Goal: Task Accomplishment & Management: Use online tool/utility

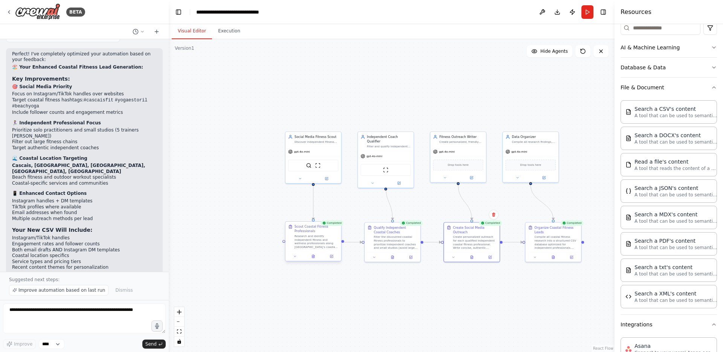
click at [309, 242] on div "Research and identify independent fitness and wellness professionals along Lisb…" at bounding box center [317, 241] width 44 height 14
click at [313, 257] on icon at bounding box center [313, 257] width 1 height 0
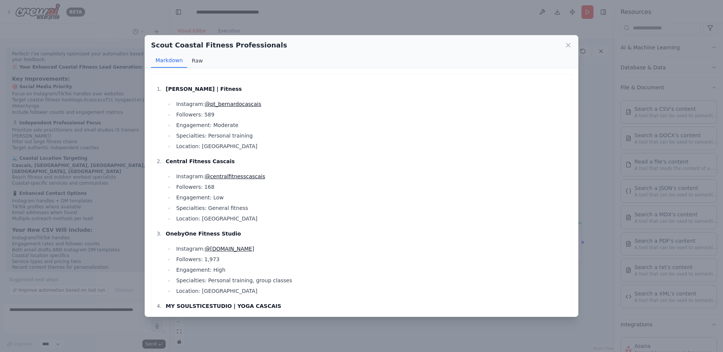
click at [197, 61] on button "Raw" at bounding box center [197, 60] width 20 height 14
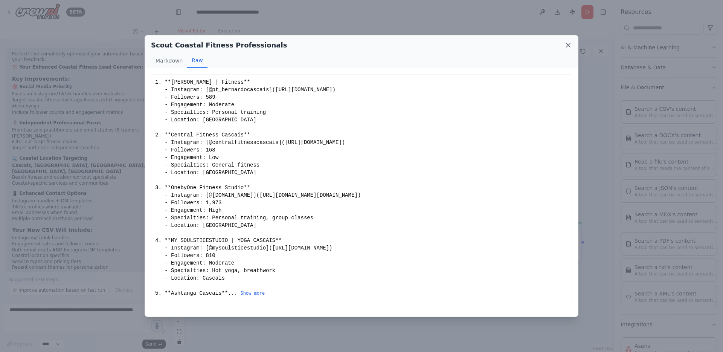
click at [568, 43] on icon at bounding box center [569, 45] width 8 height 8
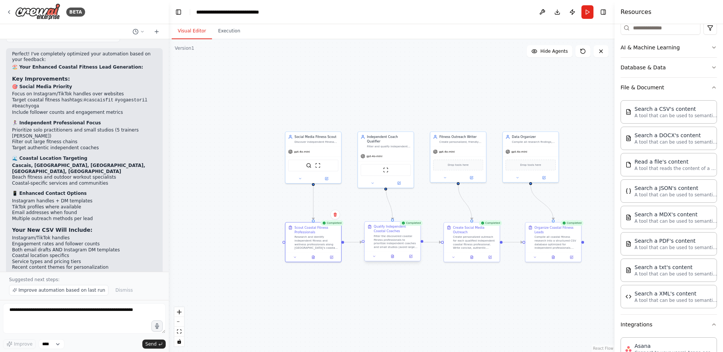
click at [394, 259] on div at bounding box center [393, 256] width 56 height 9
click at [392, 257] on button at bounding box center [394, 256] width 19 height 5
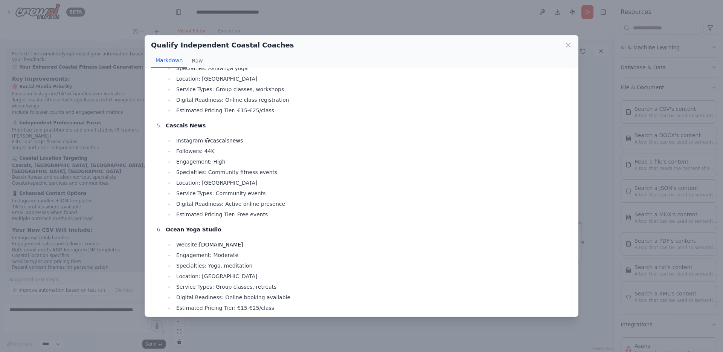
scroll to position [586, 0]
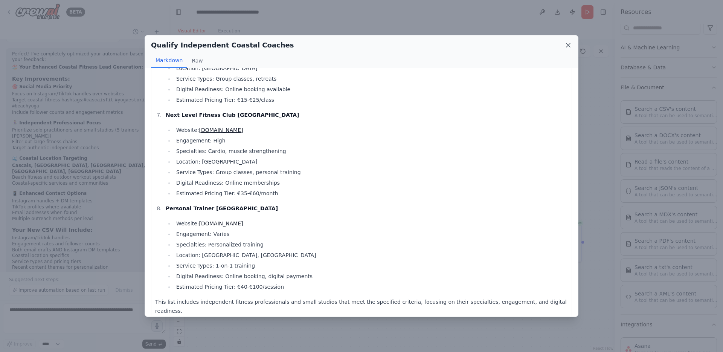
click at [569, 47] on icon at bounding box center [569, 45] width 8 height 8
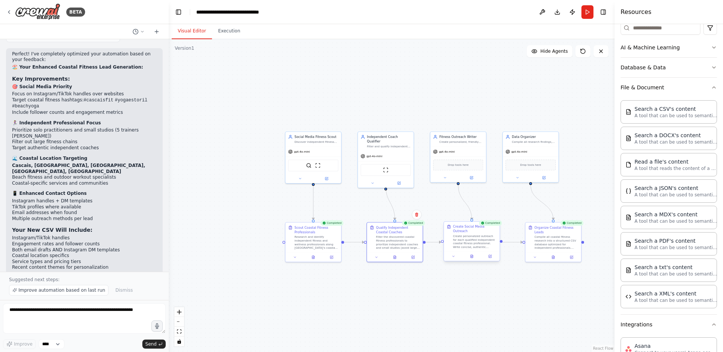
click at [475, 241] on div "Create personalized outreach for each qualified independent coastal fitness pro…" at bounding box center [475, 241] width 44 height 14
click at [472, 258] on button at bounding box center [471, 256] width 19 height 5
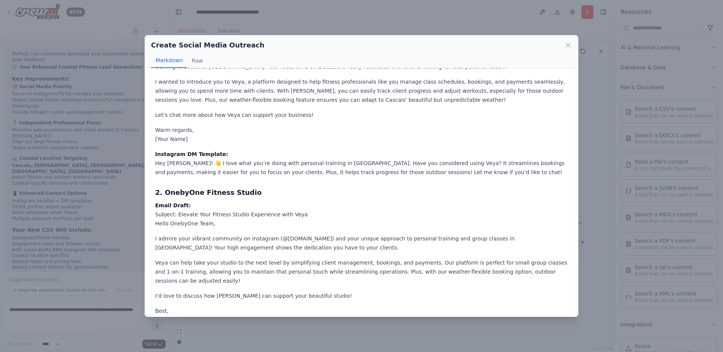
scroll to position [0, 0]
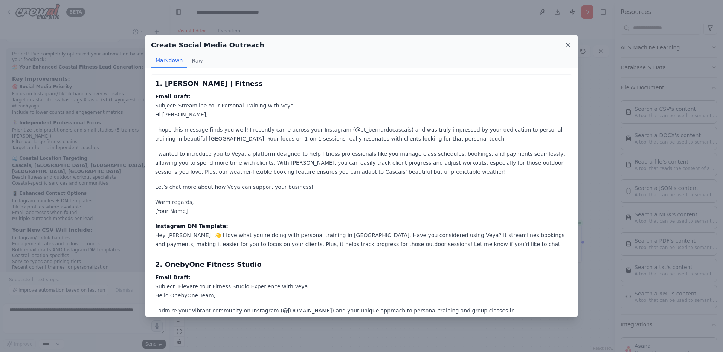
click at [567, 47] on icon at bounding box center [569, 45] width 8 height 8
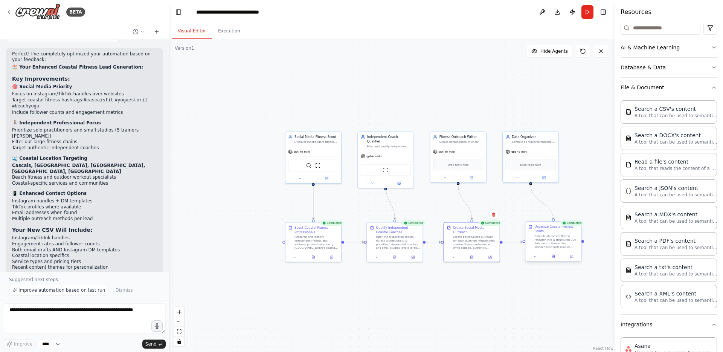
click at [554, 240] on div "Compile all coastal fitness research into a structured CSV database optimized f…" at bounding box center [557, 241] width 44 height 14
click at [555, 258] on button at bounding box center [553, 256] width 19 height 5
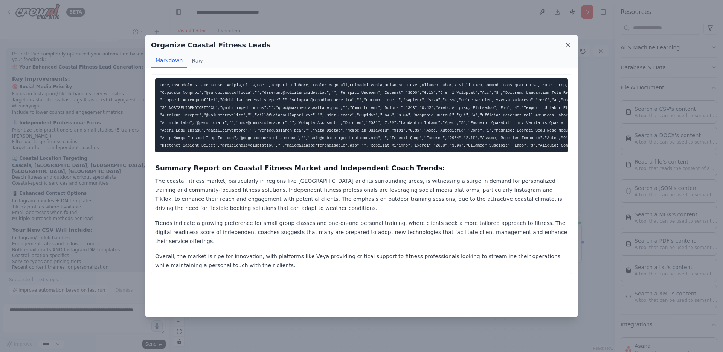
click at [569, 47] on icon at bounding box center [569, 45] width 8 height 8
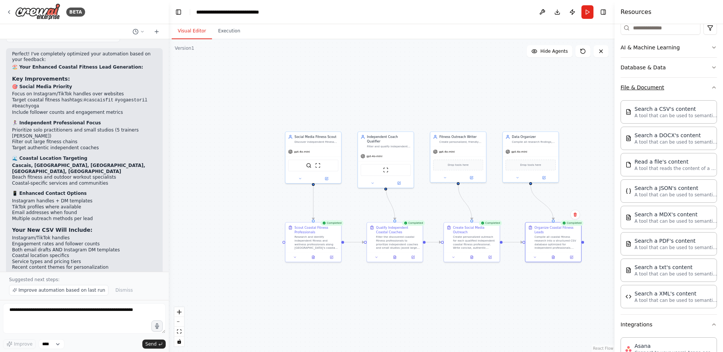
click at [711, 86] on icon "button" at bounding box center [714, 87] width 6 height 6
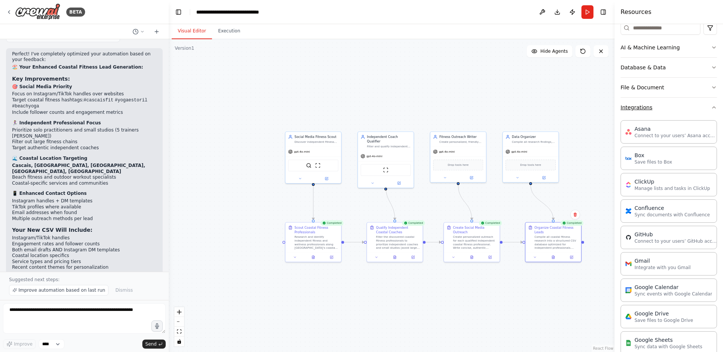
click at [711, 107] on icon "button" at bounding box center [714, 107] width 6 height 6
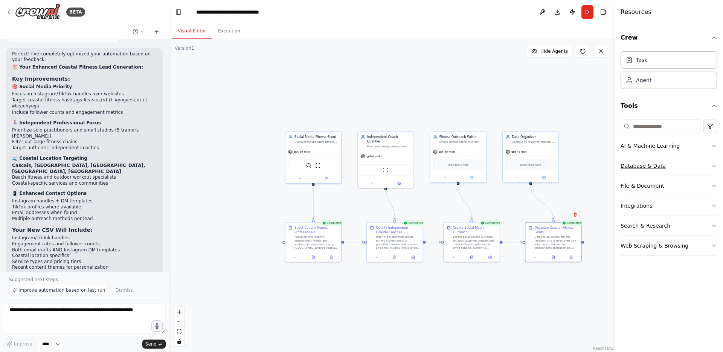
click at [709, 167] on button "Database & Data" at bounding box center [669, 166] width 96 height 20
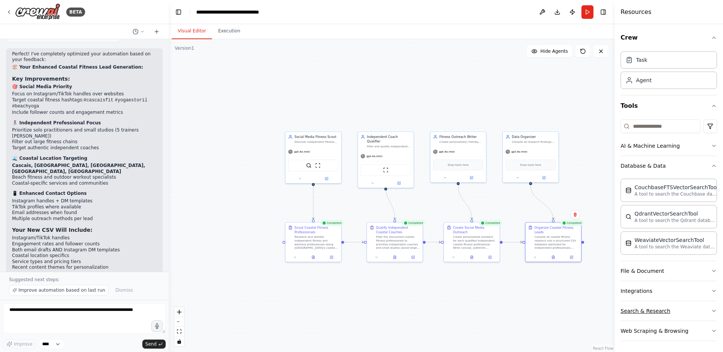
scroll to position [1, 0]
click at [697, 329] on button "Web Scraping & Browsing" at bounding box center [669, 330] width 96 height 20
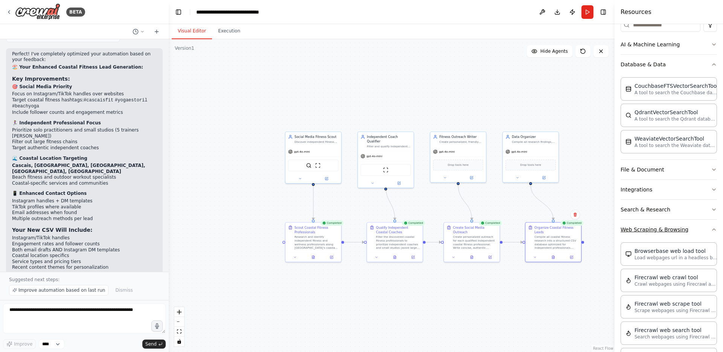
scroll to position [98, 0]
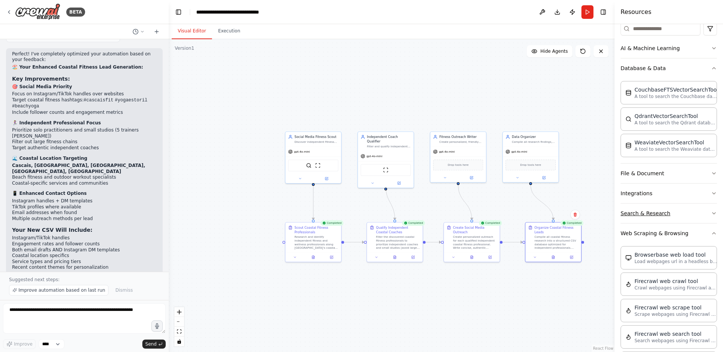
click at [682, 211] on button "Search & Research" at bounding box center [669, 213] width 96 height 20
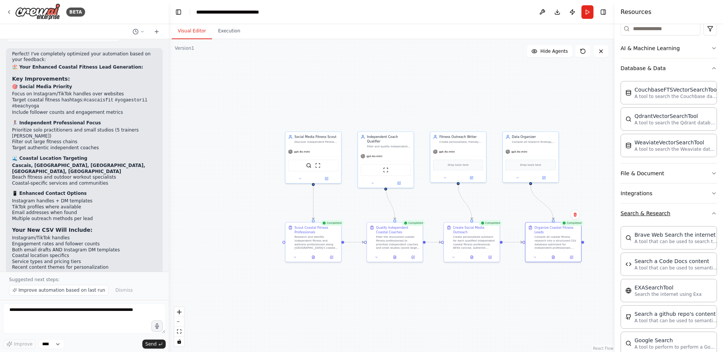
click at [682, 211] on button "Search & Research" at bounding box center [669, 213] width 96 height 20
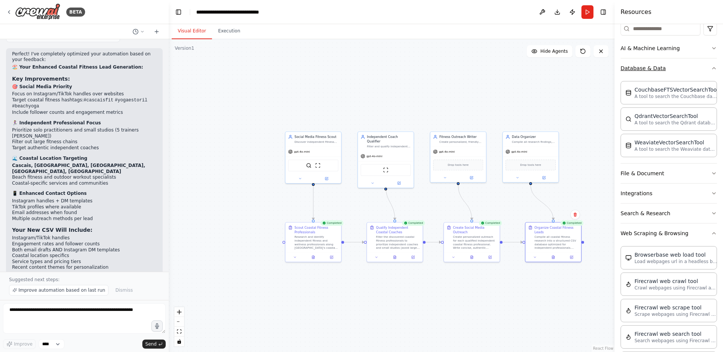
click at [681, 72] on button "Database & Data" at bounding box center [669, 68] width 96 height 20
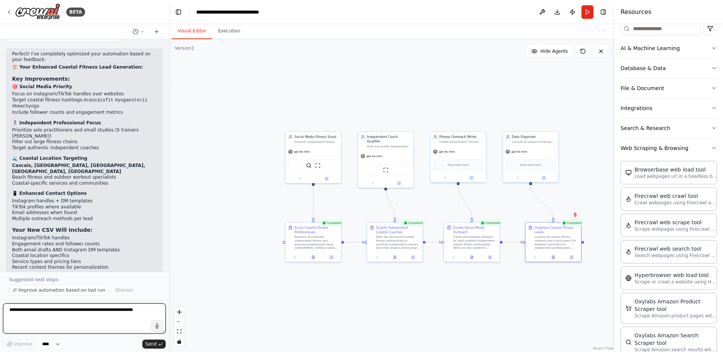
click at [82, 319] on textarea at bounding box center [84, 318] width 163 height 30
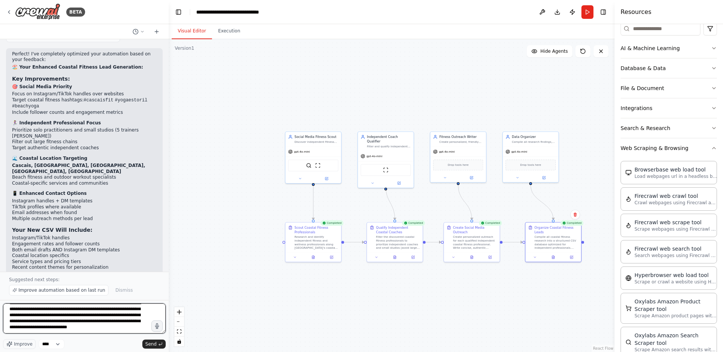
scroll to position [13, 0]
type textarea "**********"
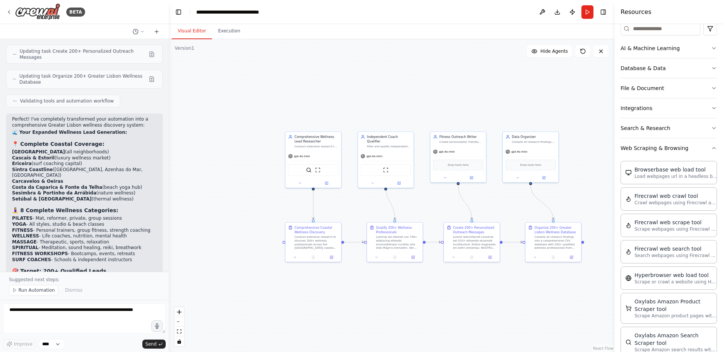
scroll to position [3314, 0]
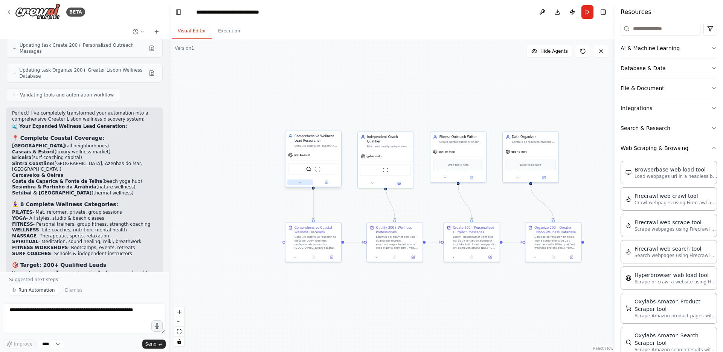
click at [300, 183] on icon at bounding box center [300, 182] width 4 height 4
click at [367, 235] on icon "button" at bounding box center [367, 235] width 4 height 4
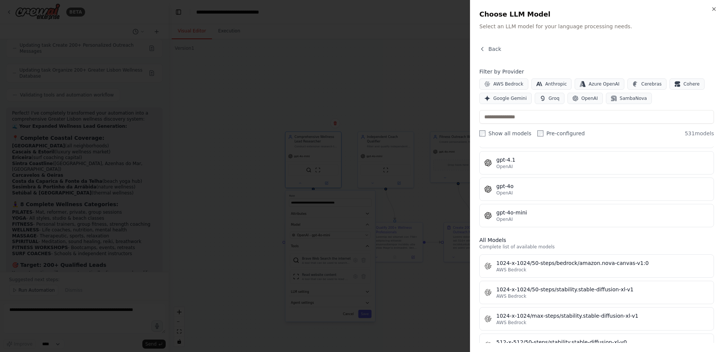
scroll to position [0, 0]
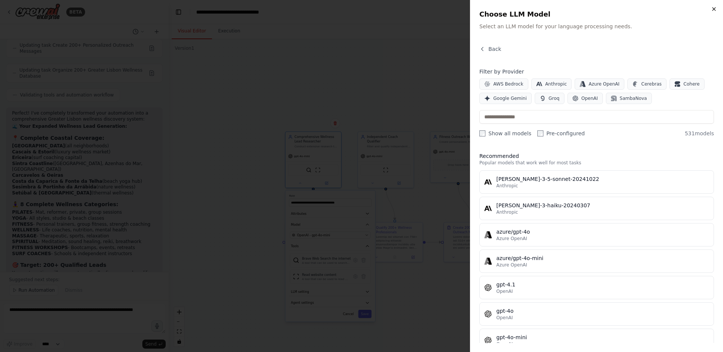
click at [715, 8] on icon "button" at bounding box center [714, 9] width 3 height 3
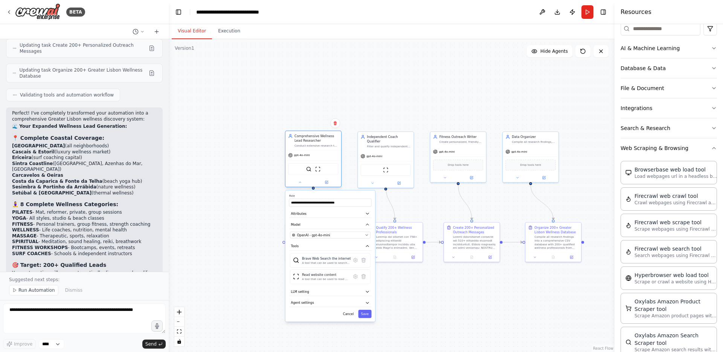
click at [333, 147] on div "Conduct extensive research to discover 200+ wellness and fitness professionals …" at bounding box center [317, 146] width 44 height 4
click at [349, 315] on button "Cancel" at bounding box center [349, 314] width 16 height 8
click at [299, 183] on icon at bounding box center [300, 182] width 4 height 4
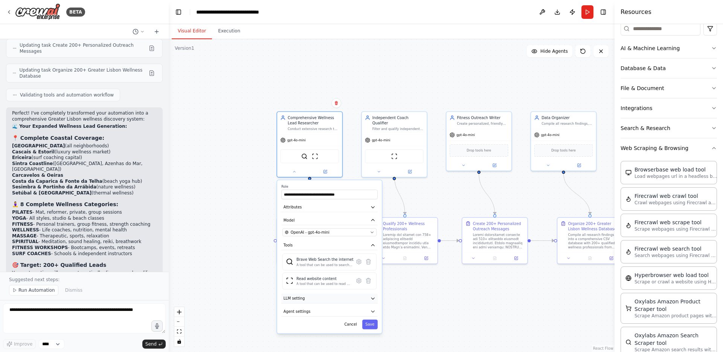
click at [348, 298] on button "LLM setting" at bounding box center [329, 298] width 96 height 10
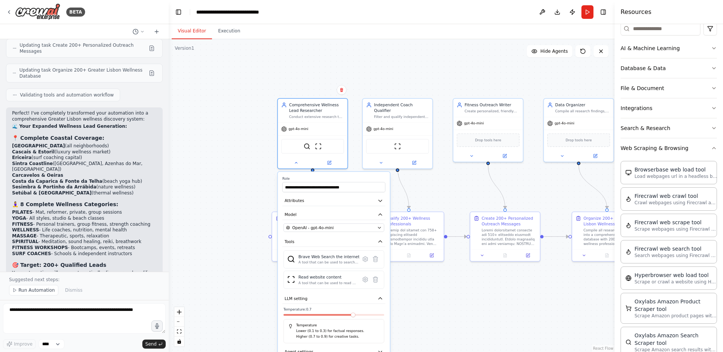
click at [351, 318] on div "Temperature: 0.7 Temperature Lower (0.1 to 0.3) for factual responses. Higher (…" at bounding box center [334, 325] width 101 height 36
click at [286, 317] on span at bounding box center [286, 315] width 5 height 5
click at [289, 315] on span at bounding box center [334, 315] width 101 height 2
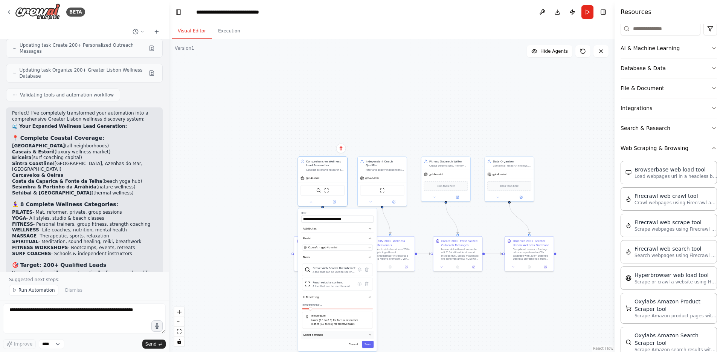
click at [371, 333] on icon "button" at bounding box center [370, 335] width 4 height 4
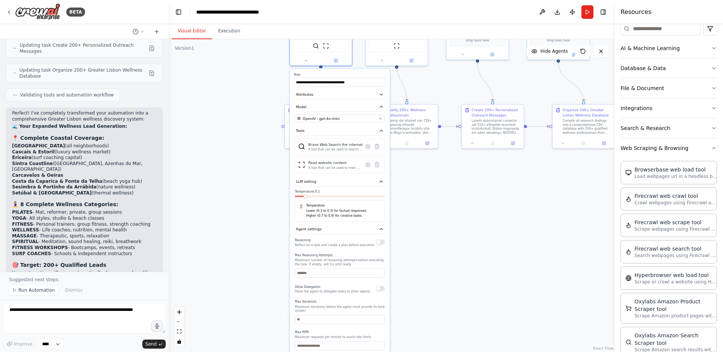
drag, startPoint x: 414, startPoint y: 309, endPoint x: 416, endPoint y: 193, distance: 116.0
click at [416, 193] on div ".deletable-edge-delete-btn { width: 20px; height: 20px; border: 0px solid #ffff…" at bounding box center [392, 195] width 446 height 313
click at [383, 243] on button "button" at bounding box center [380, 242] width 9 height 5
click at [380, 289] on button "button" at bounding box center [380, 288] width 9 height 5
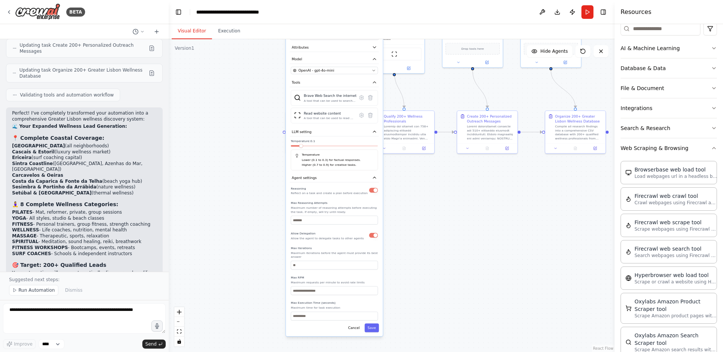
drag, startPoint x: 347, startPoint y: 295, endPoint x: 341, endPoint y: 240, distance: 55.3
click at [341, 240] on div "Reasoning Reflect on a task and create a plan before execution Max Reasoning At…" at bounding box center [334, 252] width 87 height 135
click at [373, 328] on button "Save" at bounding box center [372, 327] width 14 height 9
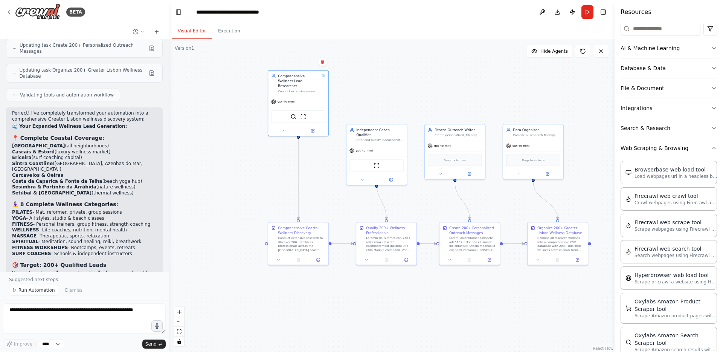
drag, startPoint x: 388, startPoint y: 208, endPoint x: 370, endPoint y: 319, distance: 112.9
click at [370, 319] on div ".deletable-edge-delete-btn { width: 20px; height: 20px; border: 0px solid #ffff…" at bounding box center [392, 195] width 446 height 313
click at [365, 179] on div "Independent Coach Qualifier Filter and qualify independent fitness professional…" at bounding box center [376, 153] width 61 height 61
click at [364, 177] on icon at bounding box center [363, 179] width 4 height 4
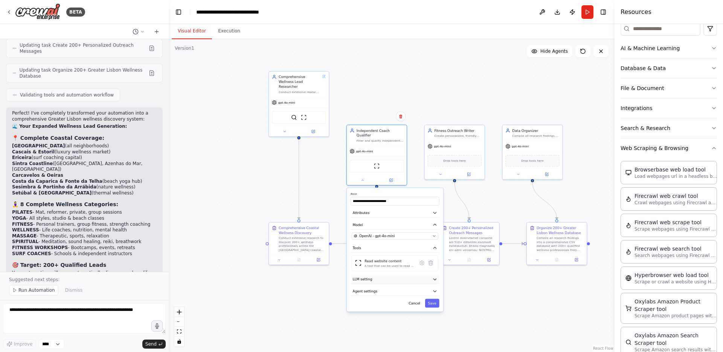
click at [433, 277] on icon "button" at bounding box center [434, 279] width 5 height 5
click at [364, 293] on span at bounding box center [364, 293] width 4 height 4
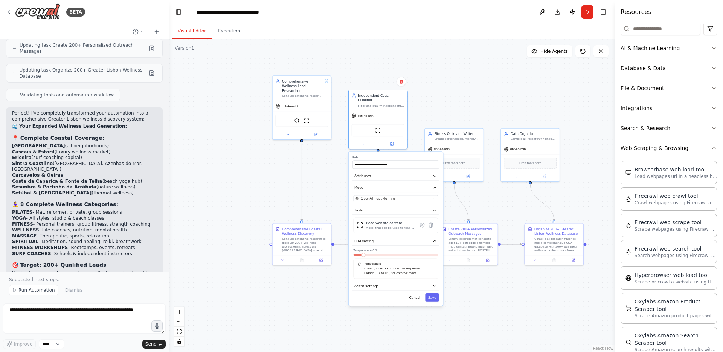
drag, startPoint x: 424, startPoint y: 284, endPoint x: 421, endPoint y: 247, distance: 37.8
click at [421, 248] on label "Temperature: 0.1" at bounding box center [396, 250] width 85 height 4
click at [398, 282] on button "Agent settings" at bounding box center [391, 285] width 87 height 9
click at [431, 295] on button "button" at bounding box center [429, 297] width 9 height 5
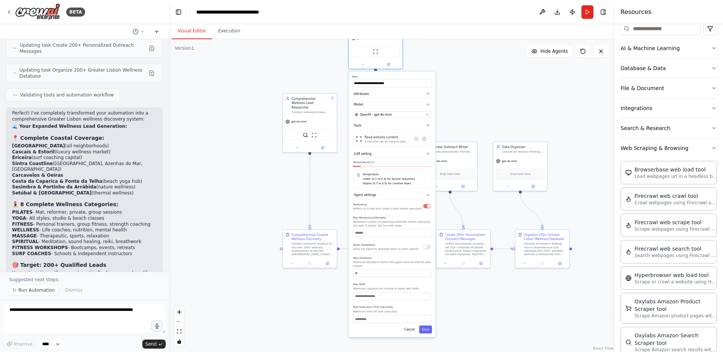
drag, startPoint x: 408, startPoint y: 310, endPoint x: 408, endPoint y: 218, distance: 92.7
click at [408, 220] on p "Maximum number of reasoning attempts before executing the task. If empty, will …" at bounding box center [392, 223] width 78 height 7
click at [427, 327] on button "Save" at bounding box center [425, 329] width 13 height 8
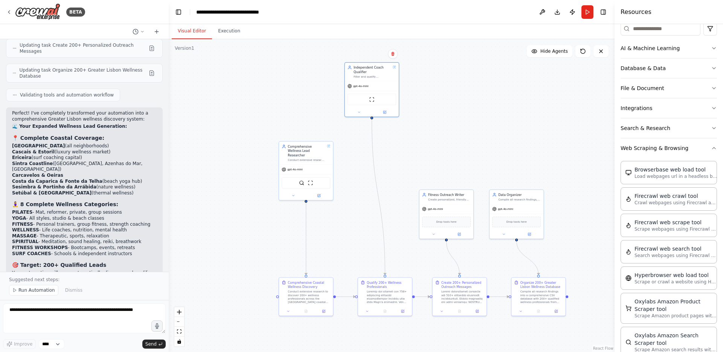
drag, startPoint x: 429, startPoint y: 115, endPoint x: 424, endPoint y: 167, distance: 51.8
click at [424, 167] on div ".deletable-edge-delete-btn { width: 20px; height: 20px; border: 0px solid #ffff…" at bounding box center [392, 195] width 446 height 313
drag, startPoint x: 380, startPoint y: 83, endPoint x: 394, endPoint y: 163, distance: 81.8
click at [394, 163] on div "Independent Coach Qualifier Filter and qualify independent fitness professional…" at bounding box center [384, 171] width 55 height 55
drag, startPoint x: 456, startPoint y: 206, endPoint x: 468, endPoint y: 162, distance: 45.4
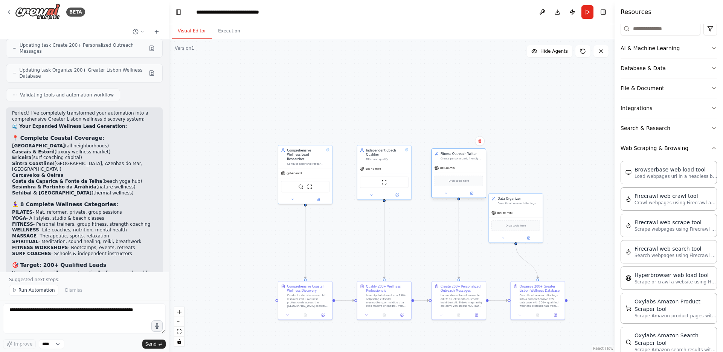
click at [468, 162] on div "Fitness Outreach Writer Create personalized, friendly email drafts for fitness …" at bounding box center [459, 156] width 54 height 14
click at [447, 193] on icon at bounding box center [446, 192] width 3 height 3
click at [466, 274] on button "LLM setting" at bounding box center [475, 274] width 80 height 8
click at [444, 287] on div at bounding box center [475, 287] width 78 height 3
click at [444, 286] on span at bounding box center [440, 286] width 8 height 1
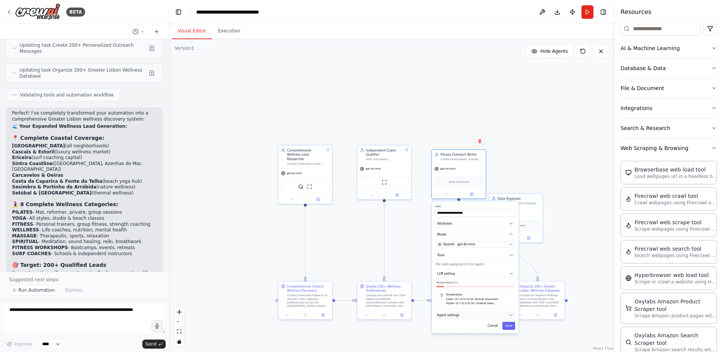
click at [471, 318] on button "Agent settings" at bounding box center [475, 315] width 80 height 8
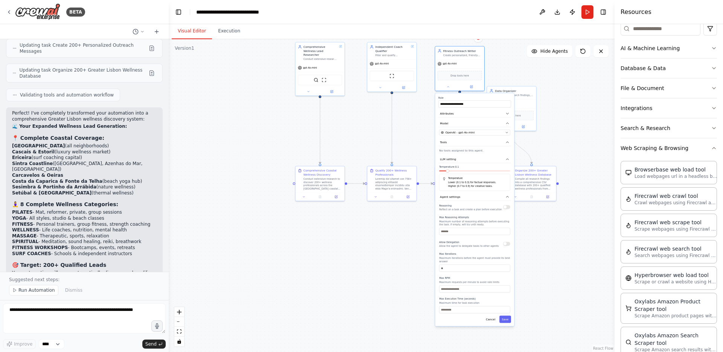
drag, startPoint x: 545, startPoint y: 255, endPoint x: 545, endPoint y: 140, distance: 114.9
click at [545, 140] on div ".deletable-edge-delete-btn { width: 20px; height: 20px; border: 0px solid #ffff…" at bounding box center [392, 195] width 446 height 313
click at [505, 318] on button "Save" at bounding box center [505, 317] width 12 height 7
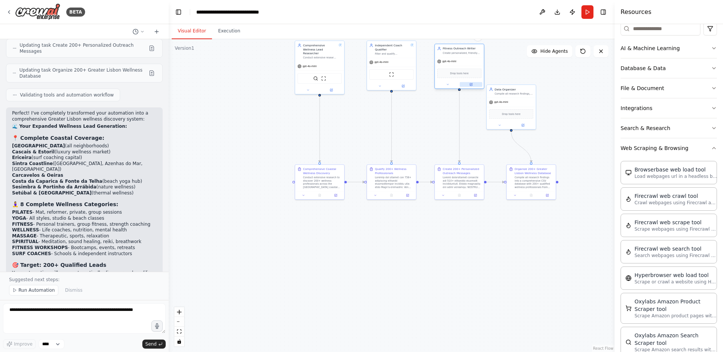
click at [473, 83] on button at bounding box center [471, 84] width 23 height 5
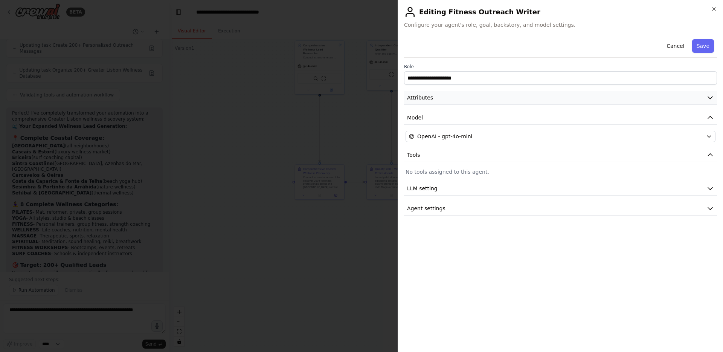
click at [537, 95] on button "Attributes" at bounding box center [560, 98] width 313 height 14
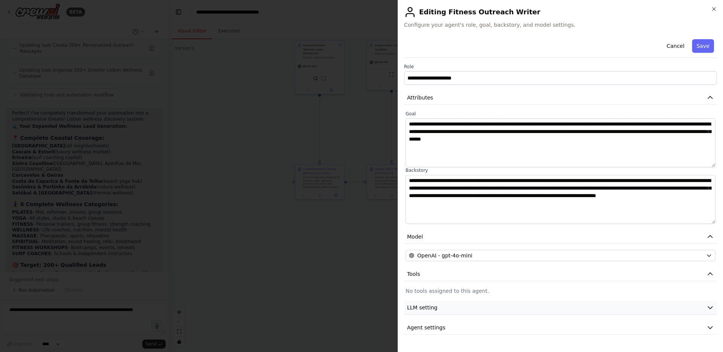
click at [454, 309] on button "LLM setting" at bounding box center [560, 308] width 313 height 14
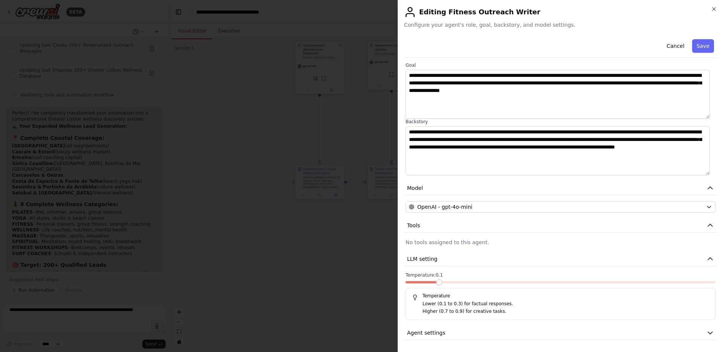
click at [521, 284] on div at bounding box center [561, 283] width 310 height 5
click at [527, 282] on span at bounding box center [561, 282] width 310 height 2
click at [558, 283] on span at bounding box center [561, 282] width 310 height 2
click at [535, 339] on button "Agent settings" at bounding box center [560, 333] width 313 height 14
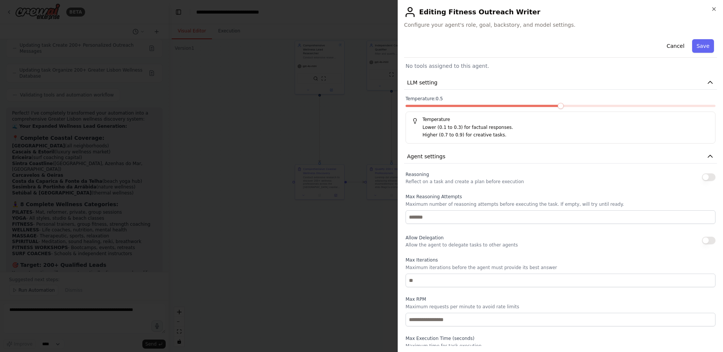
scroll to position [244, 0]
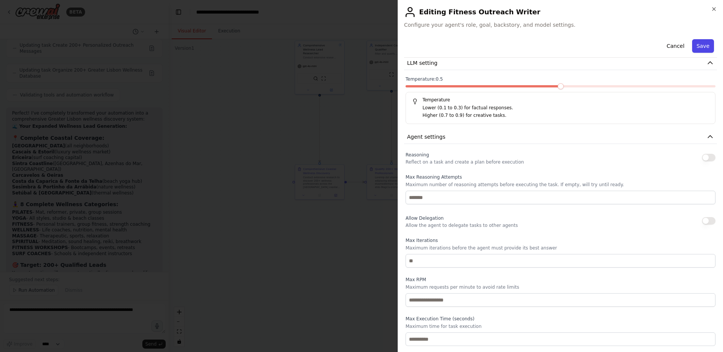
click at [702, 46] on button "Save" at bounding box center [703, 46] width 22 height 14
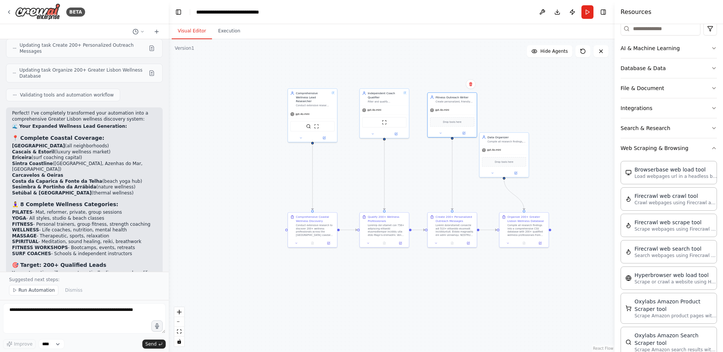
drag, startPoint x: 567, startPoint y: 96, endPoint x: 560, endPoint y: 145, distance: 49.5
click at [560, 145] on div ".deletable-edge-delete-btn { width: 20px; height: 20px; border: 0px solid #ffff…" at bounding box center [392, 195] width 446 height 313
drag, startPoint x: 513, startPoint y: 146, endPoint x: 529, endPoint y: 105, distance: 44.3
click at [529, 105] on div "Data Organizer Compile all research findings, qualified leads, and email drafts…" at bounding box center [520, 115] width 50 height 45
click at [534, 132] on button at bounding box center [531, 133] width 23 height 5
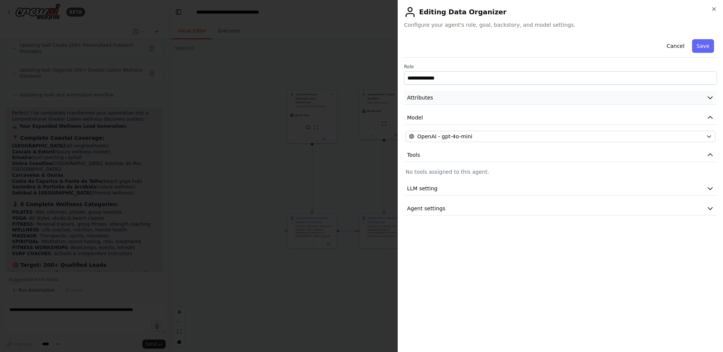
click at [482, 95] on button "Attributes" at bounding box center [560, 98] width 313 height 14
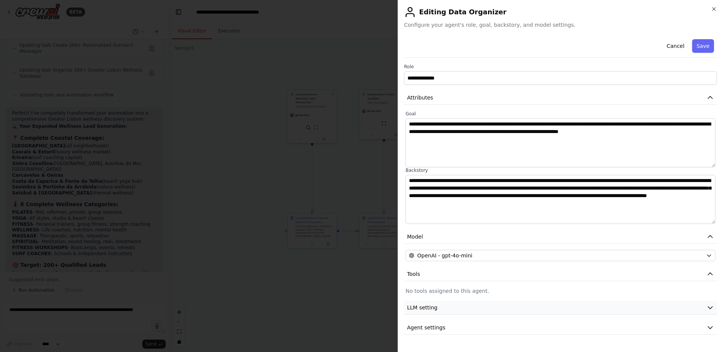
click at [441, 309] on button "LLM setting" at bounding box center [560, 308] width 313 height 14
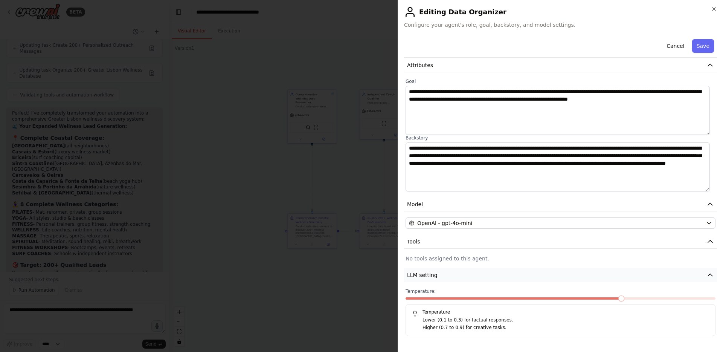
scroll to position [34, 0]
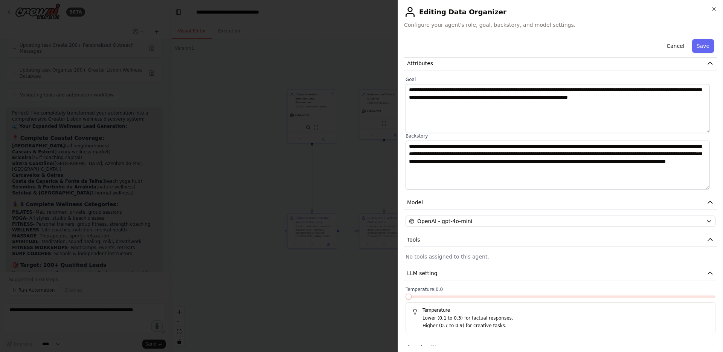
click at [406, 297] on span at bounding box center [406, 296] width 0 height 2
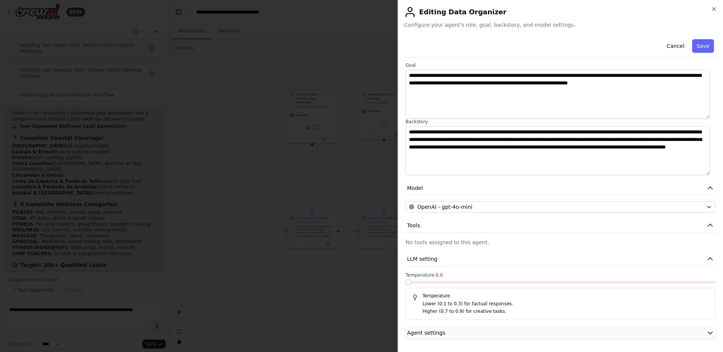
click at [465, 331] on button "Agent settings" at bounding box center [560, 333] width 313 height 14
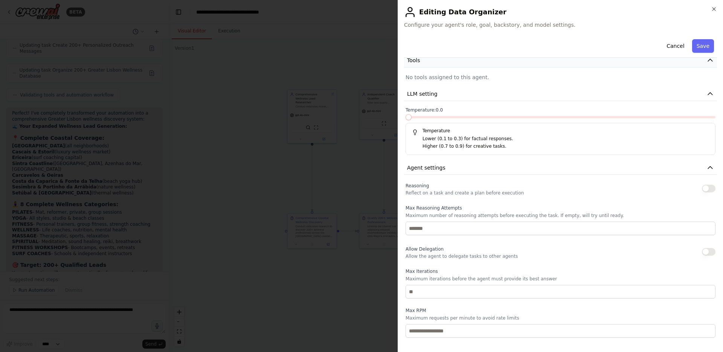
scroll to position [244, 0]
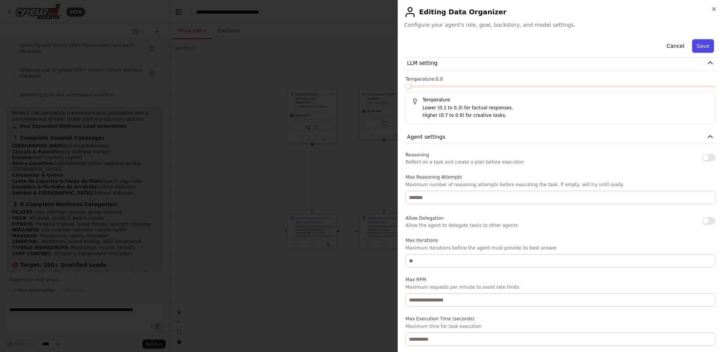
click at [698, 47] on button "Save" at bounding box center [703, 46] width 22 height 14
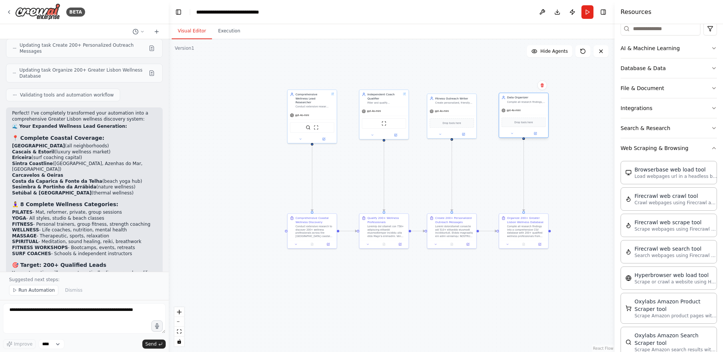
drag, startPoint x: 525, startPoint y: 112, endPoint x: 529, endPoint y: 111, distance: 4.5
click at [529, 111] on div "gpt-4o-mini" at bounding box center [523, 110] width 49 height 9
click at [588, 10] on button "Run" at bounding box center [588, 12] width 12 height 14
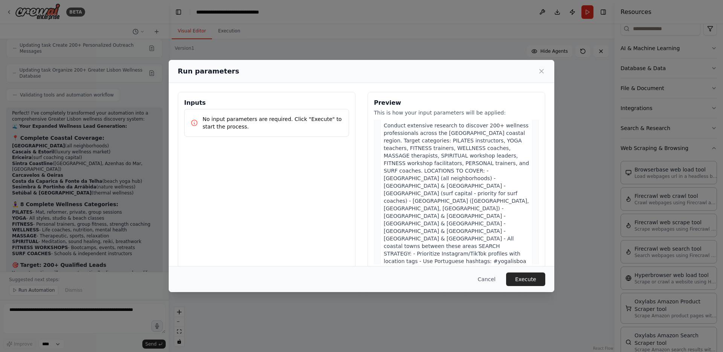
scroll to position [0, 0]
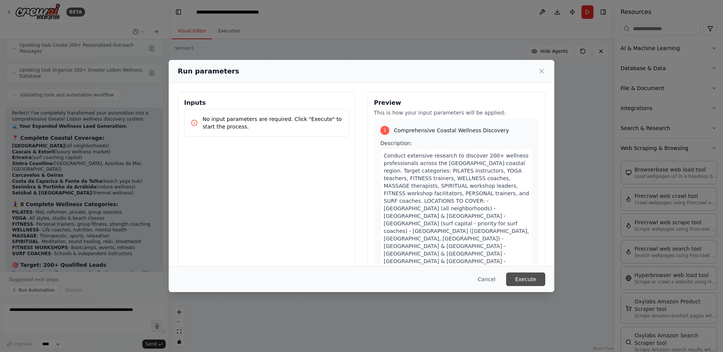
click at [527, 283] on button "Execute" at bounding box center [525, 279] width 39 height 14
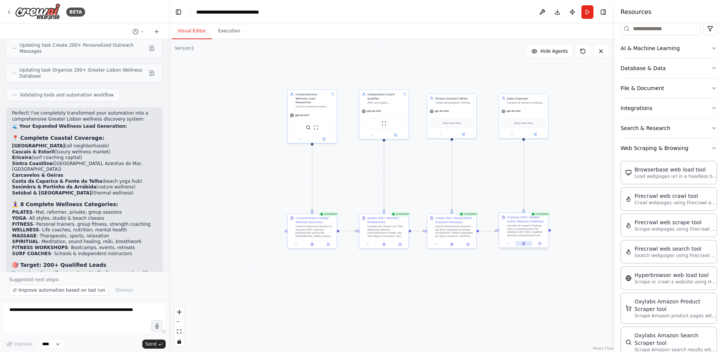
click at [525, 244] on icon at bounding box center [524, 243] width 2 height 3
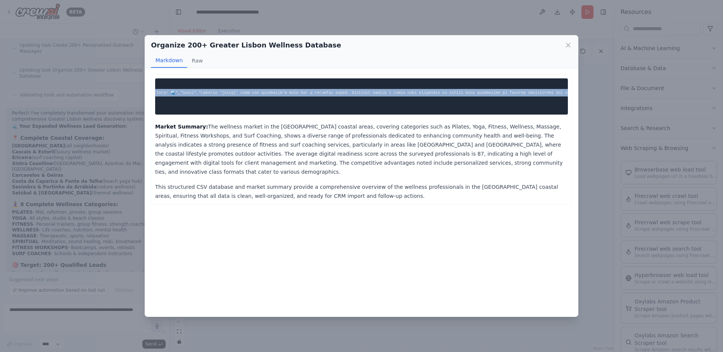
scroll to position [0, 3392]
drag, startPoint x: 158, startPoint y: 82, endPoint x: 527, endPoint y: 112, distance: 370.4
click at [527, 112] on pre at bounding box center [361, 96] width 413 height 36
copy code "Name,Instagram Handle,TikTok Handle,Email,Phone,Website,Wellness Category,Subca…"
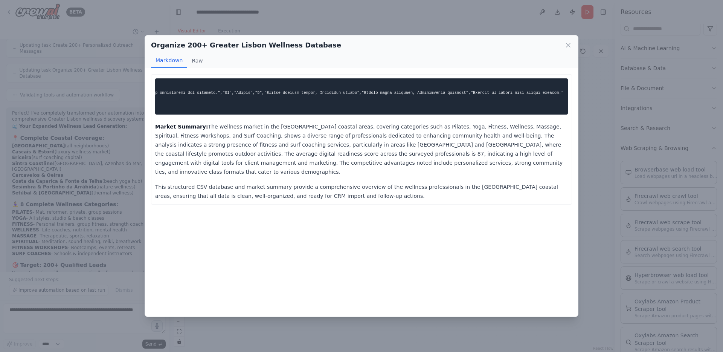
click at [237, 169] on p "Market Summary: The wellness market in the Greater Lisbon coastal areas, coveri…" at bounding box center [361, 149] width 413 height 54
click at [194, 61] on button "Raw" at bounding box center [197, 60] width 20 height 14
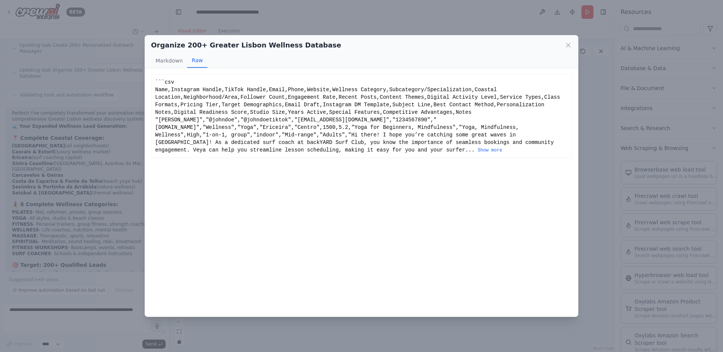
click at [169, 158] on div "```csv Name,Instagram Handle,TikTok Handle,Email,Phone,Website,Wellness Categor…" at bounding box center [361, 116] width 421 height 84
click at [478, 153] on button "Show more" at bounding box center [490, 150] width 24 height 6
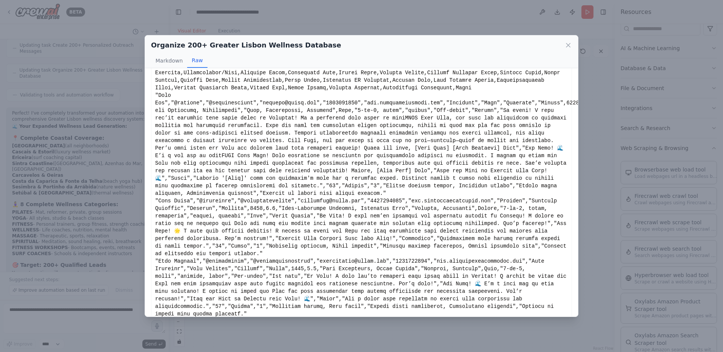
scroll to position [0, 0]
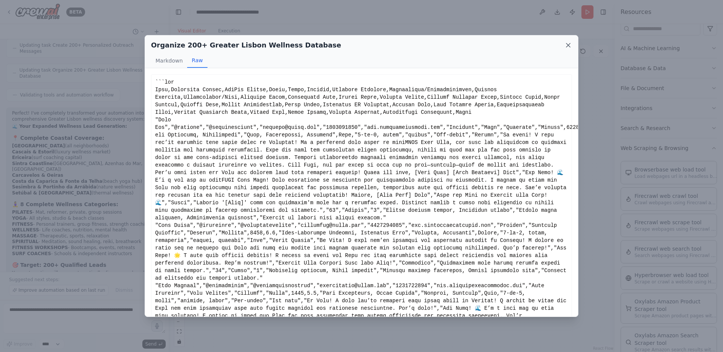
click at [570, 45] on icon at bounding box center [569, 45] width 8 height 8
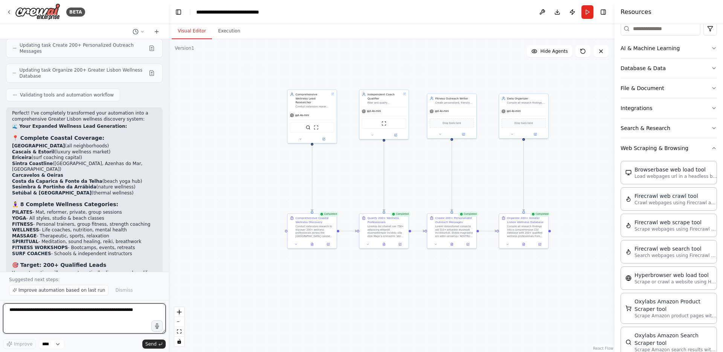
click at [61, 314] on textarea at bounding box center [84, 318] width 163 height 30
type textarea "*"
type textarea "**********"
click at [14, 348] on button "Improve" at bounding box center [19, 344] width 33 height 10
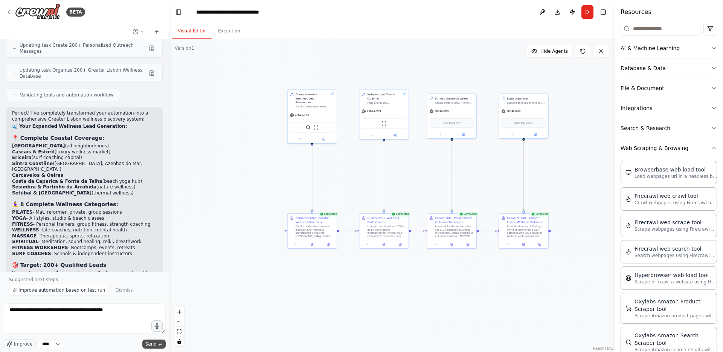
click at [153, 346] on span "Send" at bounding box center [150, 344] width 11 height 6
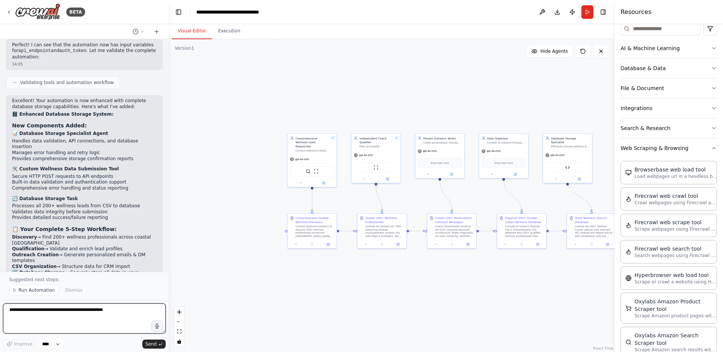
scroll to position [4663, 0]
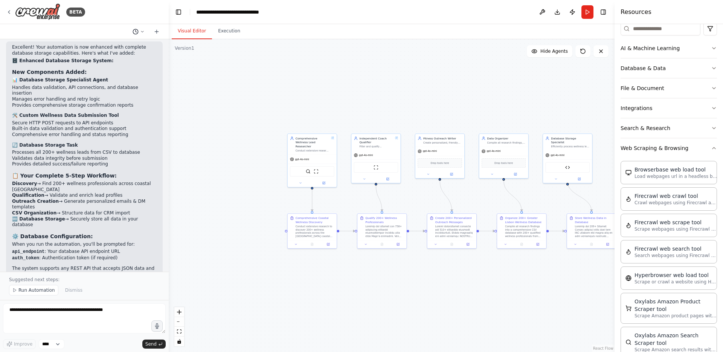
click at [143, 31] on icon at bounding box center [142, 31] width 5 height 5
click at [136, 31] on div at bounding box center [84, 176] width 169 height 352
click at [141, 32] on icon at bounding box center [142, 31] width 5 height 5
click at [141, 32] on div at bounding box center [84, 176] width 169 height 352
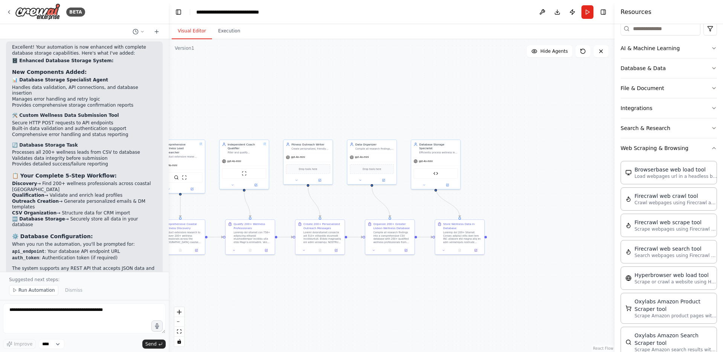
drag, startPoint x: 479, startPoint y: 277, endPoint x: 347, endPoint y: 283, distance: 132.0
click at [347, 283] on div ".deletable-edge-delete-btn { width: 20px; height: 20px; border: 0px solid #ffff…" at bounding box center [392, 195] width 446 height 313
click at [445, 156] on div "gpt-4o-mini" at bounding box center [435, 160] width 49 height 9
click at [455, 132] on icon at bounding box center [454, 131] width 3 height 4
click at [432, 128] on button "Confirm" at bounding box center [433, 131] width 27 height 9
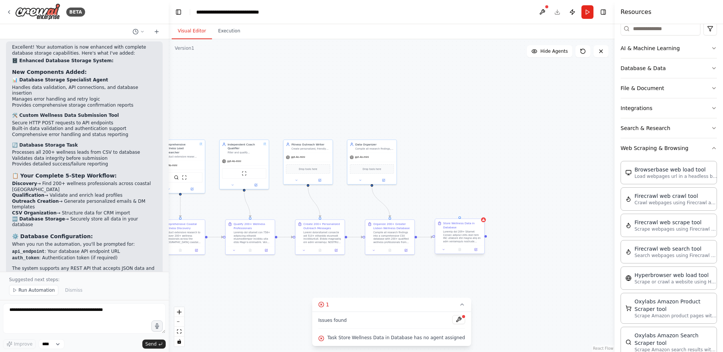
click at [474, 229] on div "Store Wellness Data in Database" at bounding box center [462, 231] width 39 height 21
click at [480, 212] on icon at bounding box center [478, 211] width 5 height 5
click at [456, 213] on button "Confirm" at bounding box center [457, 211] width 27 height 9
click at [398, 235] on div "Compile all research findings into a comprehensive CSV database with 200+ quali…" at bounding box center [392, 236] width 39 height 13
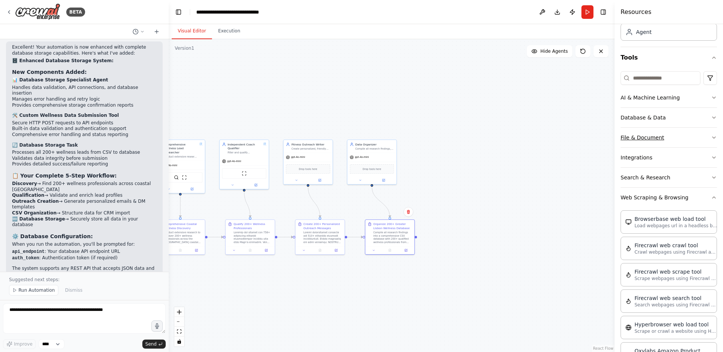
scroll to position [38, 0]
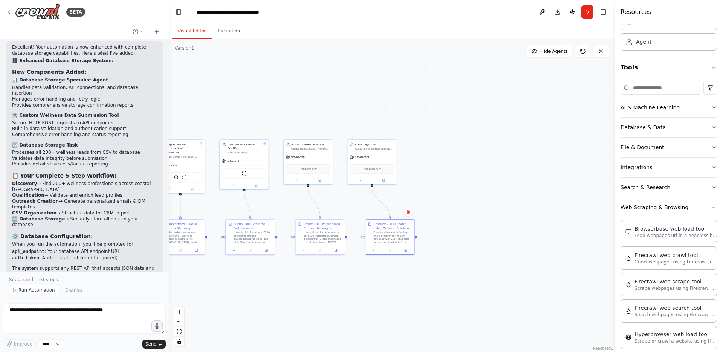
click at [659, 130] on button "Database & Data" at bounding box center [669, 128] width 96 height 20
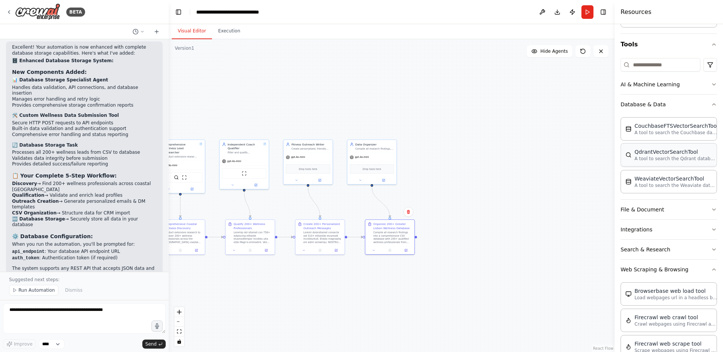
scroll to position [62, 0]
click at [653, 209] on button "File & Document" at bounding box center [669, 209] width 96 height 20
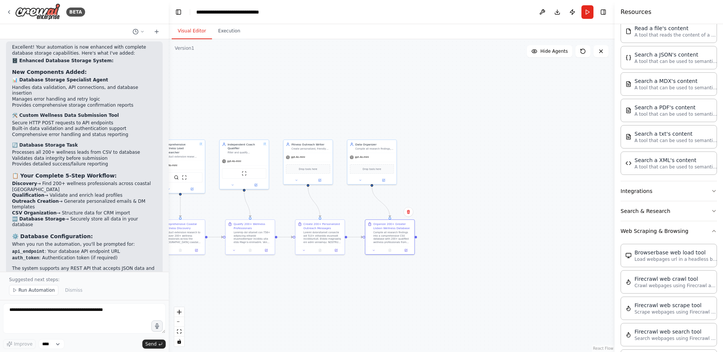
scroll to position [318, 0]
click at [400, 228] on div "Organize 200+ Greater Lisbon Wellness Database" at bounding box center [392, 225] width 39 height 8
click at [362, 154] on div "gpt-4o-mini" at bounding box center [371, 156] width 49 height 9
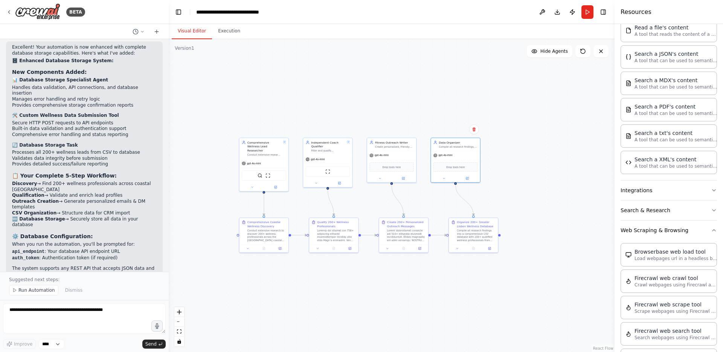
drag, startPoint x: 478, startPoint y: 204, endPoint x: 564, endPoint y: 202, distance: 85.5
click at [564, 202] on div ".deletable-edge-delete-btn { width: 20px; height: 20px; border: 0px solid #ffff…" at bounding box center [392, 195] width 446 height 313
click at [328, 231] on div at bounding box center [338, 234] width 39 height 13
click at [247, 248] on button at bounding box center [250, 247] width 14 height 5
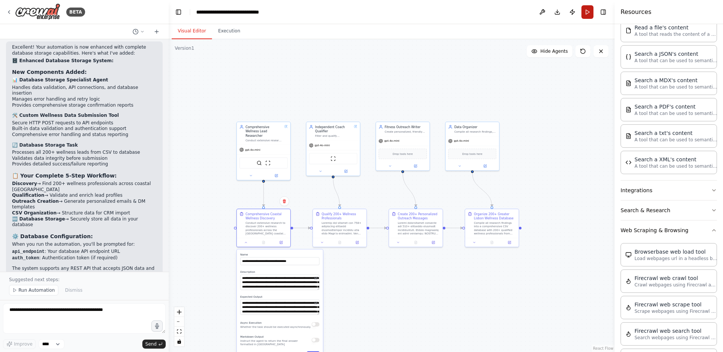
click at [590, 12] on button "Run" at bounding box center [588, 12] width 12 height 14
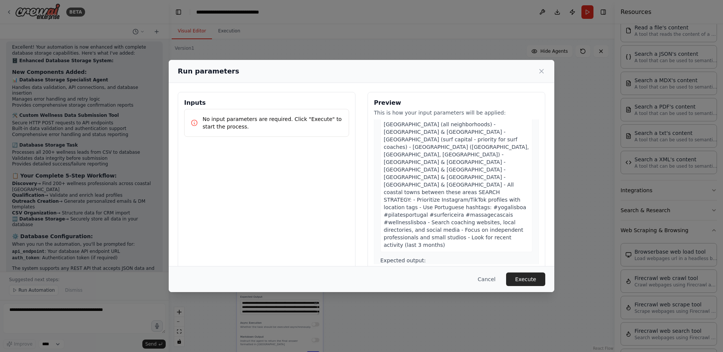
scroll to position [84, 0]
click at [527, 278] on button "Execute" at bounding box center [525, 279] width 39 height 14
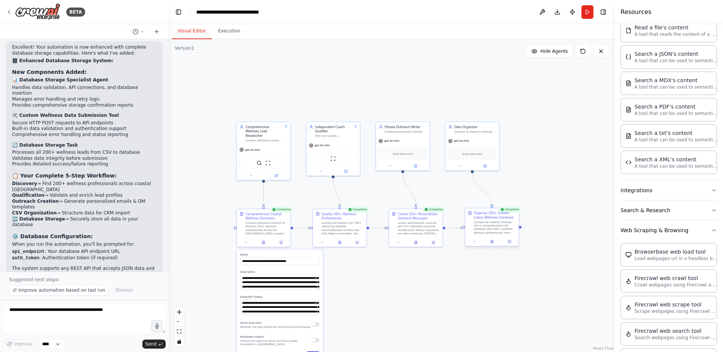
click at [487, 222] on div "Compile all research findings into a comprehensive CSV database with 200+ quali…" at bounding box center [495, 227] width 42 height 14
click at [493, 243] on icon at bounding box center [491, 241] width 3 height 3
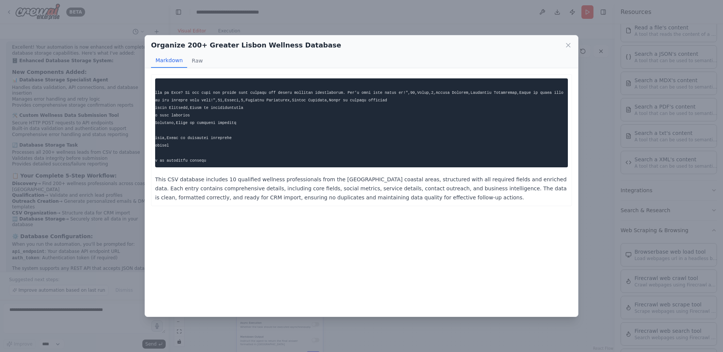
scroll to position [0, 1758]
click at [568, 46] on icon at bounding box center [569, 45] width 4 height 4
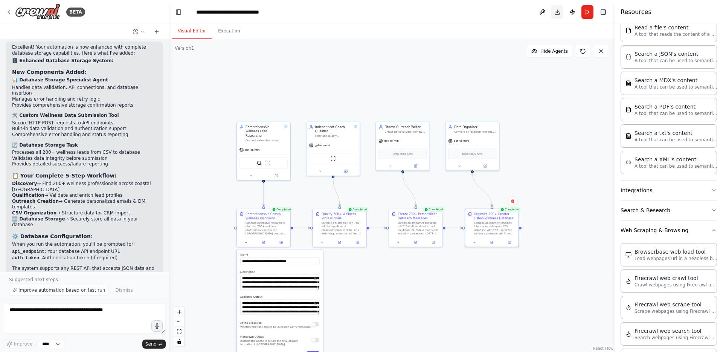
click at [558, 10] on button "Download" at bounding box center [558, 12] width 12 height 14
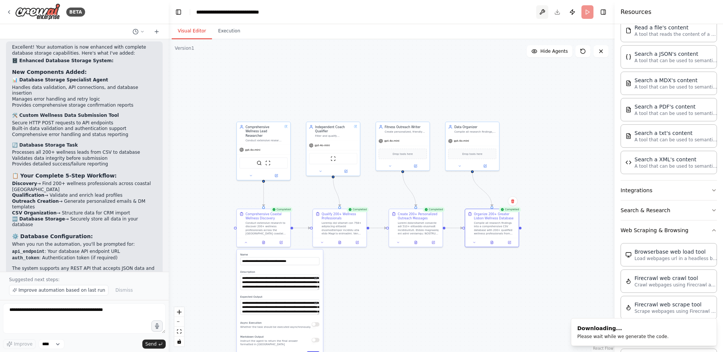
click at [542, 13] on button at bounding box center [542, 12] width 12 height 14
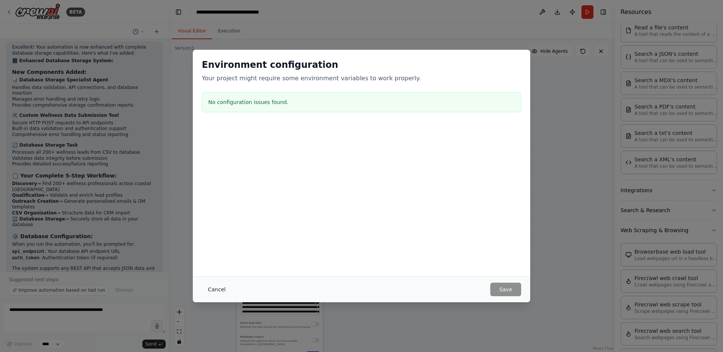
click at [210, 290] on button "Cancel" at bounding box center [217, 290] width 30 height 14
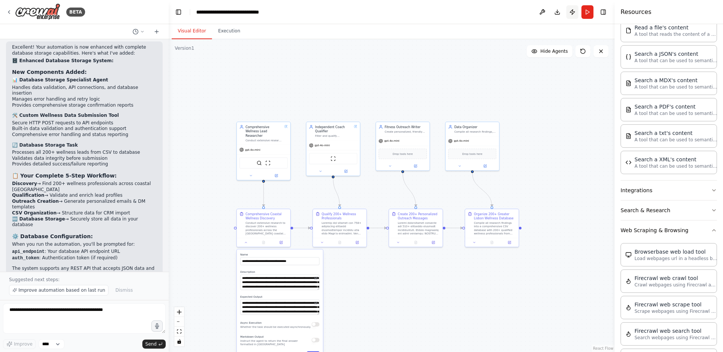
click at [576, 11] on button "Publish" at bounding box center [573, 12] width 12 height 14
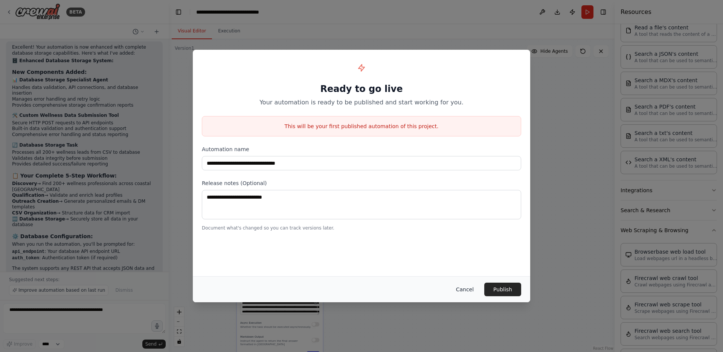
click at [469, 289] on button "Cancel" at bounding box center [465, 290] width 30 height 14
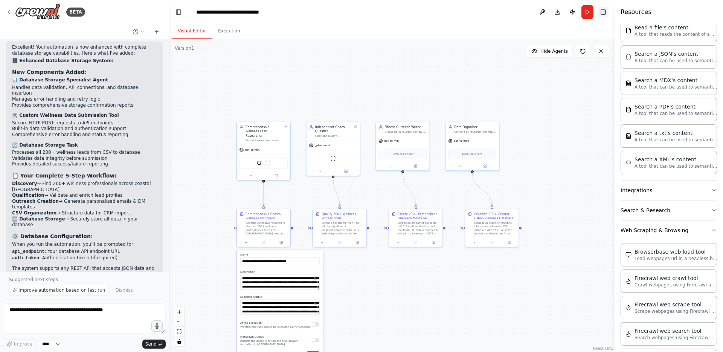
click at [605, 13] on button "Toggle Right Sidebar" at bounding box center [603, 12] width 11 height 11
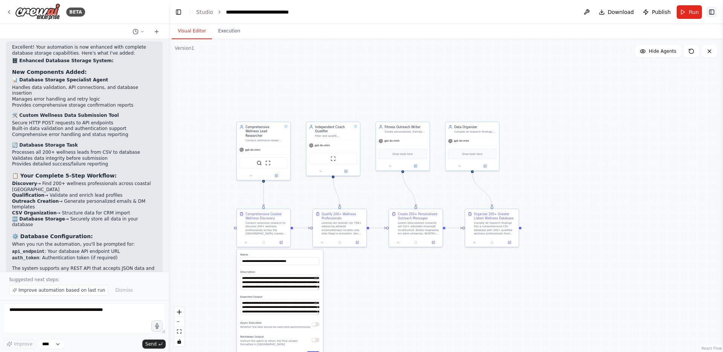
click at [713, 12] on button "Toggle Right Sidebar" at bounding box center [712, 12] width 11 height 11
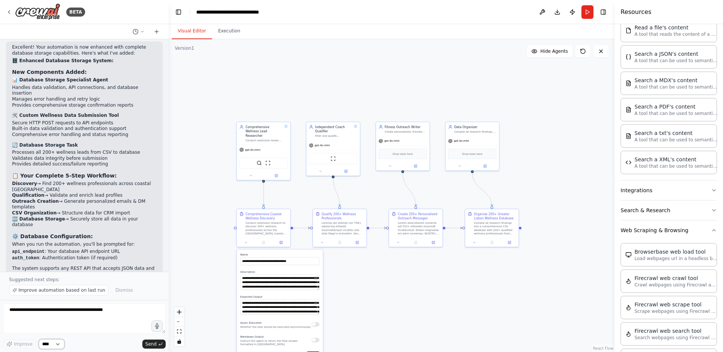
click at [60, 344] on select "****" at bounding box center [52, 344] width 26 height 10
click at [496, 264] on div ".deletable-edge-delete-btn { width: 20px; height: 20px; border: 0px solid #ffff…" at bounding box center [392, 195] width 446 height 313
click at [500, 228] on div "Compile all research findings into a comprehensive CSV database with 200+ quali…" at bounding box center [495, 227] width 42 height 14
click at [478, 241] on icon at bounding box center [476, 241] width 3 height 3
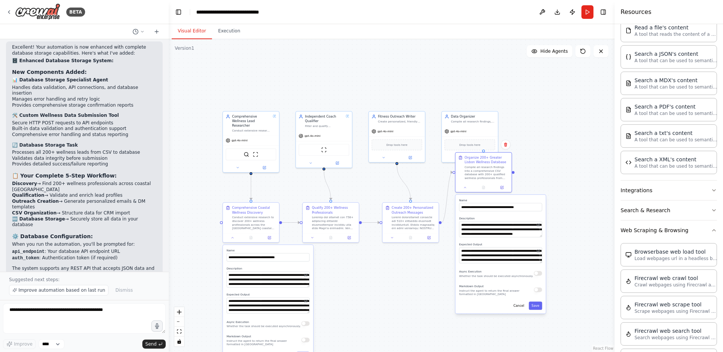
drag, startPoint x: 519, startPoint y: 338, endPoint x: 509, endPoint y: 289, distance: 50.1
click at [509, 289] on div "Markdown Output Instruct the agent to return the final answer formatted in [GEO…" at bounding box center [496, 289] width 75 height 13
click at [519, 304] on button "Cancel" at bounding box center [519, 305] width 16 height 8
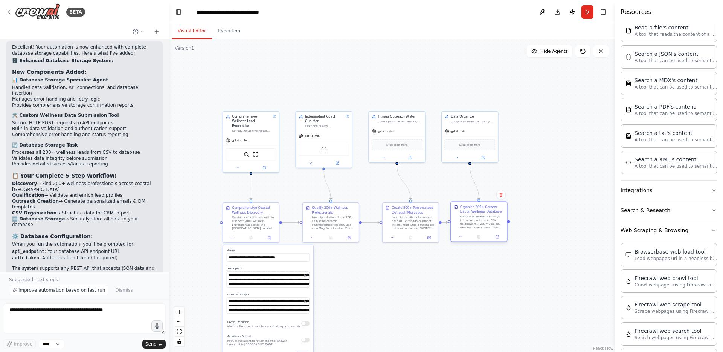
drag, startPoint x: 486, startPoint y: 172, endPoint x: 483, endPoint y: 223, distance: 51.3
click at [483, 223] on div "Compile all research findings into a comprehensive CSV database with 200+ quali…" at bounding box center [482, 222] width 44 height 15
click at [246, 223] on div "Conduct extensive research to discover 200+ wellness professionals across the […" at bounding box center [254, 222] width 44 height 15
click at [233, 237] on icon at bounding box center [233, 236] width 2 height 1
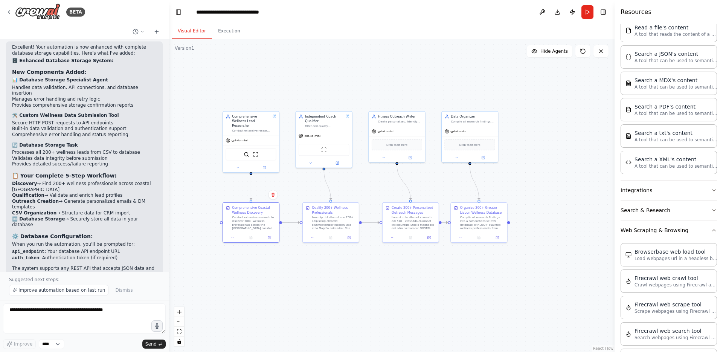
drag, startPoint x: 587, startPoint y: 11, endPoint x: 574, endPoint y: 24, distance: 18.1
click at [574, 24] on main "**********" at bounding box center [392, 176] width 446 height 352
click at [574, 13] on button "Publish" at bounding box center [573, 12] width 12 height 14
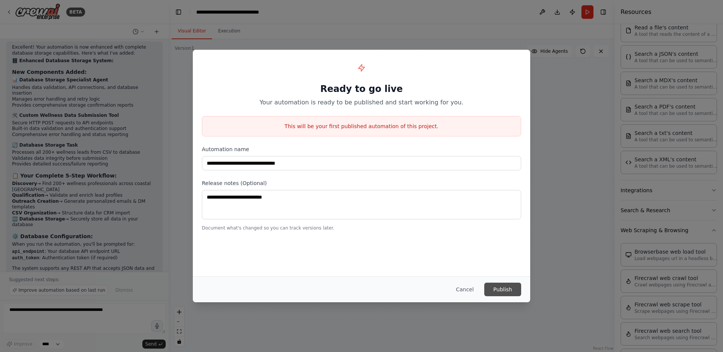
click at [507, 290] on button "Publish" at bounding box center [502, 290] width 37 height 14
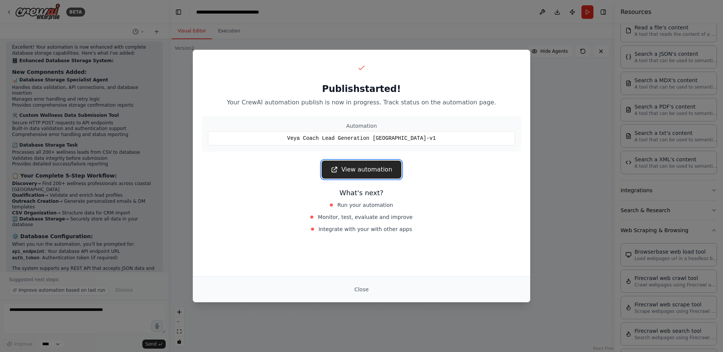
click at [366, 171] on link "View automation" at bounding box center [361, 169] width 79 height 18
click at [361, 290] on button "Close" at bounding box center [361, 290] width 26 height 14
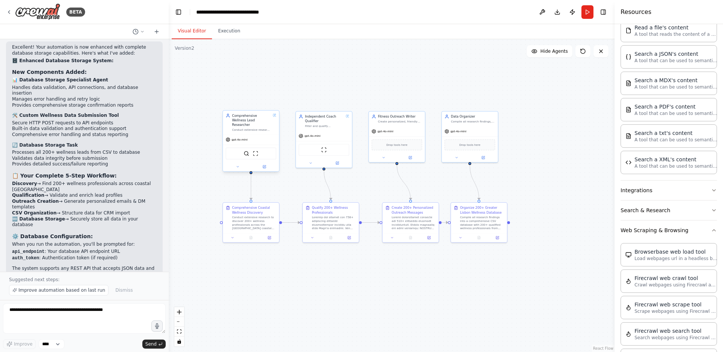
click at [258, 136] on div "gpt-4o-mini" at bounding box center [251, 139] width 56 height 10
click at [238, 166] on icon at bounding box center [238, 166] width 2 height 1
click at [255, 288] on div "**********" at bounding box center [268, 241] width 90 height 132
click at [307, 286] on icon "button" at bounding box center [305, 288] width 5 height 5
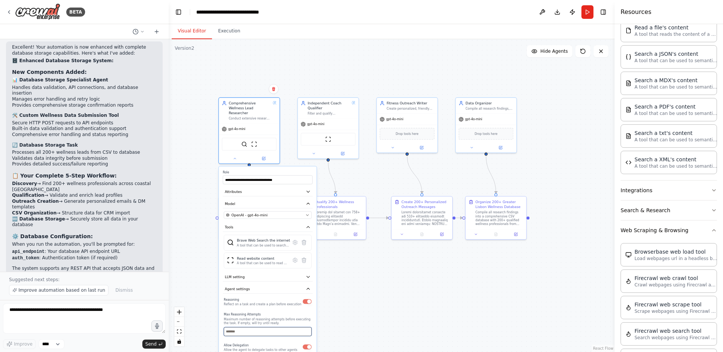
click at [266, 327] on input "number" at bounding box center [268, 331] width 88 height 9
click at [308, 327] on input "*" at bounding box center [268, 331] width 88 height 9
type input "*"
click at [308, 327] on input "*" at bounding box center [268, 331] width 88 height 9
click at [322, 123] on span "gpt-4o-mini" at bounding box center [315, 123] width 17 height 4
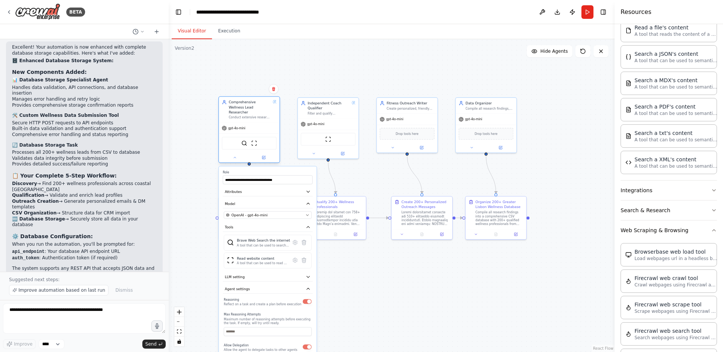
click at [265, 137] on div "BraveSearchTool ScrapeWebsiteTool" at bounding box center [249, 143] width 55 height 13
click at [234, 156] on icon at bounding box center [235, 158] width 4 height 4
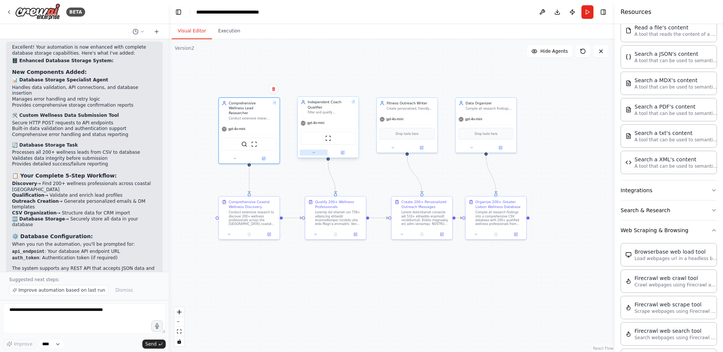
click at [315, 153] on icon at bounding box center [314, 153] width 4 height 4
click at [336, 266] on button "Agent settings" at bounding box center [347, 265] width 90 height 9
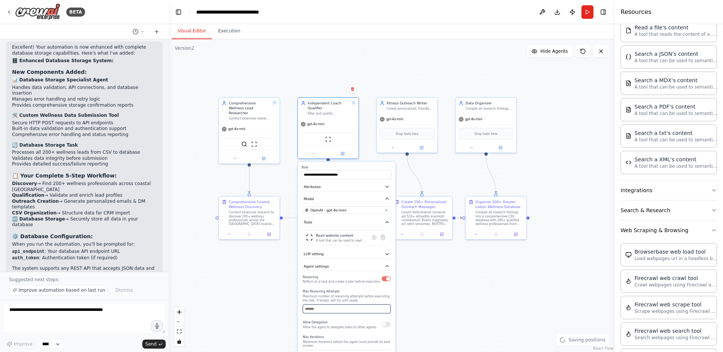
click at [362, 311] on input "number" at bounding box center [347, 308] width 88 height 9
click at [386, 307] on input "*" at bounding box center [347, 308] width 88 height 9
type input "*"
click at [386, 307] on input "*" at bounding box center [347, 308] width 88 height 9
click at [313, 153] on icon at bounding box center [314, 152] width 2 height 1
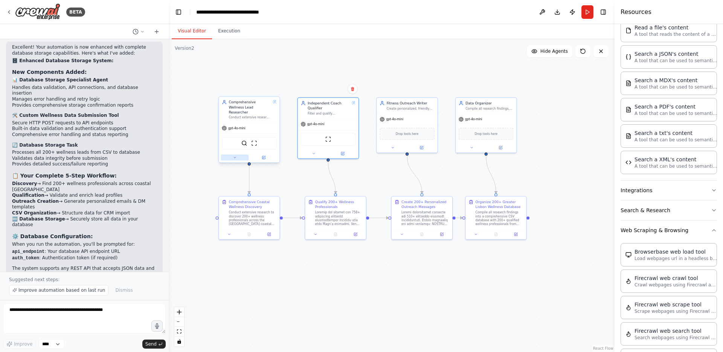
click at [241, 154] on button at bounding box center [235, 157] width 28 height 6
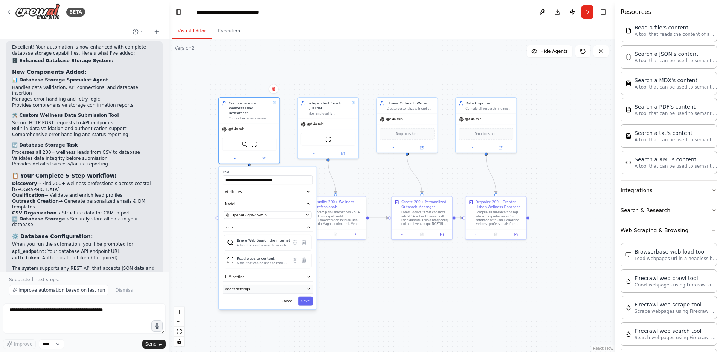
click at [263, 287] on button "Agent settings" at bounding box center [268, 288] width 90 height 9
click at [286, 329] on input "number" at bounding box center [268, 331] width 88 height 9
click at [307, 327] on input "*" at bounding box center [268, 331] width 88 height 9
type input "*"
click at [307, 327] on input "*" at bounding box center [268, 331] width 88 height 9
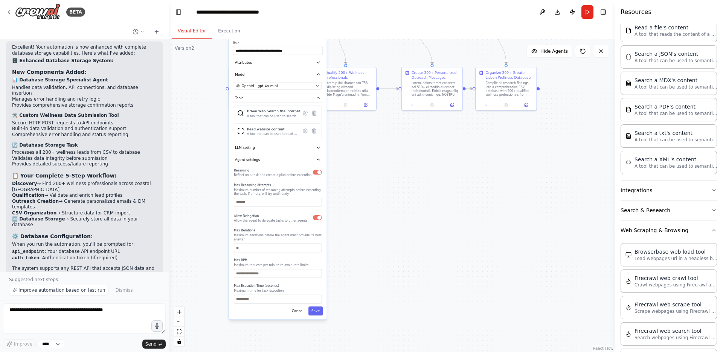
drag, startPoint x: 346, startPoint y: 312, endPoint x: 356, endPoint y: 183, distance: 129.2
click at [356, 183] on div ".deletable-edge-delete-btn { width: 20px; height: 20px; border: 0px solid #ffff…" at bounding box center [392, 195] width 446 height 313
click at [316, 307] on button "Save" at bounding box center [315, 311] width 14 height 9
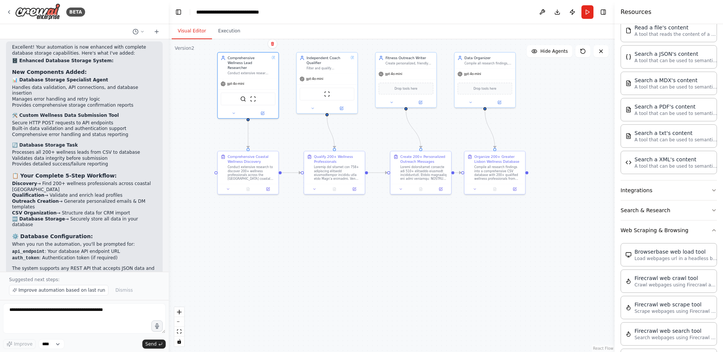
drag, startPoint x: 324, startPoint y: 123, endPoint x: 313, endPoint y: 209, distance: 86.6
click at [313, 209] on div ".deletable-edge-delete-btn { width: 20px; height: 20px; border: 0px solid #ffff…" at bounding box center [392, 195] width 446 height 313
click at [312, 112] on button at bounding box center [312, 110] width 28 height 6
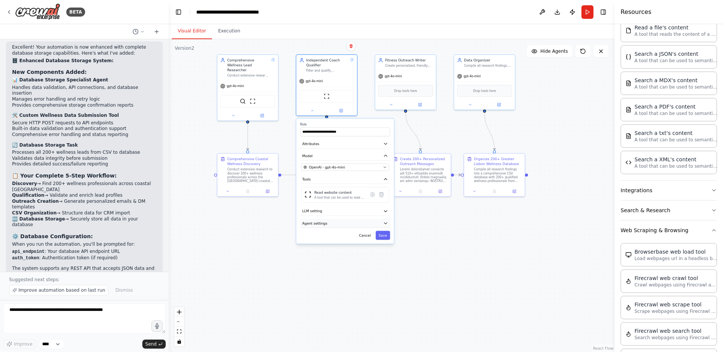
click at [339, 226] on button "Agent settings" at bounding box center [345, 222] width 90 height 9
click at [385, 265] on input "*" at bounding box center [345, 265] width 88 height 9
type input "*"
click at [385, 265] on input "*" at bounding box center [345, 265] width 88 height 9
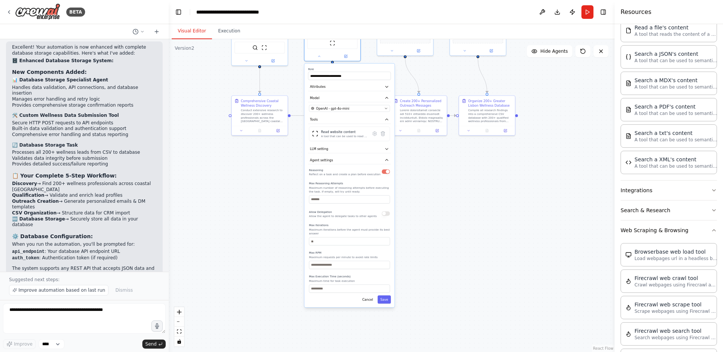
drag, startPoint x: 429, startPoint y: 297, endPoint x: 425, endPoint y: 224, distance: 72.8
click at [425, 224] on div ".deletable-edge-delete-btn { width: 20px; height: 20px; border: 0px solid #ffff…" at bounding box center [392, 195] width 446 height 313
click at [383, 297] on button "Save" at bounding box center [382, 296] width 13 height 8
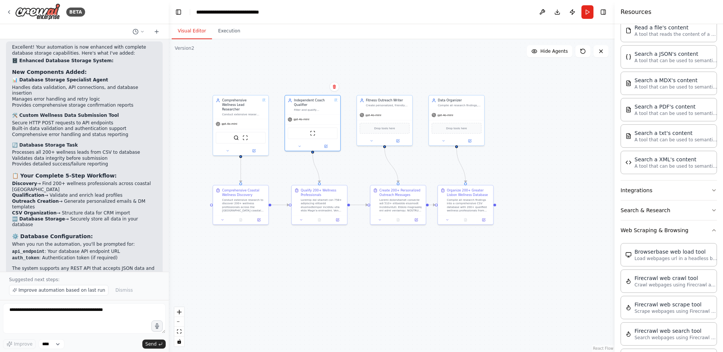
drag, startPoint x: 417, startPoint y: 218, endPoint x: 398, endPoint y: 310, distance: 94.1
click at [398, 310] on div ".deletable-edge-delete-btn { width: 20px; height: 20px; border: 0px solid #ffff…" at bounding box center [392, 195] width 446 height 313
click at [373, 141] on icon at bounding box center [372, 141] width 4 height 4
click at [382, 234] on span "Agent settings" at bounding box center [373, 234] width 23 height 5
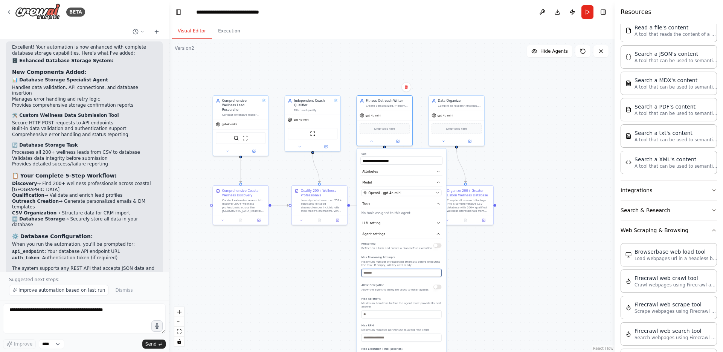
click at [380, 271] on input "number" at bounding box center [402, 273] width 80 height 8
click at [438, 271] on input "*" at bounding box center [402, 273] width 80 height 8
type input "*"
click at [438, 271] on input "*" at bounding box center [402, 273] width 80 height 8
click at [440, 275] on input "*" at bounding box center [402, 273] width 80 height 8
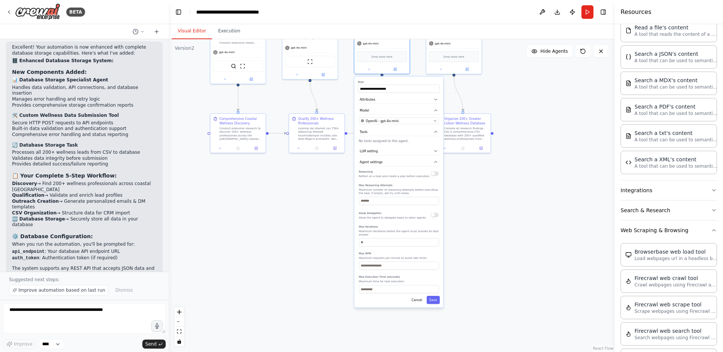
drag, startPoint x: 470, startPoint y: 319, endPoint x: 467, endPoint y: 250, distance: 69.0
click at [467, 247] on div ".deletable-edge-delete-btn { width: 20px; height: 20px; border: 0px solid #ffff…" at bounding box center [392, 195] width 446 height 313
click at [433, 301] on button "Save" at bounding box center [433, 300] width 13 height 8
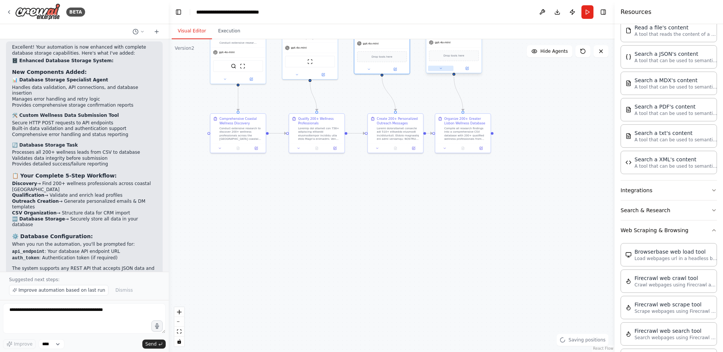
click at [444, 66] on button at bounding box center [440, 68] width 25 height 5
click at [451, 164] on button "Agent settings" at bounding box center [471, 162] width 82 height 8
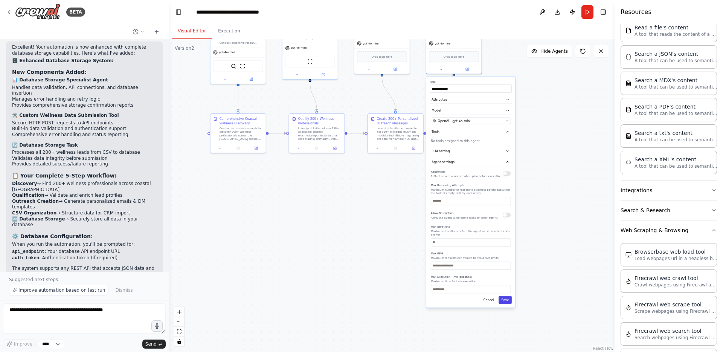
click at [507, 300] on button "Save" at bounding box center [505, 300] width 13 height 8
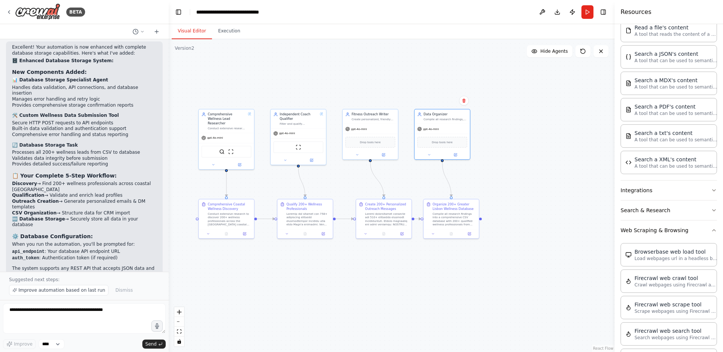
drag, startPoint x: 508, startPoint y: 226, endPoint x: 498, endPoint y: 312, distance: 86.2
click at [498, 312] on div ".deletable-edge-delete-btn { width: 20px; height: 20px; border: 0px solid #ffff…" at bounding box center [392, 195] width 446 height 313
click at [574, 8] on button "Publish" at bounding box center [573, 12] width 12 height 14
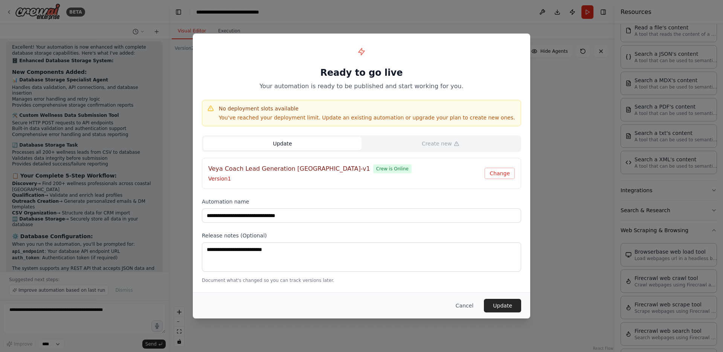
click at [308, 143] on button "Update" at bounding box center [282, 144] width 158 height 14
click at [503, 305] on button "Update" at bounding box center [502, 306] width 37 height 14
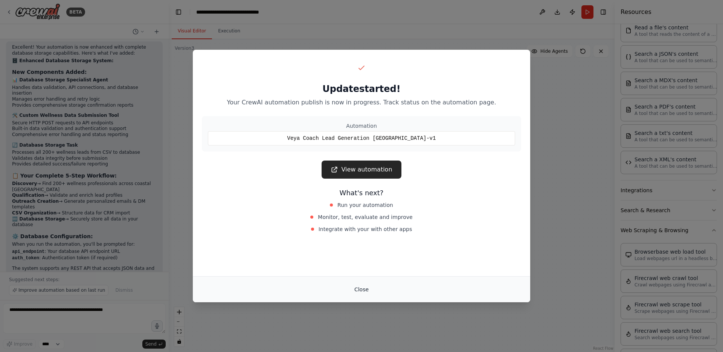
click at [362, 287] on button "Close" at bounding box center [361, 290] width 26 height 14
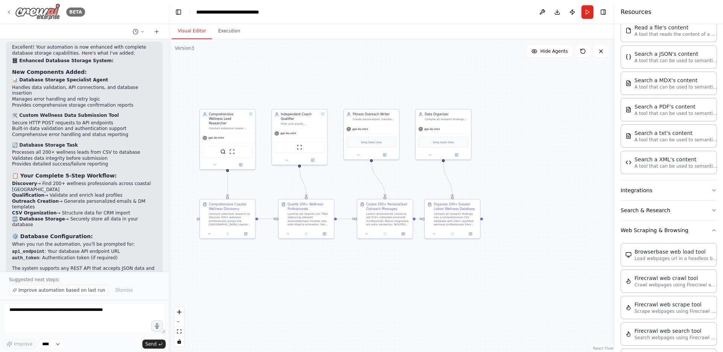
click at [7, 12] on icon at bounding box center [9, 12] width 6 height 6
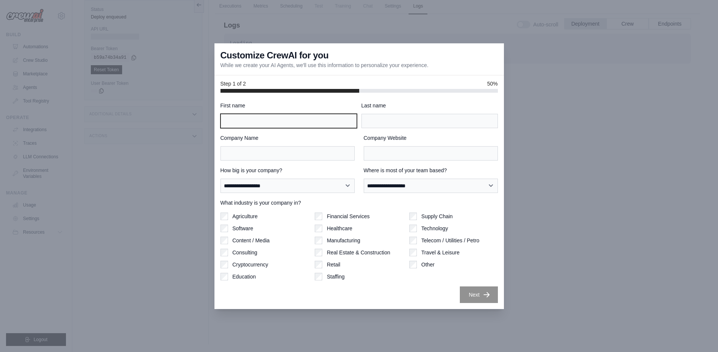
click at [251, 119] on input "First name" at bounding box center [288, 121] width 136 height 14
type input "*******"
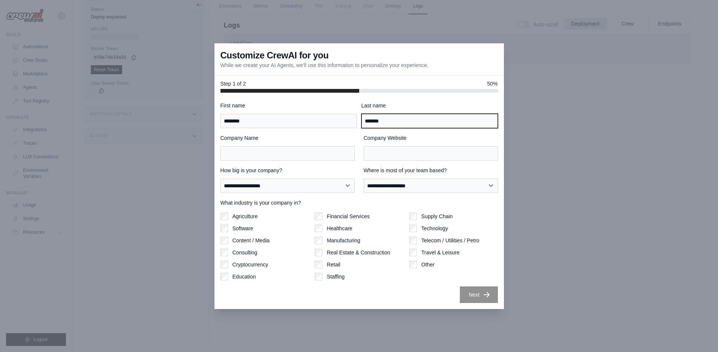
type input "*******"
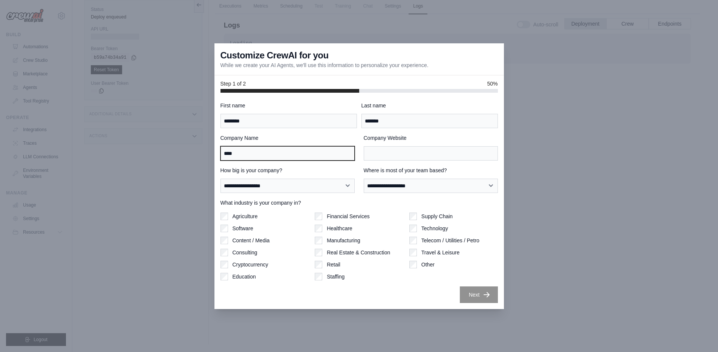
type input "****"
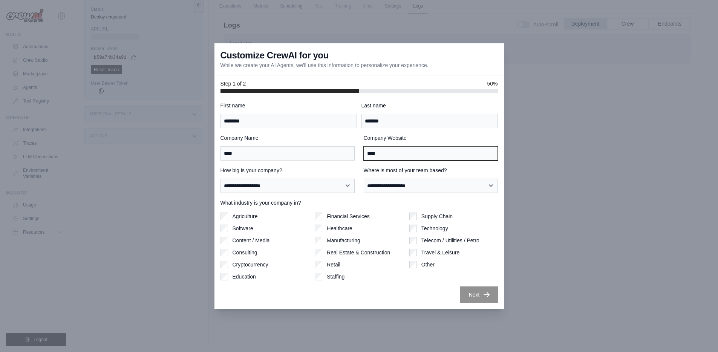
type input "****"
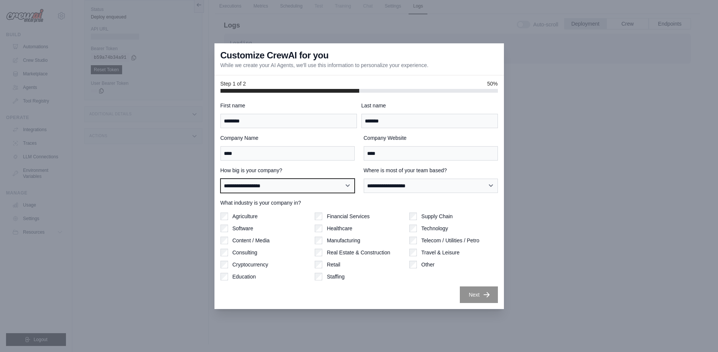
click at [300, 185] on select "**********" at bounding box center [287, 186] width 134 height 14
select select "**********"
click at [220, 179] on select "**********" at bounding box center [287, 186] width 134 height 14
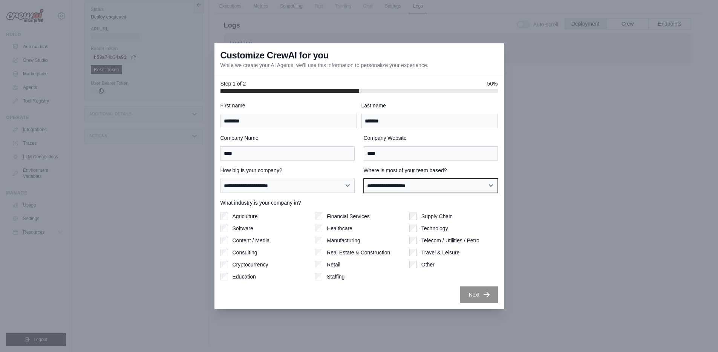
click at [409, 186] on select "**********" at bounding box center [431, 186] width 134 height 14
select select "******"
click at [364, 179] on select "**********" at bounding box center [431, 186] width 134 height 14
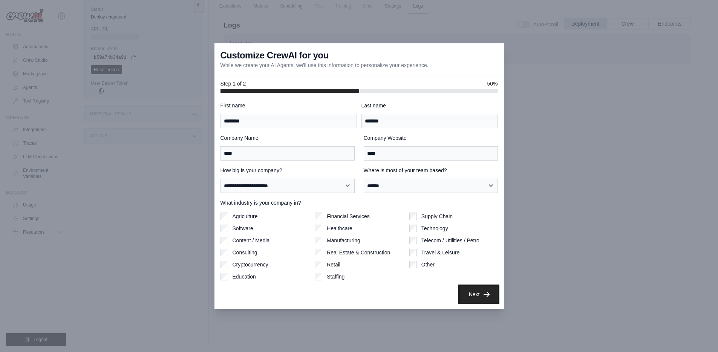
click at [480, 298] on button "Next" at bounding box center [479, 294] width 38 height 17
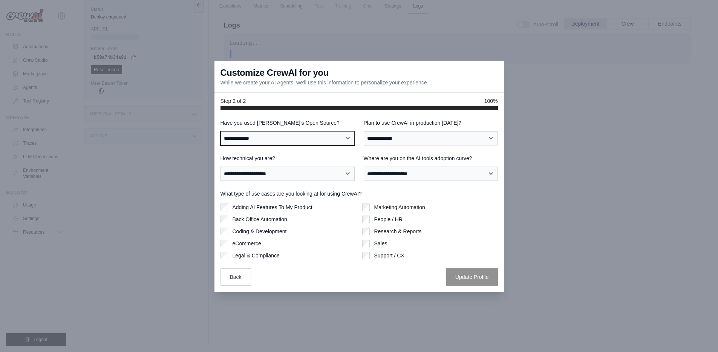
click at [295, 141] on select "**********" at bounding box center [287, 138] width 134 height 14
select select "**********"
click at [220, 131] on select "**********" at bounding box center [287, 138] width 134 height 14
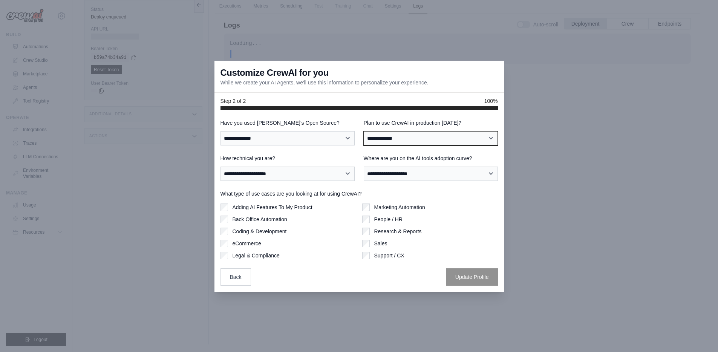
click at [402, 142] on select "**********" at bounding box center [431, 138] width 134 height 14
select select "****"
click at [364, 131] on select "**********" at bounding box center [431, 138] width 134 height 14
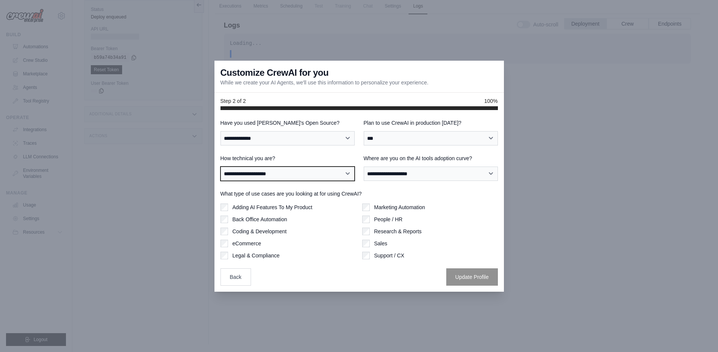
click at [278, 176] on select "**********" at bounding box center [287, 174] width 134 height 14
select select "**********"
click at [220, 167] on select "**********" at bounding box center [287, 174] width 134 height 14
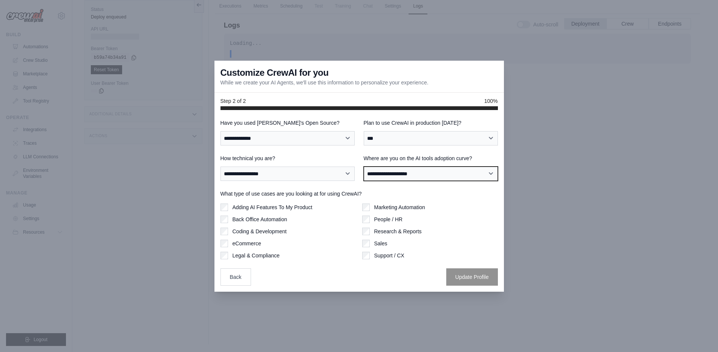
click at [443, 177] on select "**********" at bounding box center [431, 174] width 134 height 14
select select "**********"
click at [364, 167] on select "**********" at bounding box center [431, 174] width 134 height 14
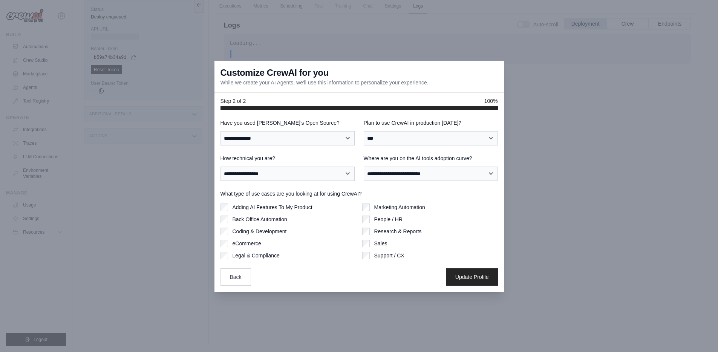
click at [370, 230] on div "Research & Reports" at bounding box center [430, 232] width 136 height 8
click at [465, 277] on button "Update Profile" at bounding box center [472, 276] width 52 height 17
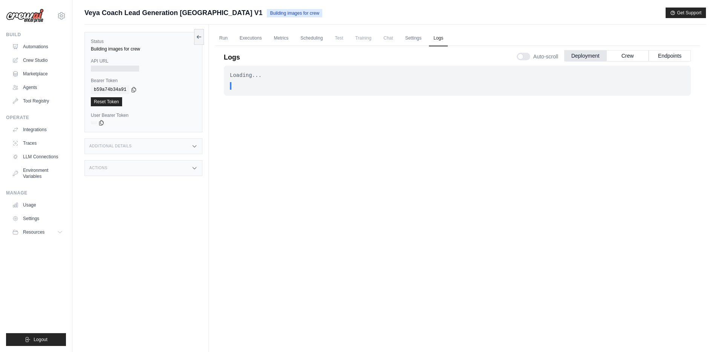
click at [298, 154] on div "Loading... . . . In Progress" at bounding box center [457, 202] width 467 height 272
click at [228, 39] on link "Run" at bounding box center [223, 39] width 17 height 16
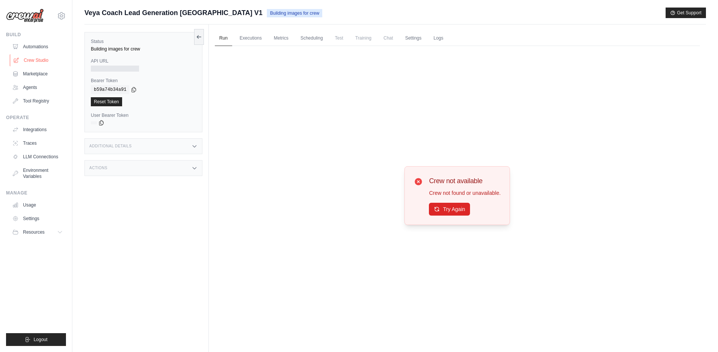
click at [37, 59] on link "Crew Studio" at bounding box center [38, 60] width 57 height 12
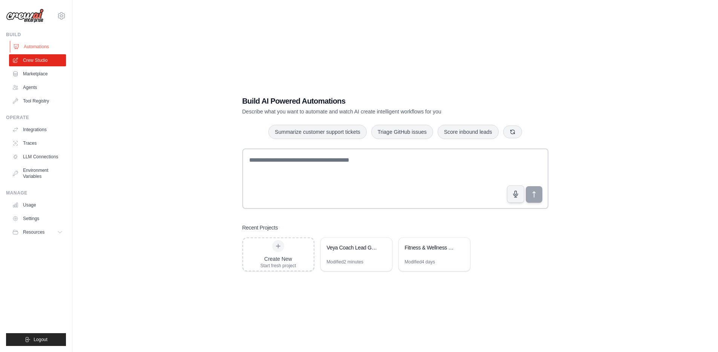
click at [32, 45] on link "Automations" at bounding box center [38, 47] width 57 height 12
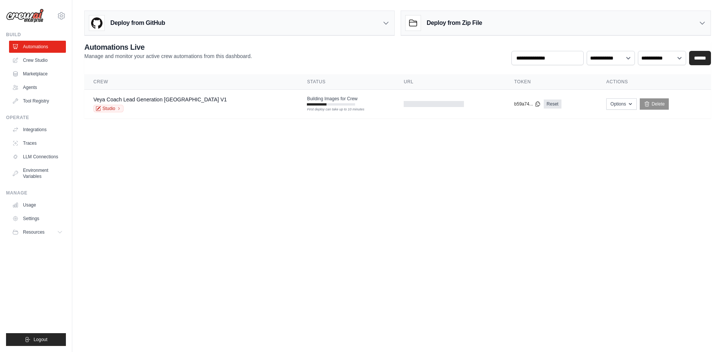
click at [182, 180] on body "eduardobarroso1992@gmail.com Settings Build Automations Crew Studio" at bounding box center [361, 176] width 723 height 352
click at [607, 108] on button "Options" at bounding box center [622, 103] width 31 height 11
click at [345, 190] on body "eduardobarroso1992@gmail.com Settings Build Automations Crew Studio" at bounding box center [361, 176] width 723 height 352
click at [299, 175] on body "[EMAIL_ADDRESS][DOMAIN_NAME] Settings Build Automations Crew Studio" at bounding box center [361, 176] width 723 height 352
click at [157, 100] on link "Veya Coach Lead Generation [GEOGRAPHIC_DATA] V1" at bounding box center [159, 99] width 133 height 6
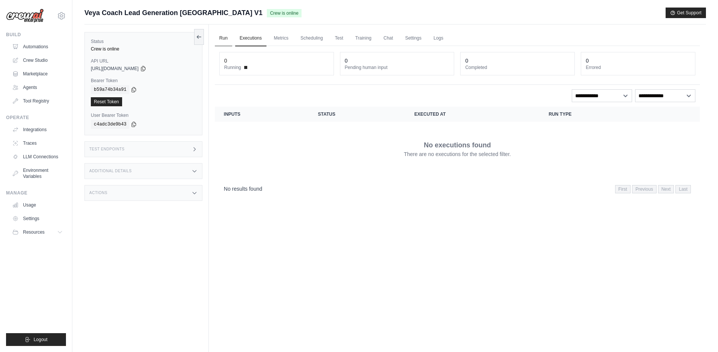
click at [222, 39] on link "Run" at bounding box center [223, 39] width 17 height 16
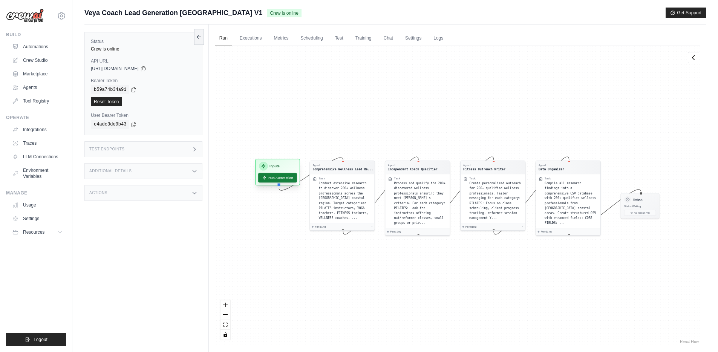
click at [276, 177] on button "Run Automation" at bounding box center [277, 177] width 39 height 9
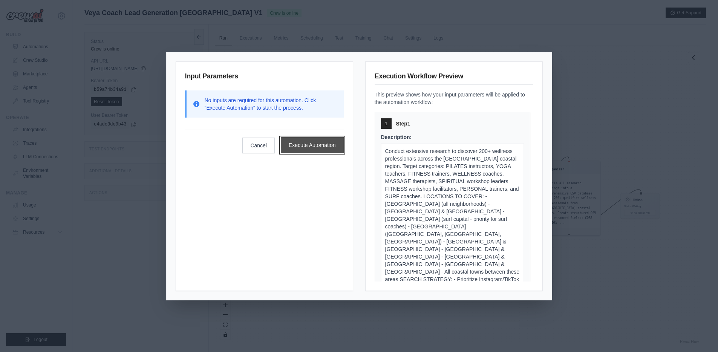
click at [327, 146] on button "Execute Automation" at bounding box center [312, 145] width 63 height 16
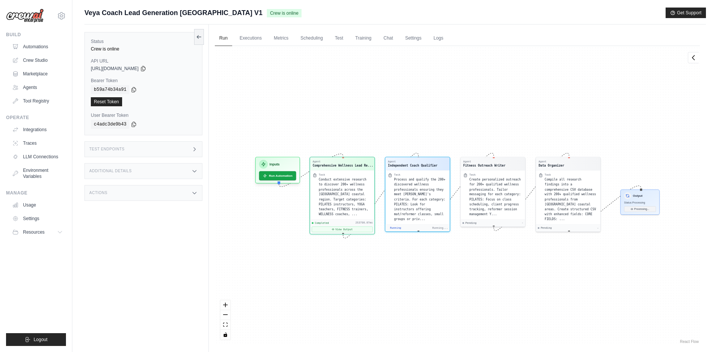
scroll to position [111, 0]
click at [403, 230] on button "View Output" at bounding box center [417, 233] width 61 height 6
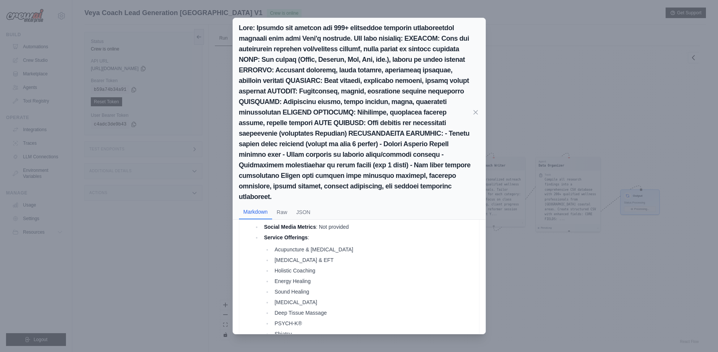
scroll to position [0, 0]
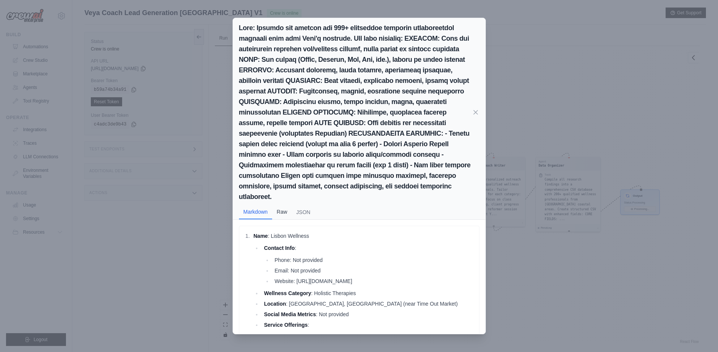
click at [281, 205] on button "Raw" at bounding box center [282, 212] width 20 height 14
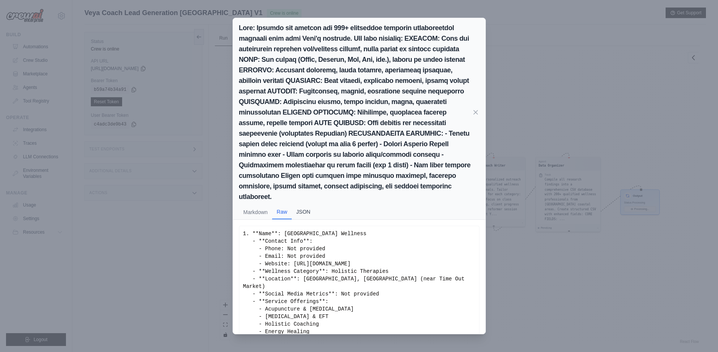
click at [305, 205] on button "JSON" at bounding box center [303, 212] width 23 height 14
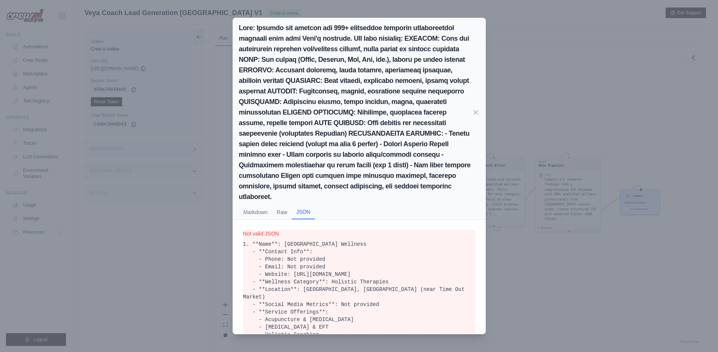
click at [552, 259] on div "Markdown Raw JSON Name : Lisbon Wellness Contact Info : Phone: Not provided Ema…" at bounding box center [359, 176] width 718 height 352
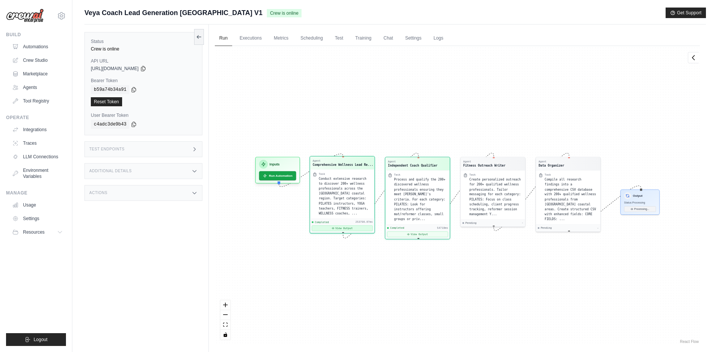
click at [339, 228] on button "View Output" at bounding box center [342, 228] width 61 height 6
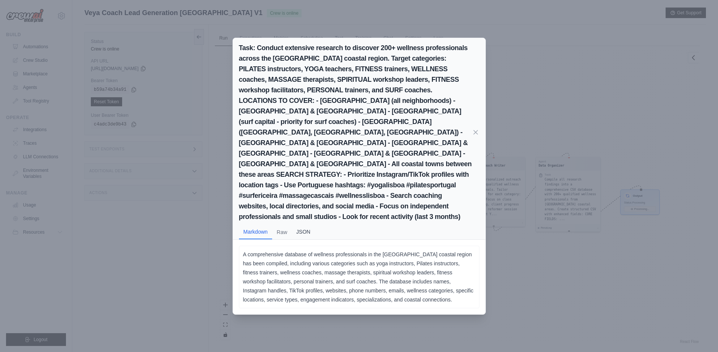
click at [305, 225] on button "JSON" at bounding box center [303, 232] width 23 height 14
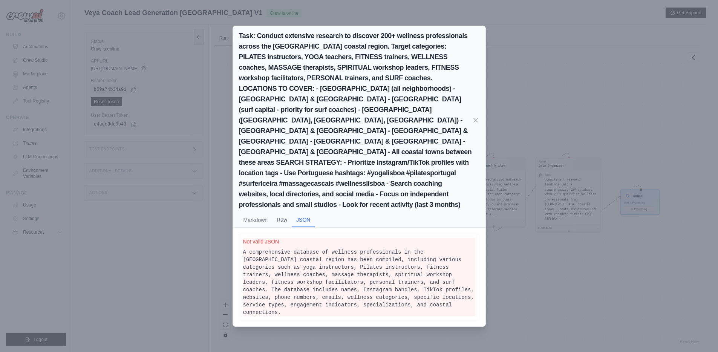
click at [288, 213] on button "Raw" at bounding box center [282, 219] width 20 height 14
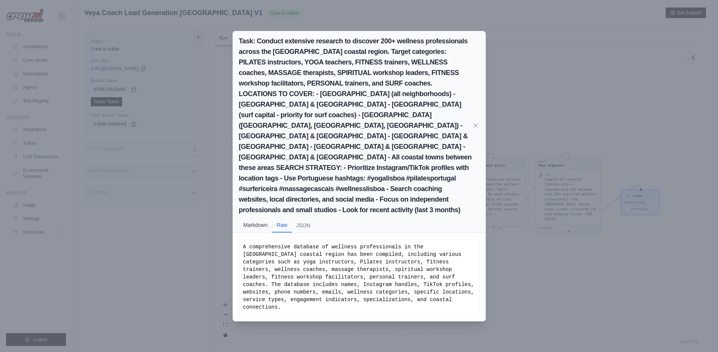
click at [247, 218] on button "Markdown" at bounding box center [256, 225] width 34 height 14
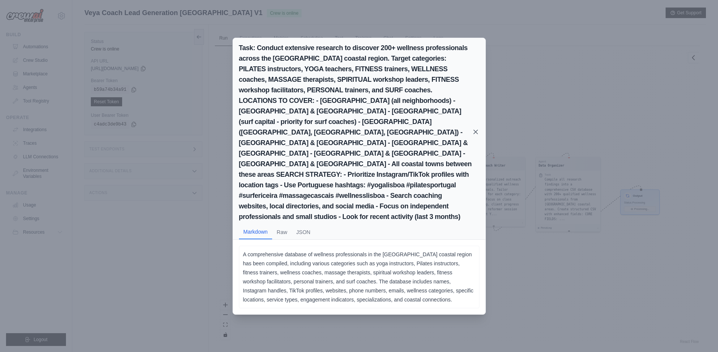
click at [476, 130] on icon at bounding box center [476, 132] width 8 height 8
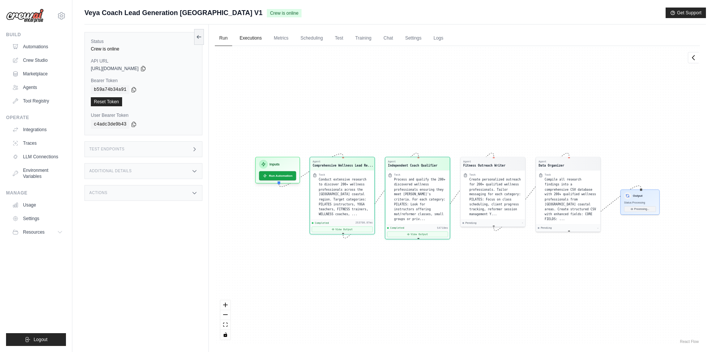
click at [249, 32] on link "Executions" at bounding box center [250, 39] width 31 height 16
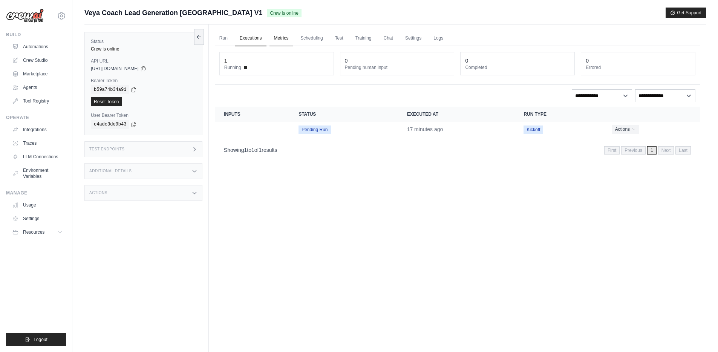
click at [284, 40] on link "Metrics" at bounding box center [281, 39] width 24 height 16
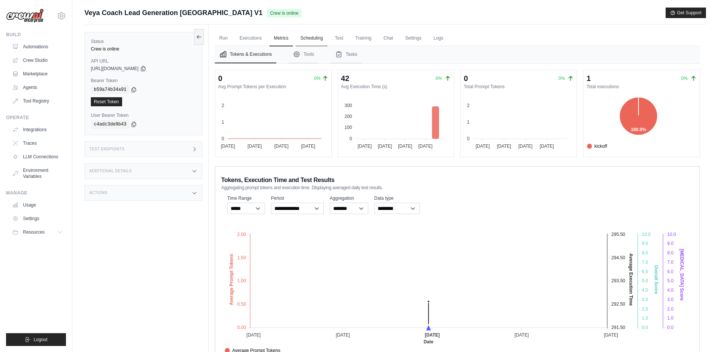
click at [317, 41] on link "Scheduling" at bounding box center [311, 39] width 31 height 16
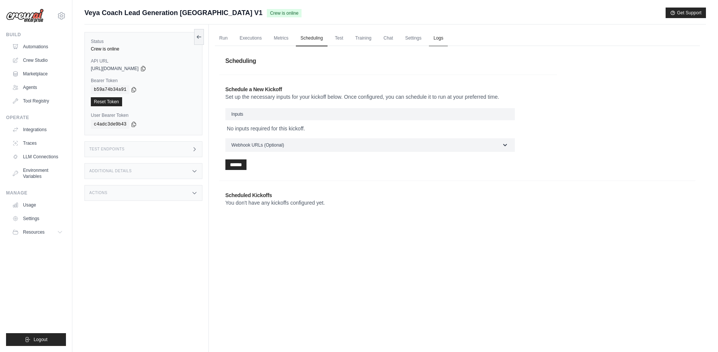
click at [440, 34] on link "Logs" at bounding box center [438, 39] width 19 height 16
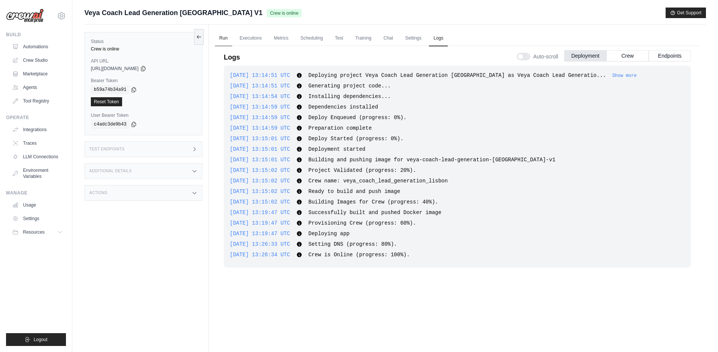
click at [226, 37] on link "Run" at bounding box center [223, 39] width 17 height 16
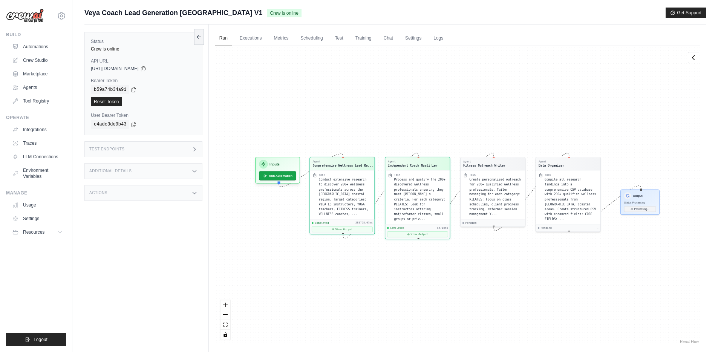
click at [159, 179] on div "Status Crew is online API URL copied https://veya-coach-lead-generation-lisbon-…" at bounding box center [146, 200] width 124 height 352
click at [163, 195] on div "Actions" at bounding box center [143, 193] width 118 height 16
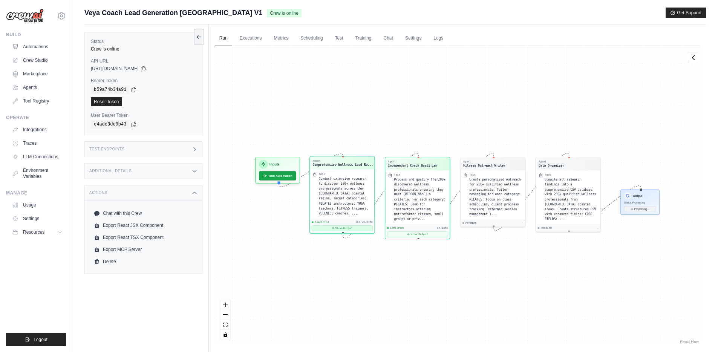
click at [355, 226] on button "View Output" at bounding box center [342, 228] width 61 height 6
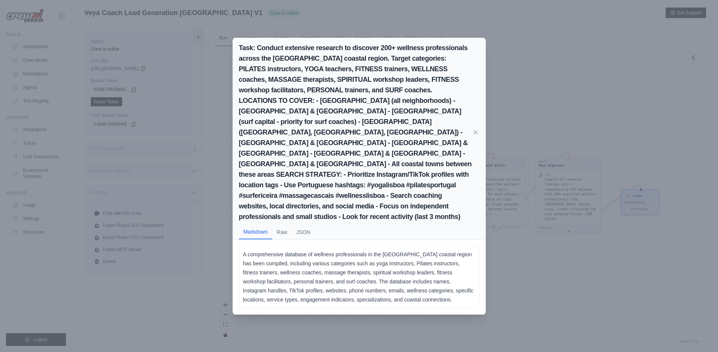
scroll to position [19, 0]
click at [309, 225] on button "JSON" at bounding box center [303, 232] width 23 height 14
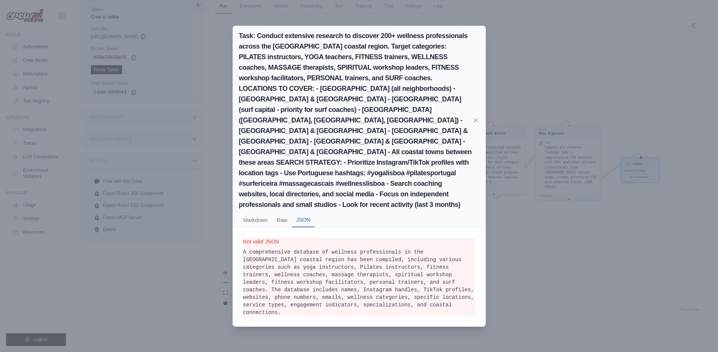
scroll to position [18, 0]
click at [338, 274] on pre "A comprehensive database of wellness professionals in the Greater Lisbon coasta…" at bounding box center [359, 282] width 232 height 68
click at [284, 212] on button "Raw" at bounding box center [282, 219] width 20 height 14
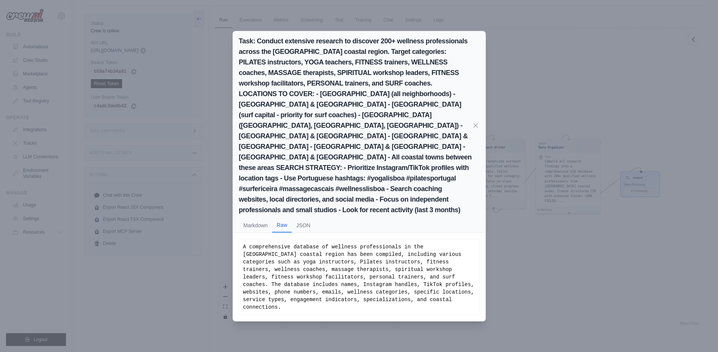
click at [522, 269] on div "Task: Conduct extensive research to discover 200+ wellness professionals across…" at bounding box center [359, 176] width 718 height 352
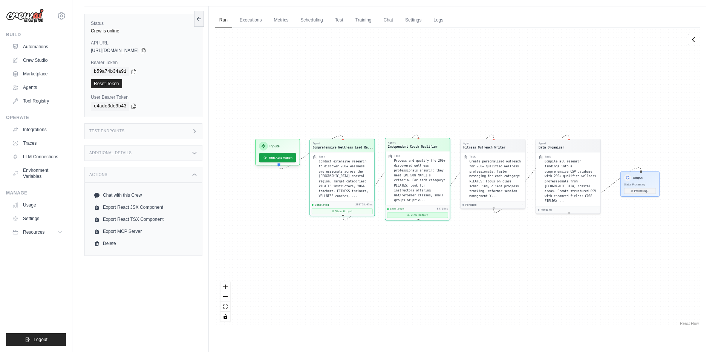
click at [419, 212] on button "View Output" at bounding box center [417, 215] width 61 height 6
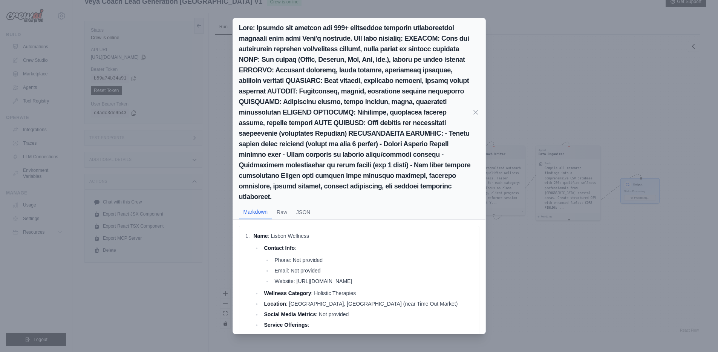
scroll to position [19, 0]
click at [283, 205] on button "Raw" at bounding box center [282, 212] width 20 height 14
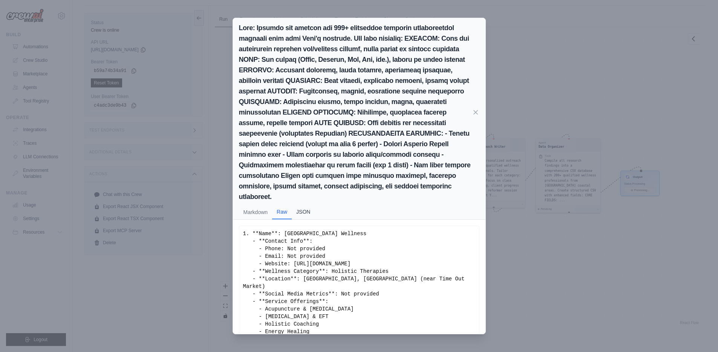
click at [303, 205] on button "JSON" at bounding box center [303, 212] width 23 height 14
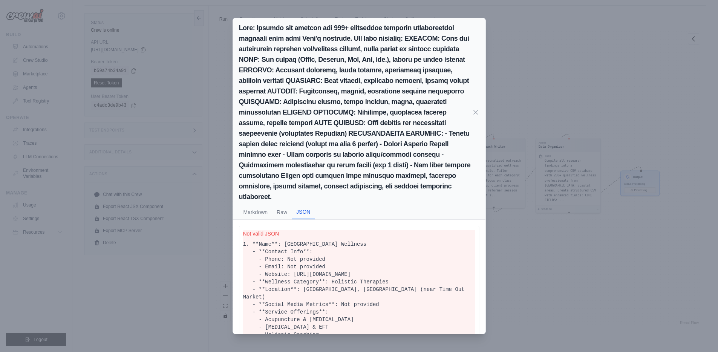
click at [486, 267] on div "Markdown Raw JSON Name : Lisbon Wellness Contact Info : Phone: Not provided Ema…" at bounding box center [359, 176] width 718 height 352
click at [501, 267] on div "Agent Comprehensive Wellness Lead Re... Task Conduct extensive research to disc…" at bounding box center [457, 176] width 485 height 299
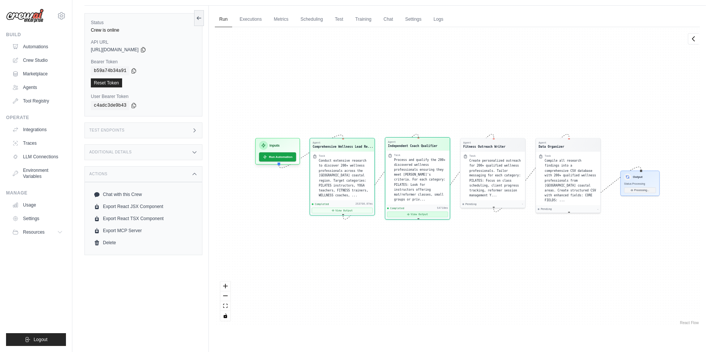
click at [423, 211] on button "View Output" at bounding box center [417, 214] width 61 height 6
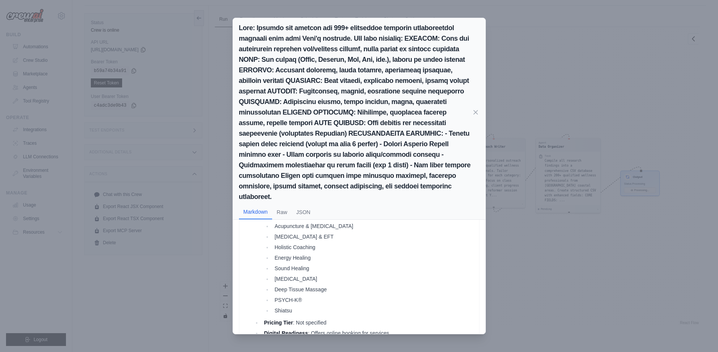
scroll to position [0, 0]
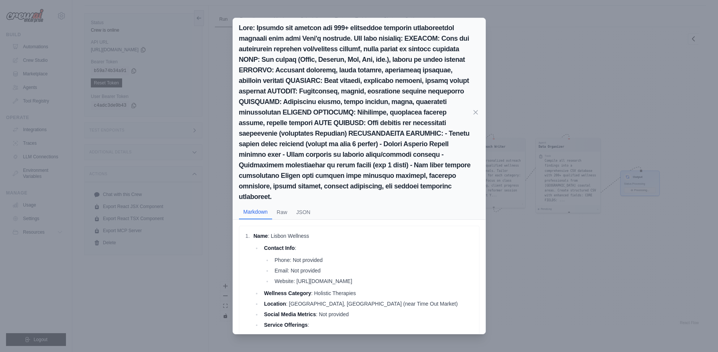
click at [570, 277] on div "Markdown Raw JSON Name : Lisbon Wellness Contact Info : Phone: Not provided Ema…" at bounding box center [359, 176] width 718 height 352
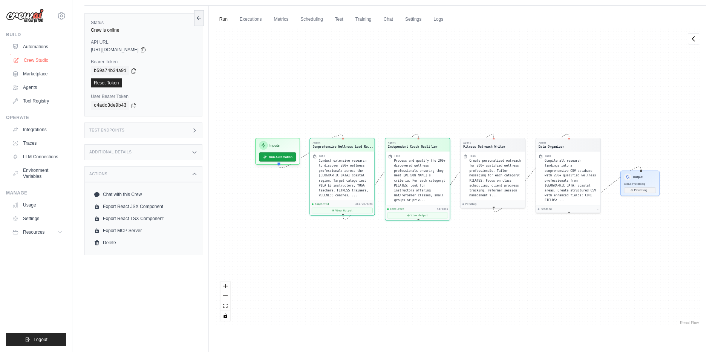
click at [29, 61] on link "Crew Studio" at bounding box center [38, 60] width 57 height 12
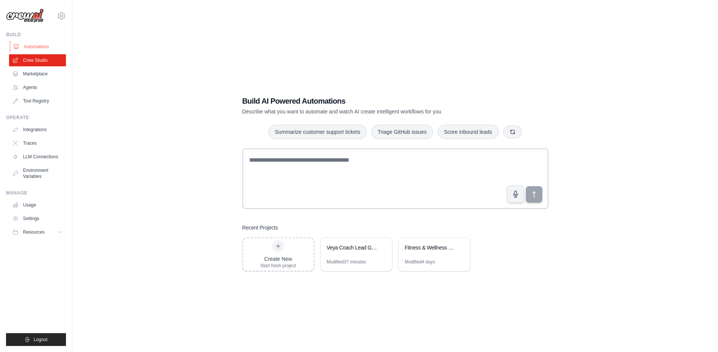
click at [39, 48] on link "Automations" at bounding box center [38, 47] width 57 height 12
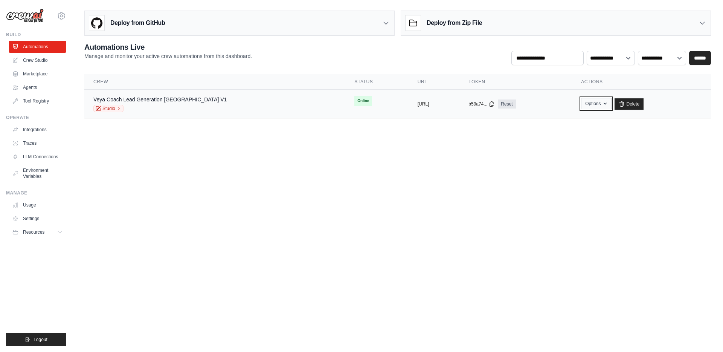
click at [600, 102] on button "Options" at bounding box center [596, 103] width 31 height 11
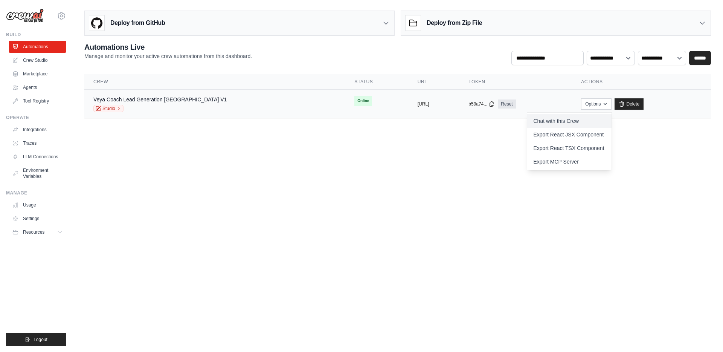
click at [581, 118] on link "Chat with this Crew" at bounding box center [569, 121] width 84 height 14
click at [49, 47] on link "Automations" at bounding box center [38, 47] width 57 height 12
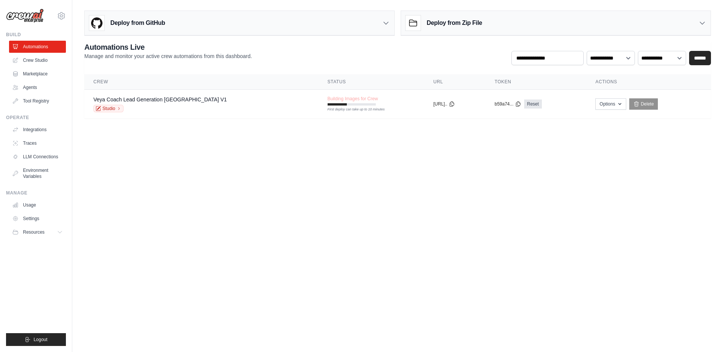
click at [274, 165] on body "[EMAIL_ADDRESS][DOMAIN_NAME] Settings Build Automations Crew Studio" at bounding box center [361, 176] width 723 height 352
click at [293, 202] on body "[EMAIL_ADDRESS][DOMAIN_NAME] Settings Build Automations Crew Studio" at bounding box center [361, 176] width 723 height 352
click at [598, 105] on button "Options" at bounding box center [611, 103] width 31 height 11
click at [428, 208] on body "[EMAIL_ADDRESS][DOMAIN_NAME] Settings Build Automations Crew Studio" at bounding box center [361, 176] width 723 height 352
click at [241, 195] on body "[EMAIL_ADDRESS][DOMAIN_NAME] Settings Build Automations Crew Studio" at bounding box center [361, 176] width 723 height 352
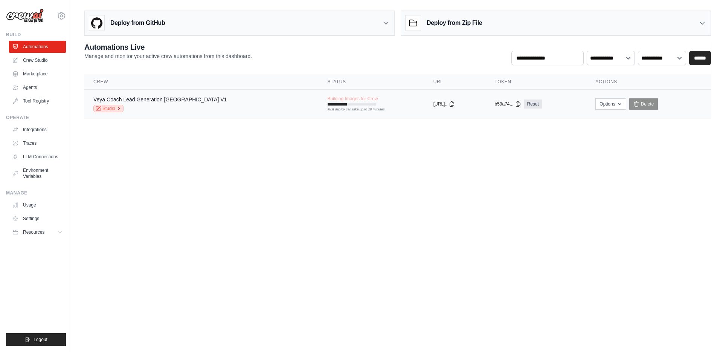
click at [114, 108] on link "Studio" at bounding box center [108, 109] width 30 height 8
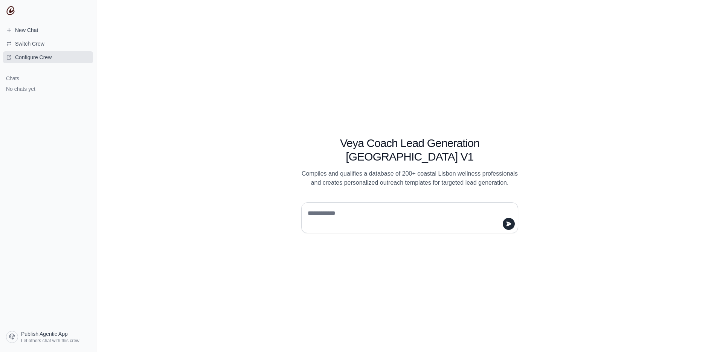
click at [34, 56] on span "Configure Crew" at bounding box center [33, 57] width 37 height 8
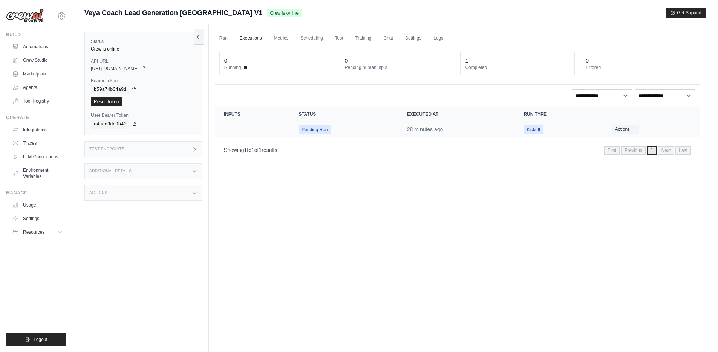
click at [299, 127] on span "Pending Run" at bounding box center [314, 129] width 32 height 8
click at [223, 37] on link "Run" at bounding box center [223, 39] width 17 height 16
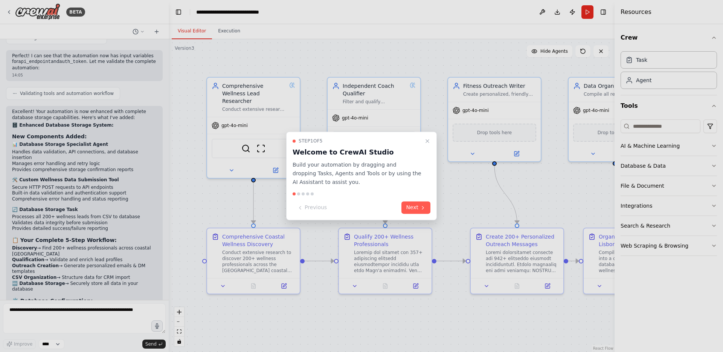
scroll to position [4635, 0]
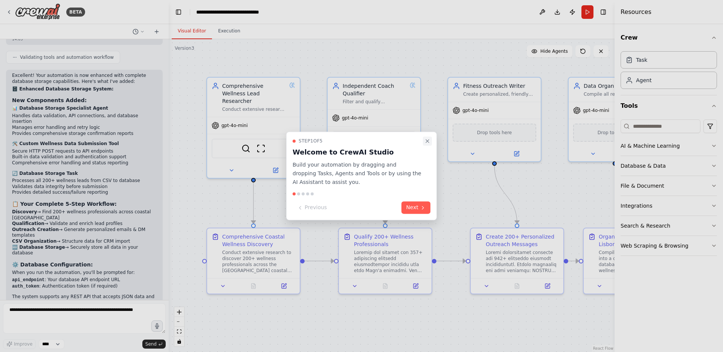
click at [427, 141] on icon "Close walkthrough" at bounding box center [427, 140] width 3 height 3
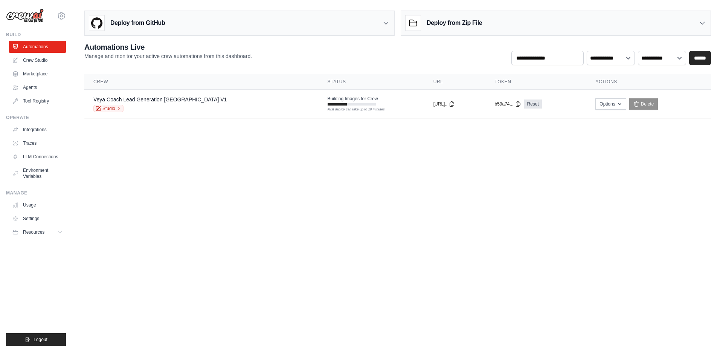
click at [252, 190] on body "[EMAIL_ADDRESS][DOMAIN_NAME] Settings Build Automations Crew Studio" at bounding box center [361, 176] width 723 height 352
click at [141, 100] on link "Veya Coach Lead Generation [GEOGRAPHIC_DATA] V1" at bounding box center [159, 99] width 133 height 6
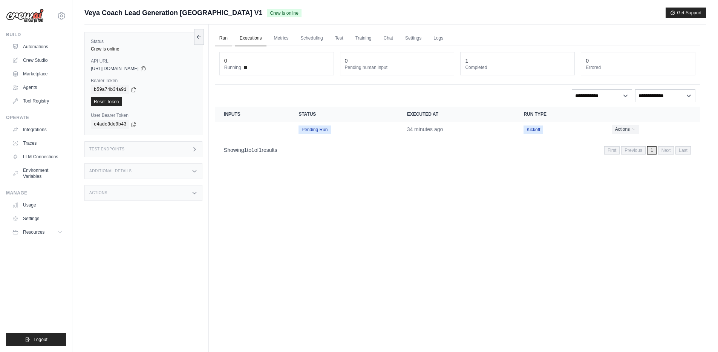
click at [225, 43] on link "Run" at bounding box center [223, 39] width 17 height 16
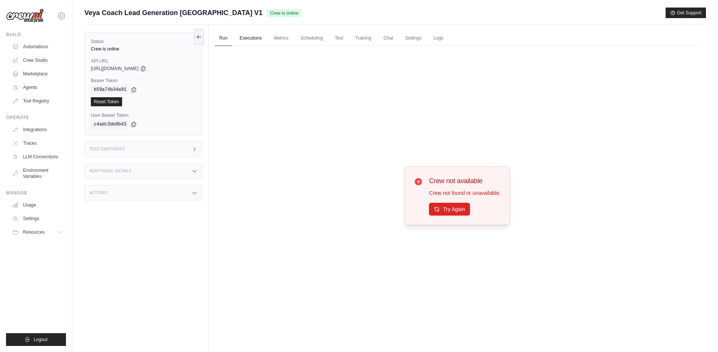
click at [238, 40] on link "Executions" at bounding box center [250, 39] width 31 height 16
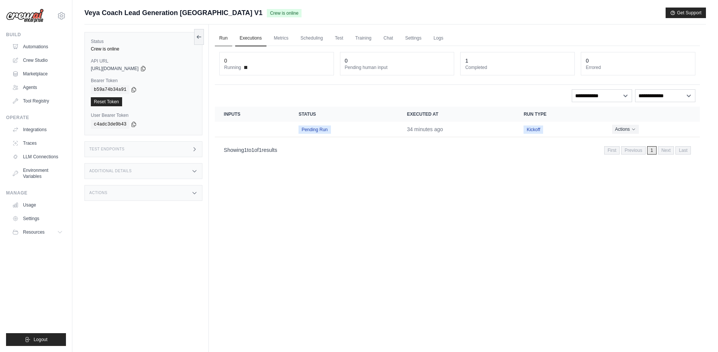
click at [221, 39] on link "Run" at bounding box center [223, 39] width 17 height 16
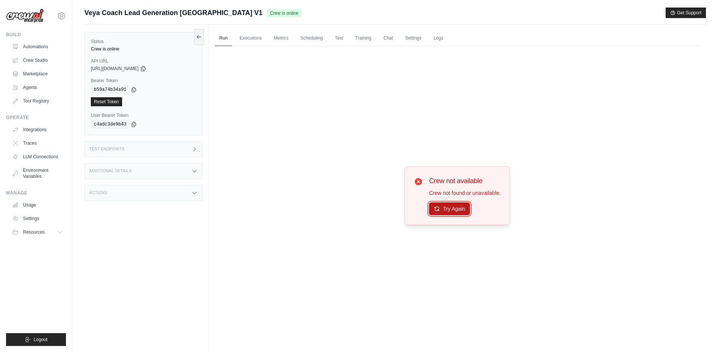
click at [457, 208] on button "Try Again" at bounding box center [449, 208] width 41 height 13
click at [457, 208] on button "Try Again" at bounding box center [449, 209] width 41 height 13
click at [252, 43] on link "Executions" at bounding box center [250, 39] width 31 height 16
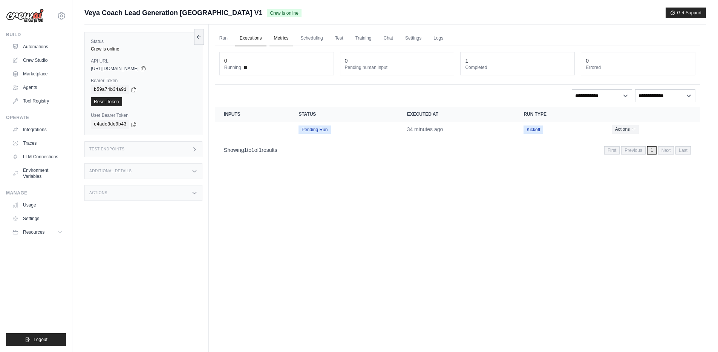
click at [289, 39] on link "Metrics" at bounding box center [281, 39] width 24 height 16
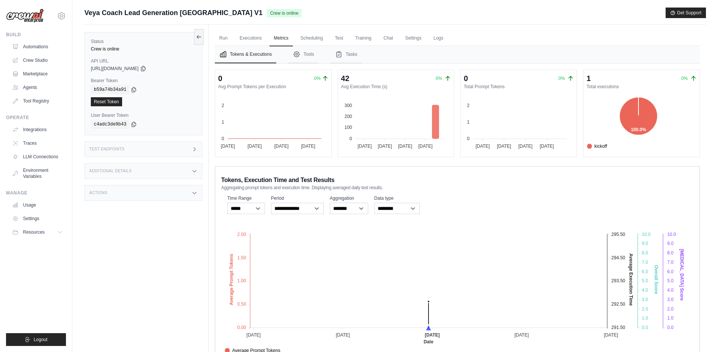
click at [233, 44] on ul "Run Executions Metrics Scheduling Test Training Chat Settings Logs" at bounding box center [457, 38] width 485 height 15
click at [222, 40] on link "Run" at bounding box center [223, 39] width 17 height 16
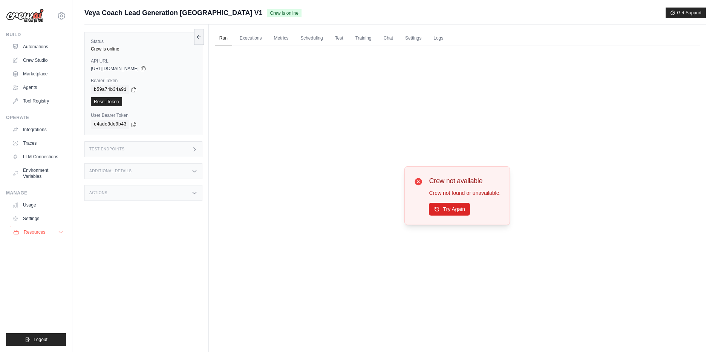
click at [54, 232] on button "Resources" at bounding box center [38, 232] width 57 height 12
click at [30, 208] on link "Usage" at bounding box center [38, 205] width 57 height 12
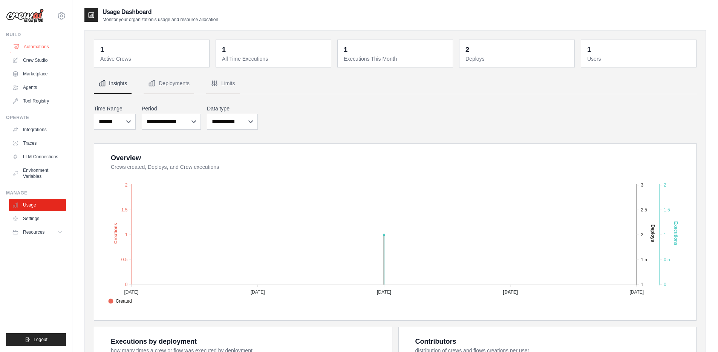
click at [43, 46] on link "Automations" at bounding box center [38, 47] width 57 height 12
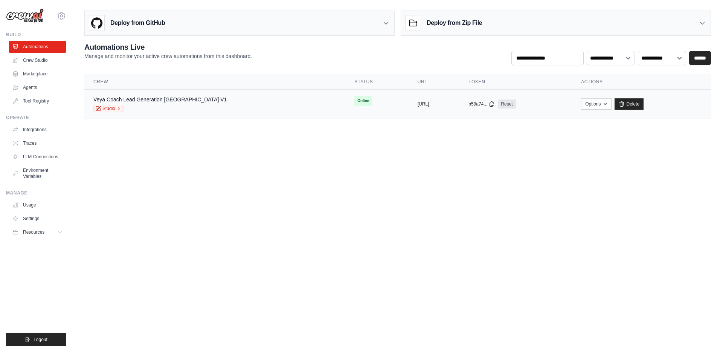
click at [238, 108] on div "Veya Coach Lead Generation Lisbon V1 Studio" at bounding box center [214, 104] width 243 height 17
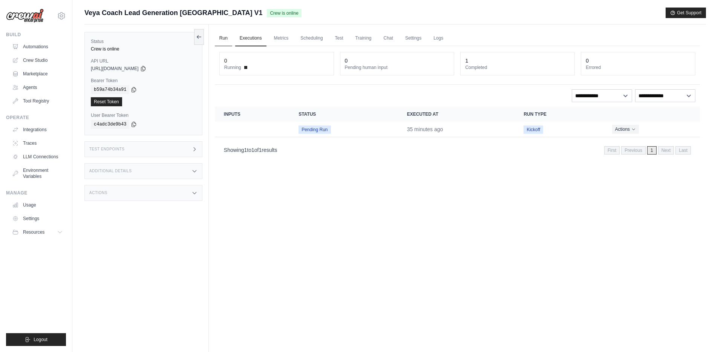
click at [221, 37] on link "Run" at bounding box center [223, 39] width 17 height 16
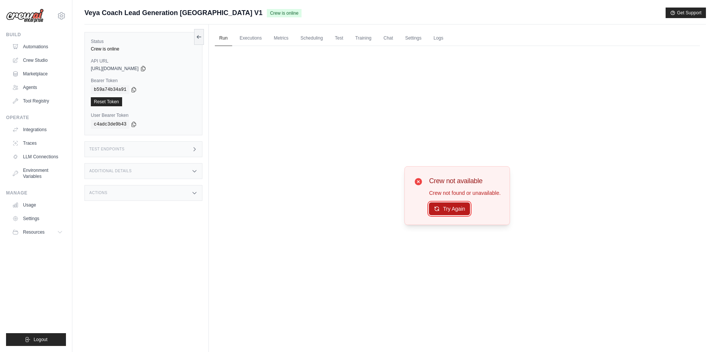
click at [444, 203] on button "Try Again" at bounding box center [449, 208] width 41 height 13
click at [40, 44] on link "Automations" at bounding box center [38, 47] width 57 height 12
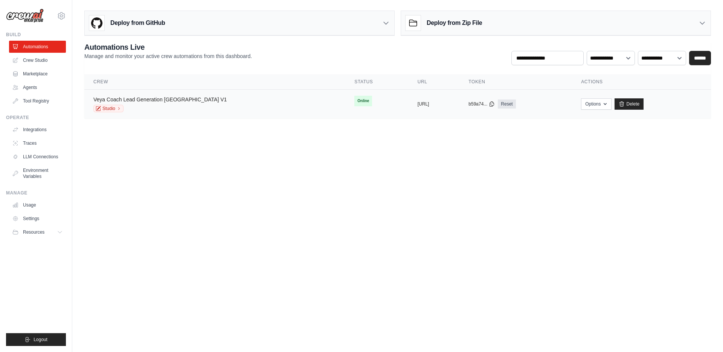
click at [157, 98] on link "Veya Coach Lead Generation [GEOGRAPHIC_DATA] V1" at bounding box center [159, 99] width 133 height 6
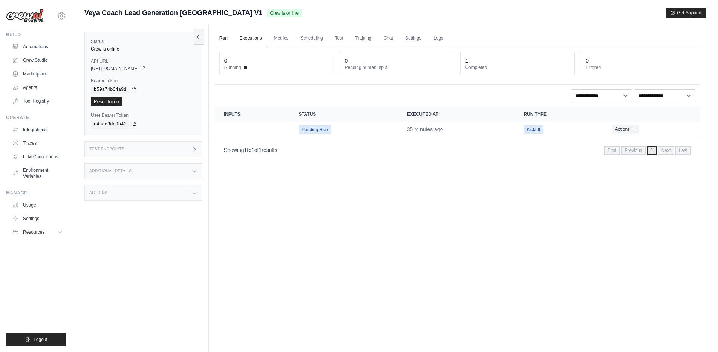
click at [221, 41] on link "Run" at bounding box center [223, 39] width 17 height 16
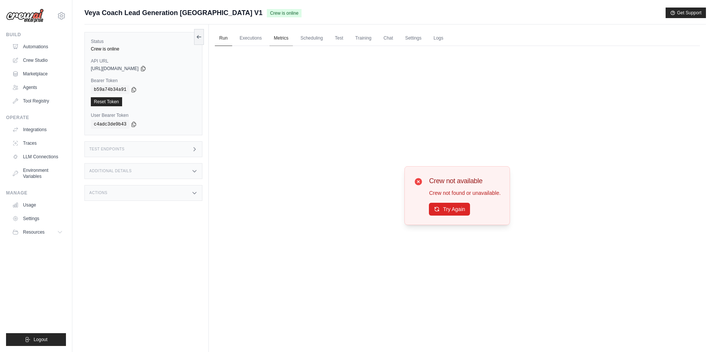
click at [278, 38] on link "Metrics" at bounding box center [281, 39] width 24 height 16
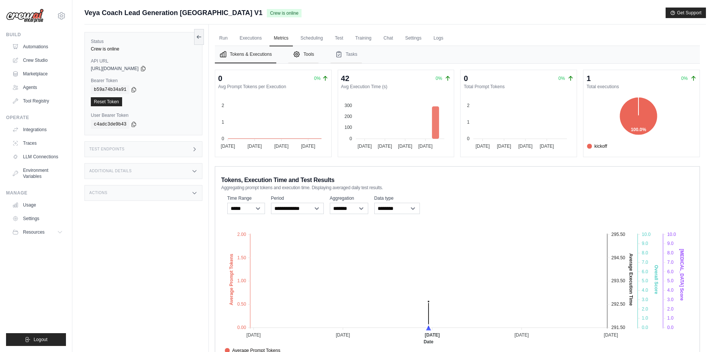
click at [304, 54] on button "Tools" at bounding box center [303, 54] width 30 height 17
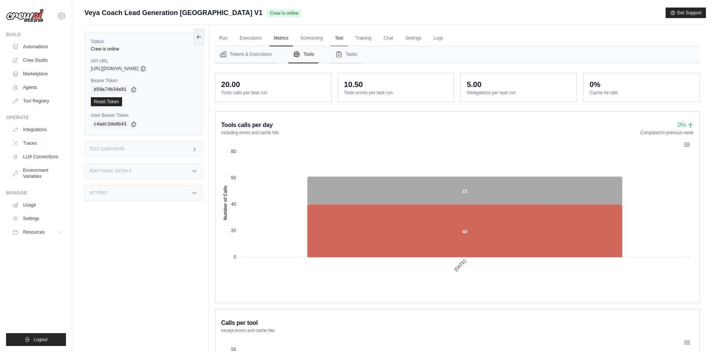
click at [337, 42] on link "Test" at bounding box center [338, 39] width 17 height 16
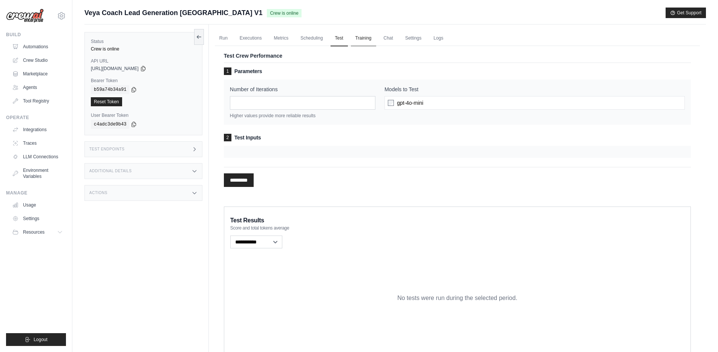
click at [361, 38] on link "Training" at bounding box center [363, 39] width 25 height 16
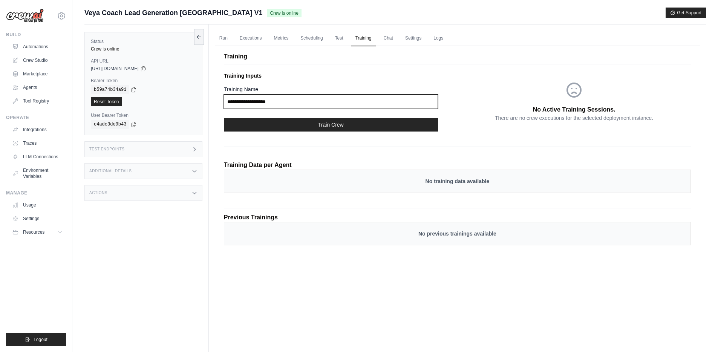
click at [310, 104] on input "Training Name" at bounding box center [331, 102] width 214 height 14
click at [392, 37] on link "Chat" at bounding box center [388, 39] width 18 height 16
click at [225, 38] on link "Run" at bounding box center [223, 39] width 17 height 16
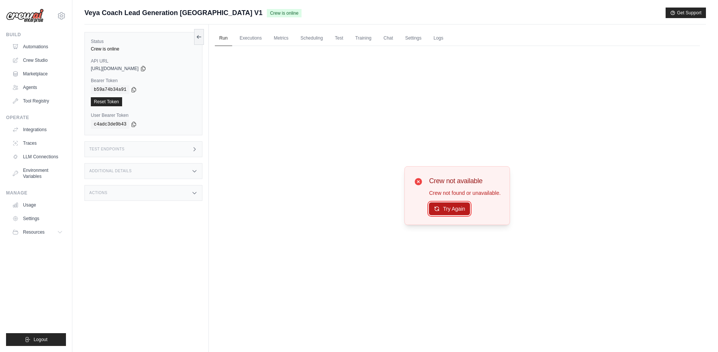
click at [439, 209] on icon at bounding box center [437, 209] width 6 height 6
click at [392, 35] on link "Chat" at bounding box center [388, 39] width 18 height 16
click at [227, 37] on link "Run" at bounding box center [223, 39] width 17 height 16
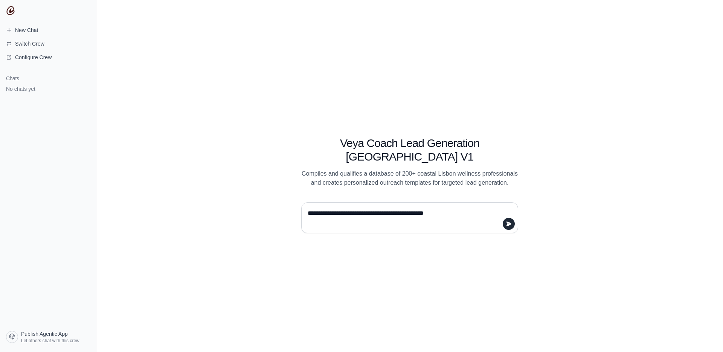
type textarea "**********"
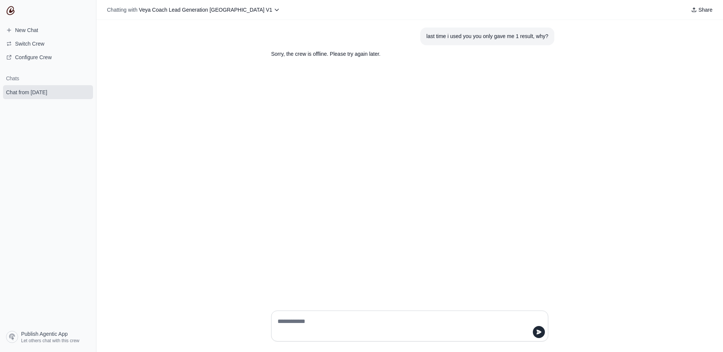
click at [462, 31] on section "last time i used you you only gave me 1 result, why?" at bounding box center [487, 36] width 134 height 18
click at [462, 32] on div "last time i used you you only gave me 1 result, why?" at bounding box center [487, 36] width 122 height 9
click at [462, 33] on div "last time i used you you only gave me 1 result, why?" at bounding box center [487, 36] width 122 height 9
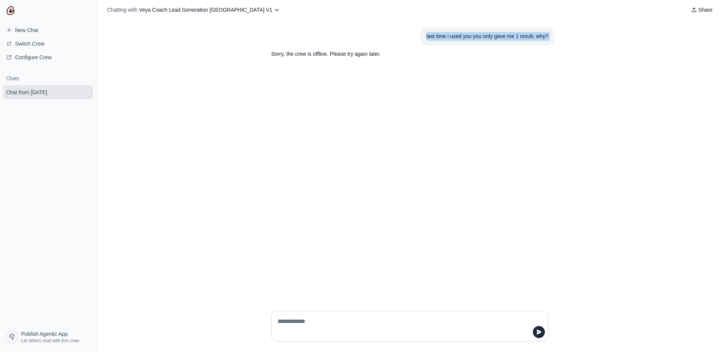
click at [462, 33] on div "last time i used you you only gave me 1 result, why?" at bounding box center [487, 36] width 122 height 9
copy div "last time i used you you only gave me 1 result, why?"
click at [346, 316] on textarea at bounding box center [407, 325] width 263 height 21
paste textarea "**********"
type textarea "**********"
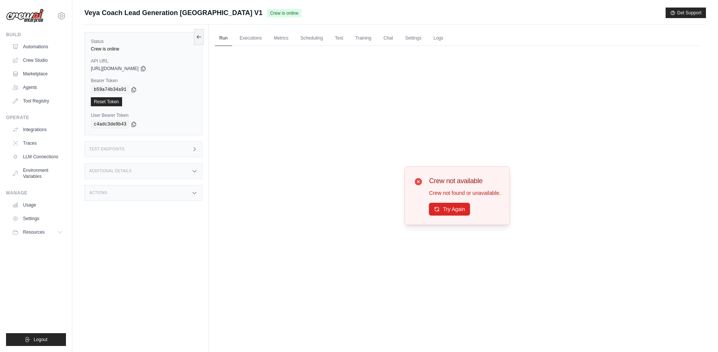
click at [227, 37] on link "Run" at bounding box center [223, 39] width 17 height 16
click at [442, 209] on button "Try Again" at bounding box center [449, 208] width 41 height 13
click at [37, 85] on link "Agents" at bounding box center [38, 87] width 57 height 12
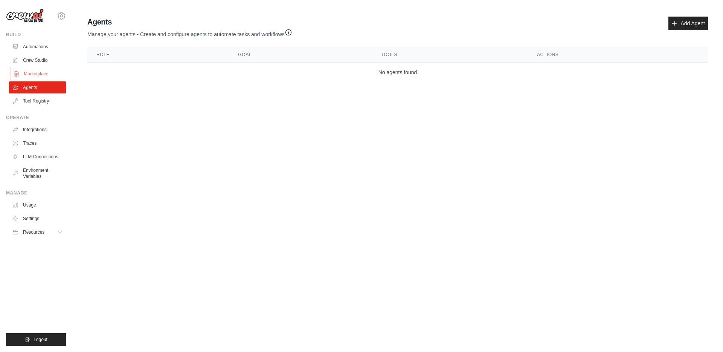
click at [43, 73] on link "Marketplace" at bounding box center [38, 74] width 57 height 12
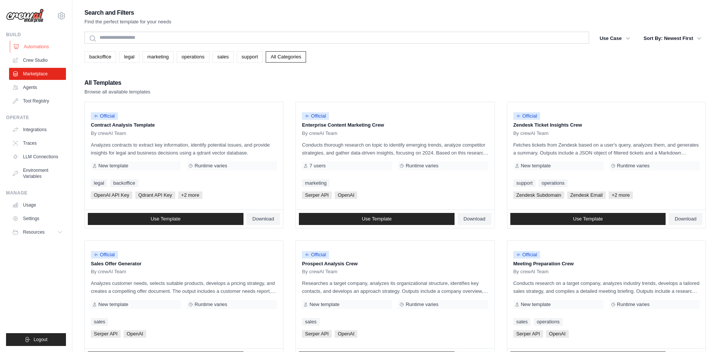
click at [40, 48] on link "Automations" at bounding box center [38, 47] width 57 height 12
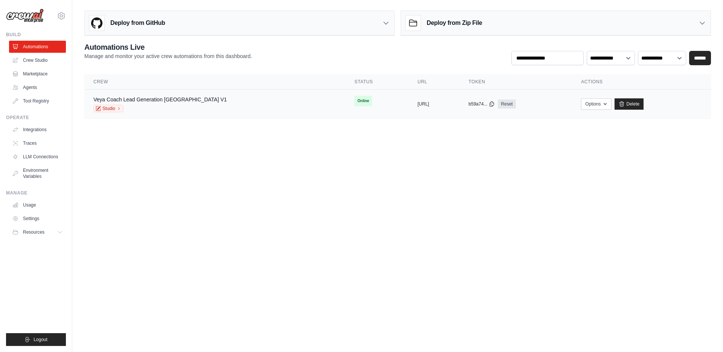
click at [195, 105] on div "Veya Coach Lead Generation Lisbon V1 Studio" at bounding box center [214, 104] width 243 height 17
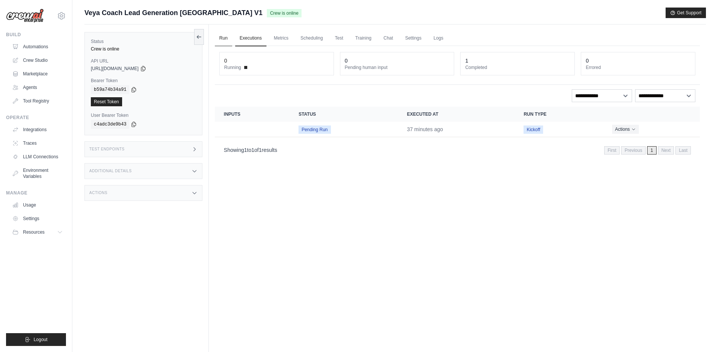
click at [222, 36] on link "Run" at bounding box center [223, 39] width 17 height 16
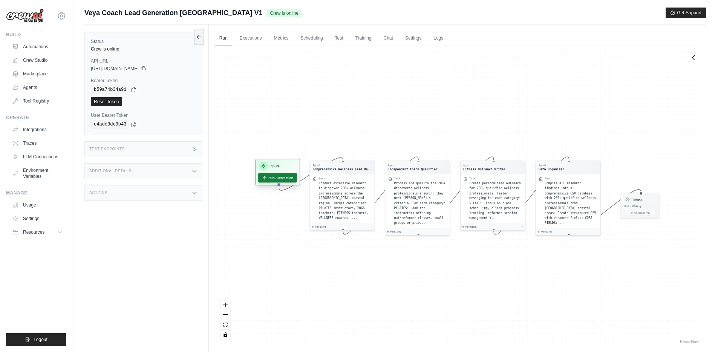
click at [275, 177] on button "Run Automation" at bounding box center [277, 177] width 39 height 9
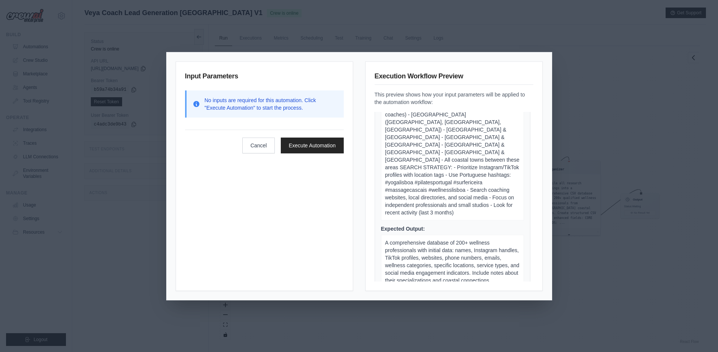
scroll to position [116, 0]
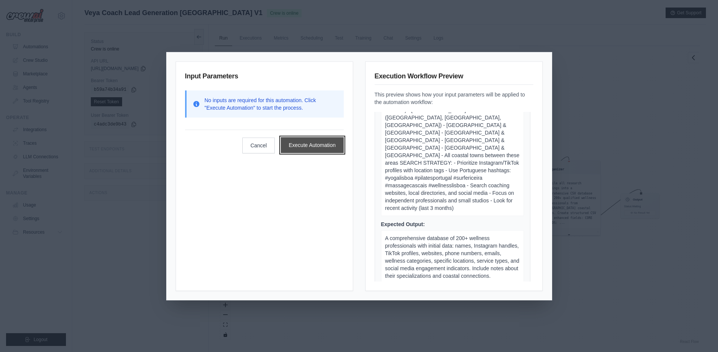
click at [309, 148] on button "Execute Automation" at bounding box center [312, 145] width 63 height 16
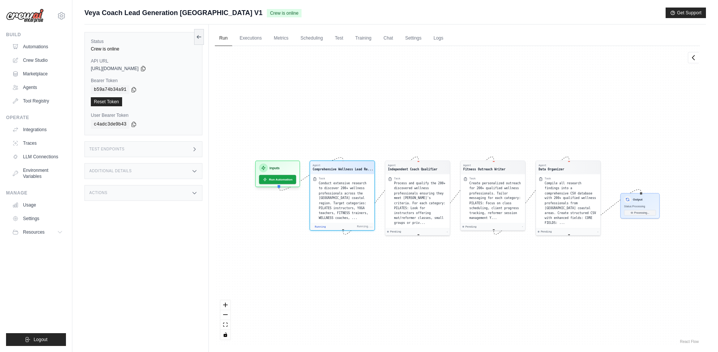
click at [287, 110] on div "Agent Comprehensive Wellness Lead Re... Task Conduct extensive research to disc…" at bounding box center [457, 195] width 485 height 299
click at [328, 104] on div "Agent Comprehensive Wellness Lead Re... Task Conduct extensive research to disc…" at bounding box center [457, 195] width 485 height 299
click at [264, 255] on div "Agent Comprehensive Wellness Lead Re... Task Conduct extensive research to disc…" at bounding box center [457, 195] width 485 height 299
click at [337, 208] on span "Conduct extensive research to discover 200+ wellness professionals across the […" at bounding box center [342, 199] width 49 height 38
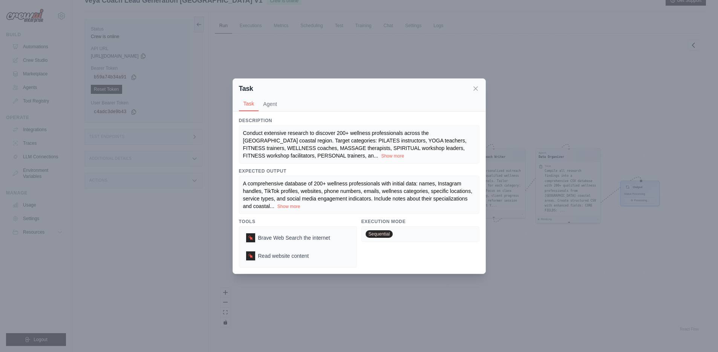
scroll to position [11, 0]
click at [272, 101] on button "Agent" at bounding box center [269, 103] width 23 height 14
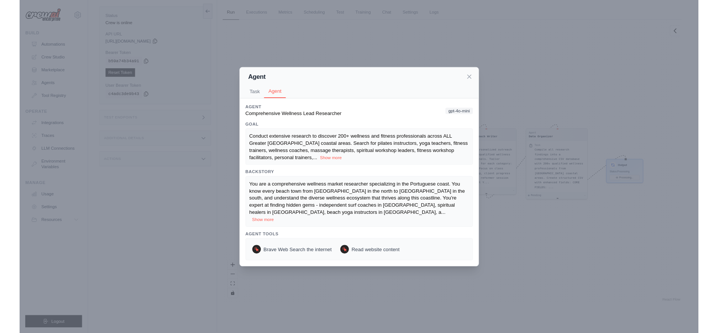
scroll to position [17, 0]
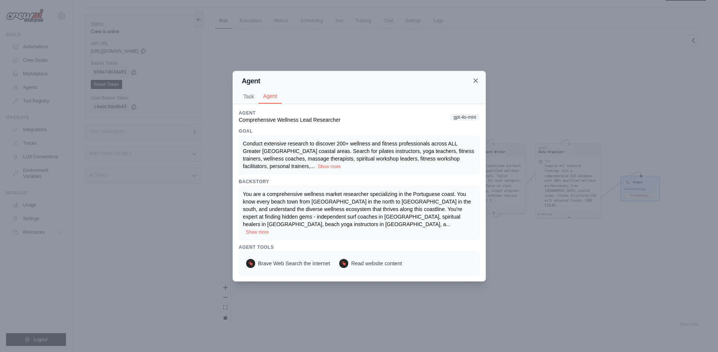
click at [474, 84] on icon at bounding box center [476, 81] width 8 height 8
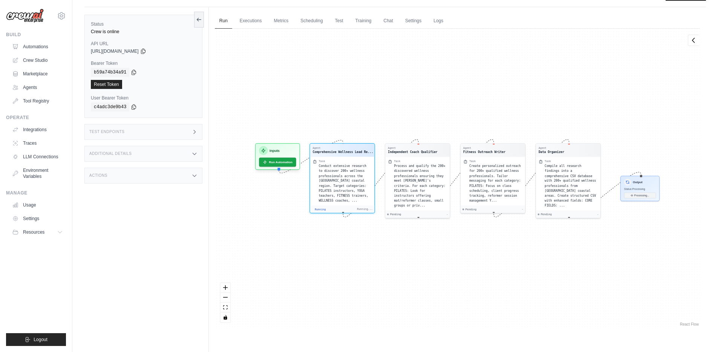
click at [391, 95] on div "Agent Comprehensive Wellness Lead Re... Task Conduct extensive research to disc…" at bounding box center [457, 178] width 485 height 299
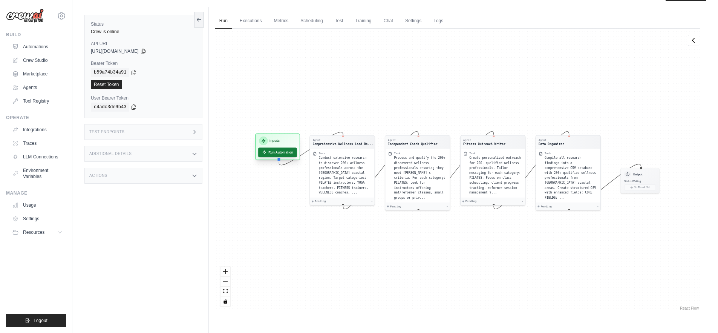
click at [276, 154] on button "Run Automation" at bounding box center [277, 151] width 39 height 9
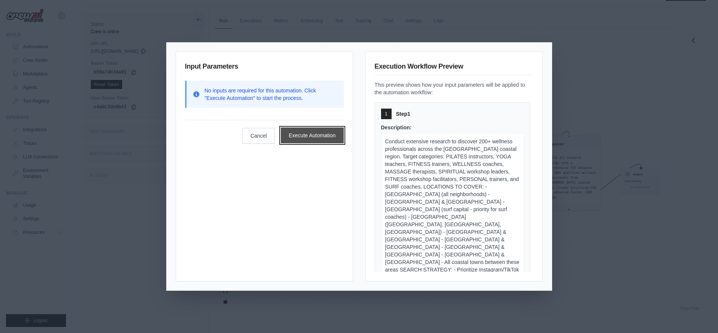
click at [320, 133] on button "Execute Automation" at bounding box center [312, 135] width 63 height 16
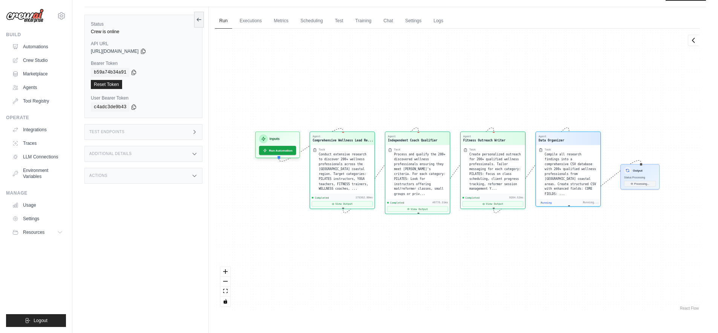
scroll to position [5119, 0]
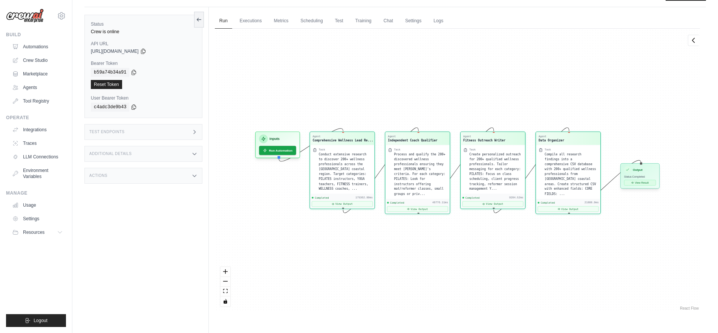
click at [644, 183] on button "View Result" at bounding box center [640, 183] width 32 height 6
click at [636, 182] on button "View Result" at bounding box center [640, 183] width 32 height 6
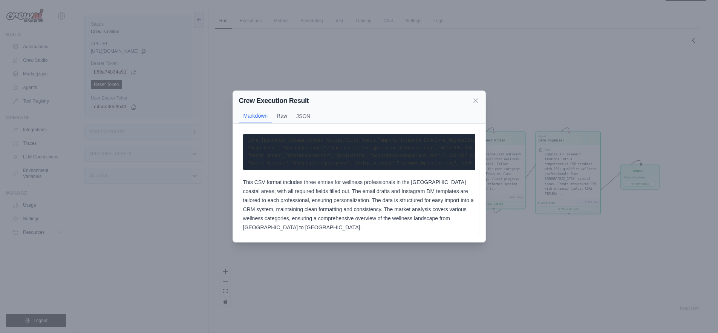
click at [283, 118] on button "Raw" at bounding box center [282, 115] width 20 height 14
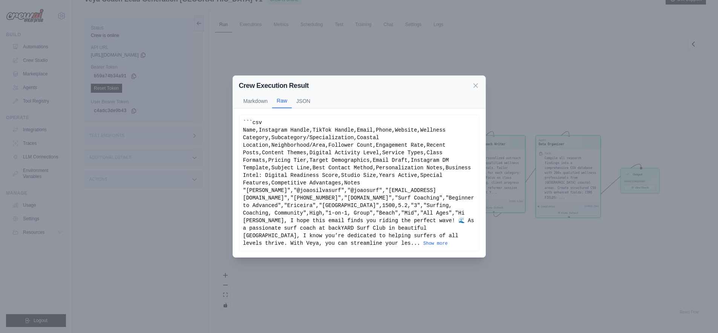
scroll to position [8, 0]
click at [423, 246] on button "Show more" at bounding box center [435, 243] width 24 height 6
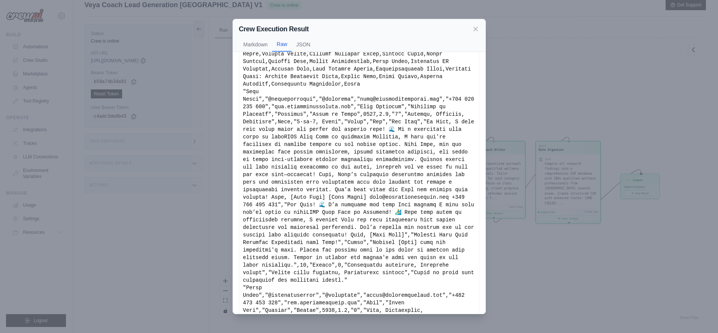
scroll to position [0, 0]
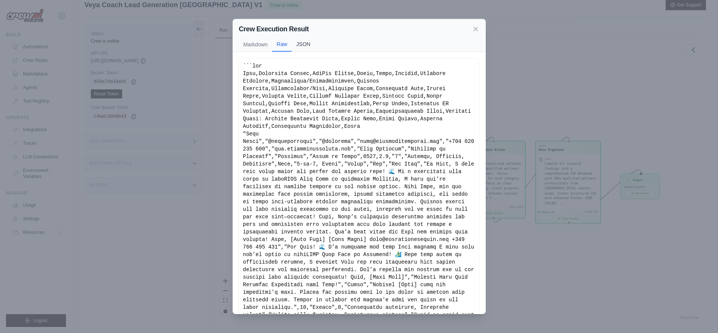
click at [305, 43] on button "JSON" at bounding box center [303, 44] width 23 height 14
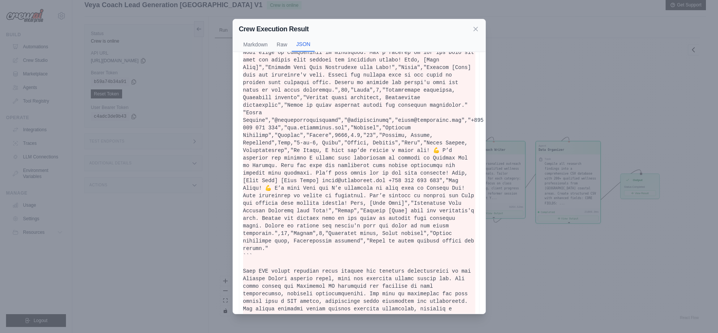
scroll to position [408, 0]
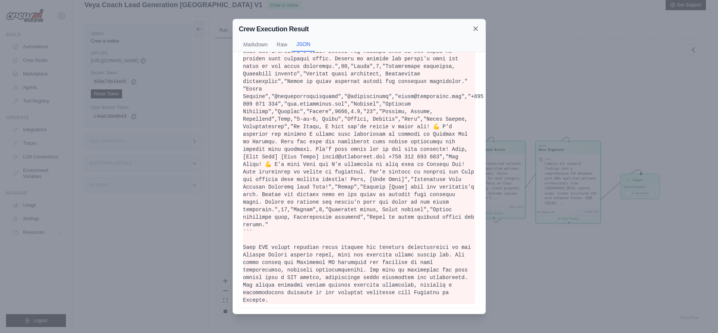
click at [477, 27] on icon at bounding box center [476, 29] width 8 height 8
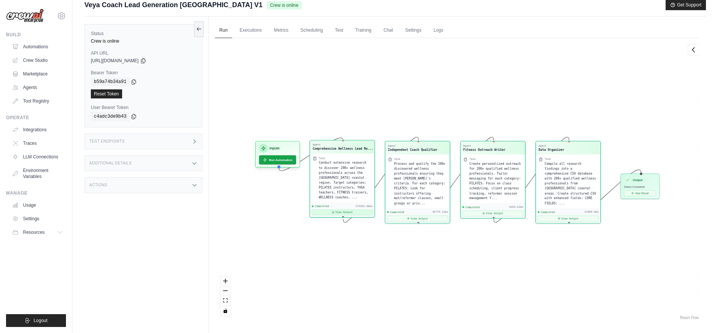
click at [324, 213] on button "View Output" at bounding box center [342, 212] width 61 height 6
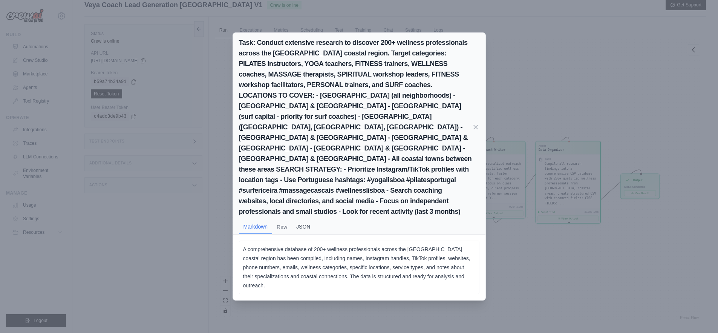
click at [303, 219] on button "JSON" at bounding box center [303, 226] width 23 height 14
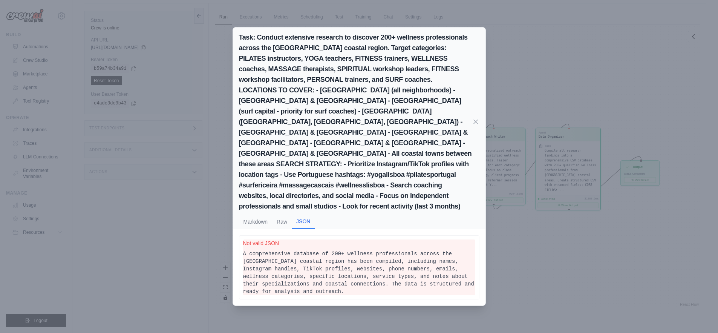
scroll to position [0, 0]
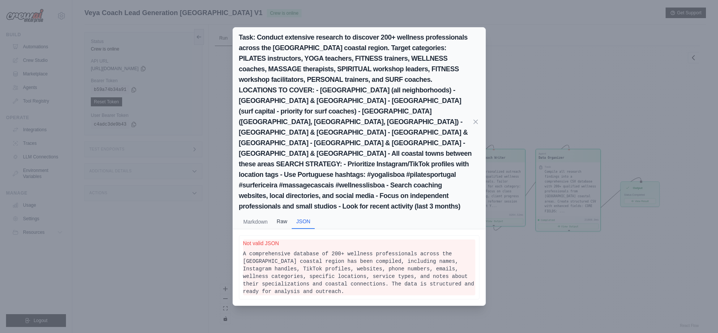
click at [280, 214] on button "Raw" at bounding box center [282, 221] width 20 height 14
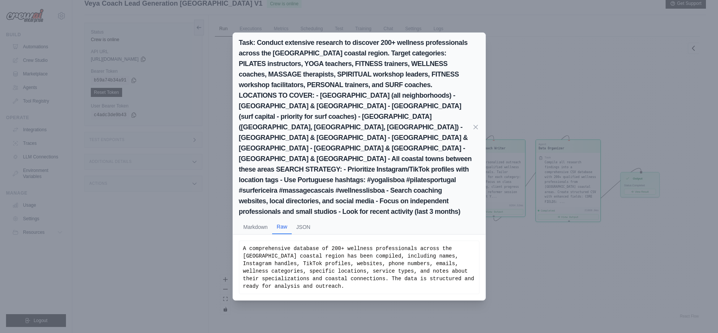
scroll to position [6, 0]
click at [602, 251] on div "Task: Conduct extensive research to discover 200+ wellness professionals across…" at bounding box center [359, 166] width 718 height 333
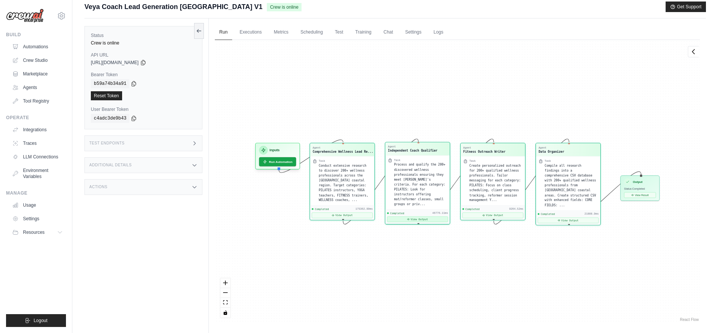
click at [403, 216] on button "View Output" at bounding box center [417, 219] width 61 height 6
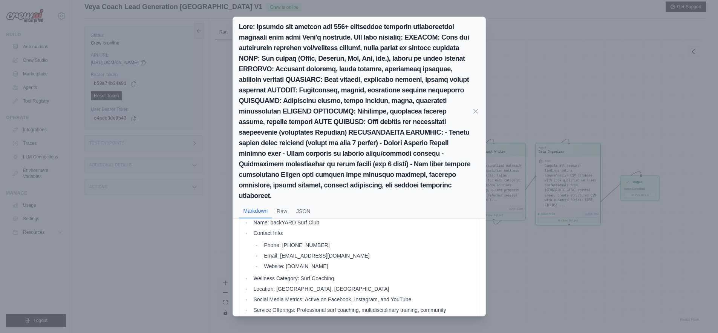
scroll to position [0, 0]
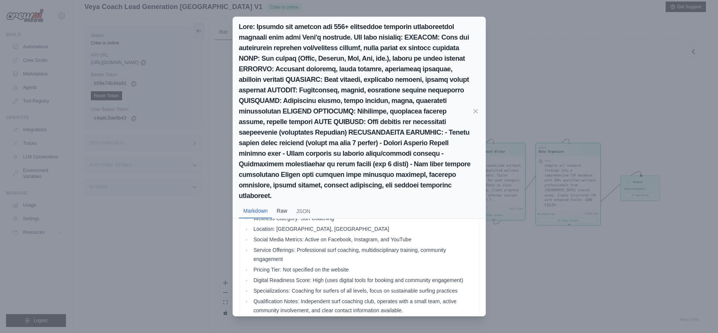
click at [281, 203] on button "Raw" at bounding box center [282, 210] width 20 height 14
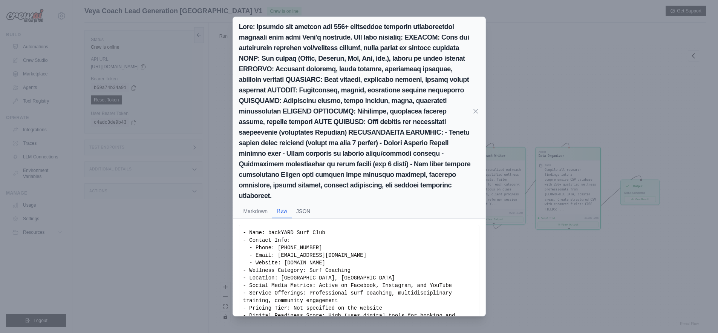
click at [579, 280] on div "Markdown Raw JSON Name: backYARD Surf Club Contact Info: Phone: +351 915 562 41…" at bounding box center [359, 166] width 718 height 333
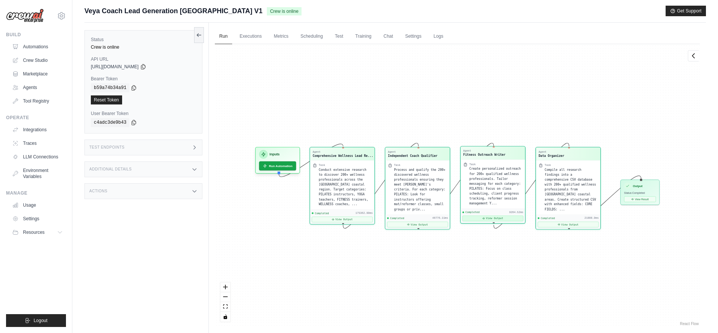
click at [492, 218] on button "View Output" at bounding box center [492, 218] width 61 height 6
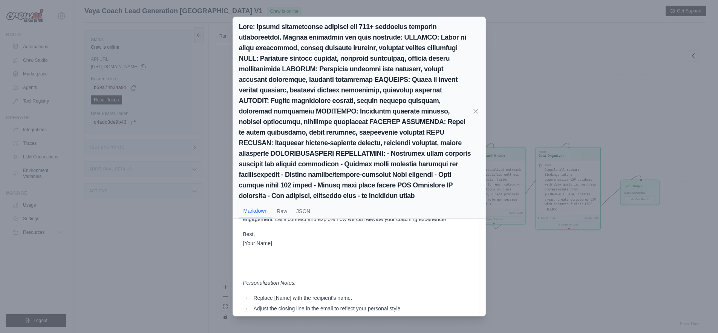
scroll to position [304, 0]
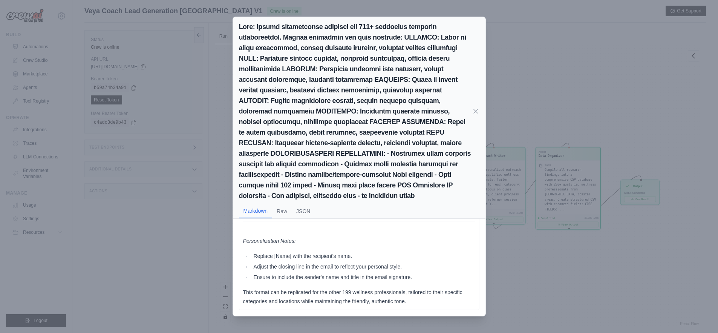
click at [558, 273] on div "Markdown Raw JSON Email Draft for backYARD Surf Club Subject: Elevate Your Surf…" at bounding box center [359, 166] width 718 height 333
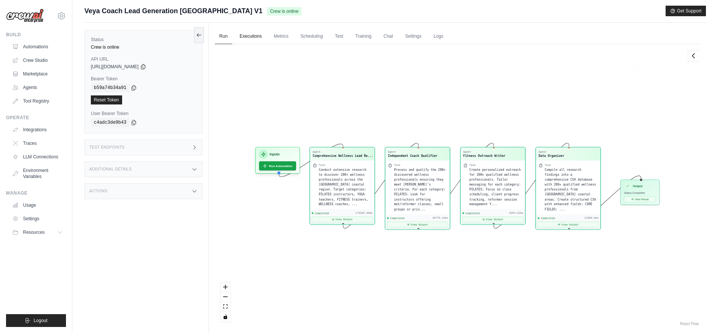
click at [247, 39] on link "Executions" at bounding box center [250, 37] width 31 height 16
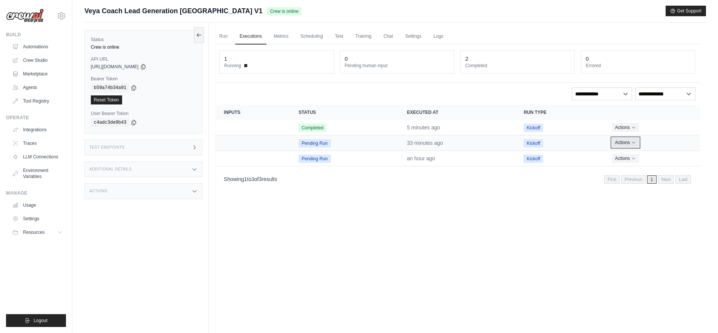
click at [630, 141] on button "Actions" at bounding box center [625, 142] width 27 height 9
click at [656, 165] on button "Delete" at bounding box center [666, 168] width 48 height 12
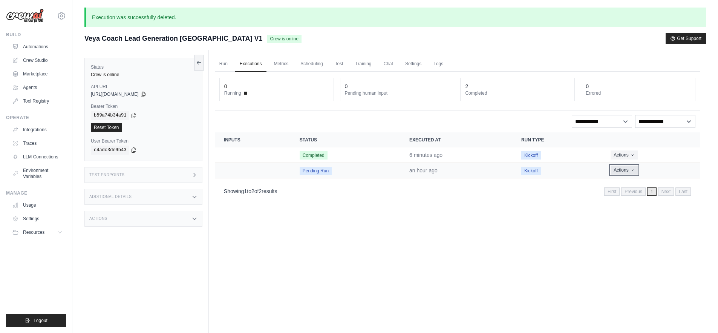
click at [628, 171] on button "Actions" at bounding box center [623, 169] width 27 height 9
click at [643, 194] on button "Delete" at bounding box center [666, 195] width 48 height 12
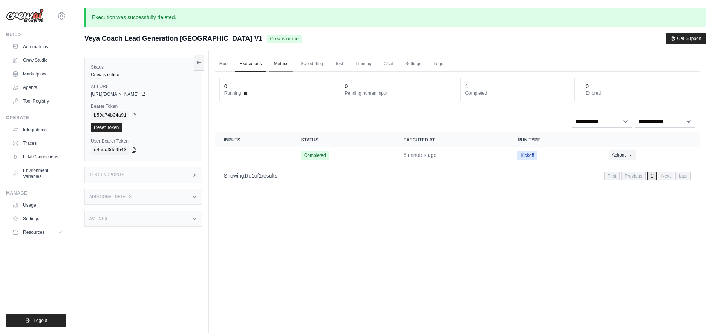
click at [281, 63] on link "Metrics" at bounding box center [281, 64] width 24 height 16
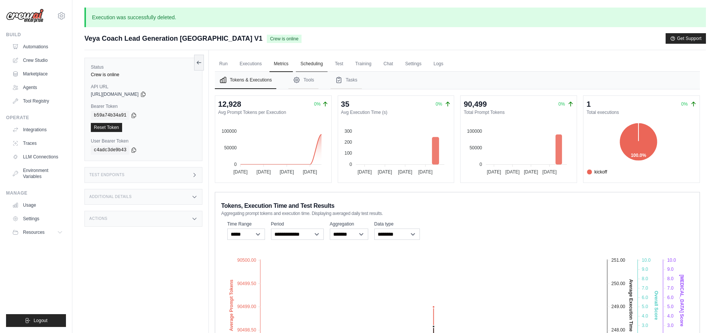
click at [315, 64] on link "Scheduling" at bounding box center [311, 64] width 31 height 16
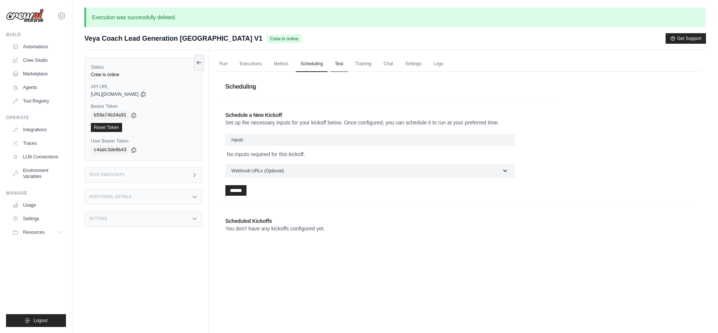
click at [335, 65] on link "Test" at bounding box center [338, 64] width 17 height 16
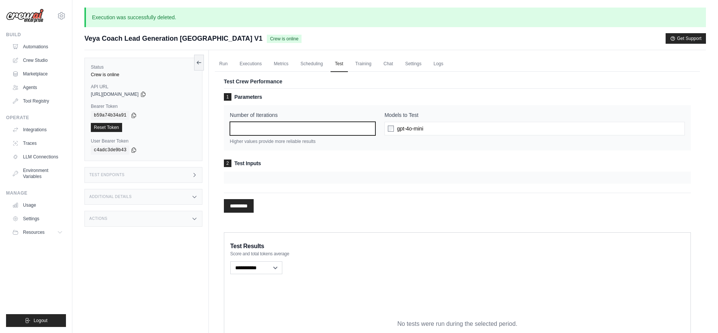
click at [257, 130] on input "*" at bounding box center [302, 129] width 145 height 14
click at [287, 202] on div "********* Processing..." at bounding box center [457, 202] width 467 height 20
click at [244, 205] on input "*********" at bounding box center [239, 206] width 30 height 14
click at [281, 125] on input "****" at bounding box center [302, 129] width 145 height 14
type input "*"
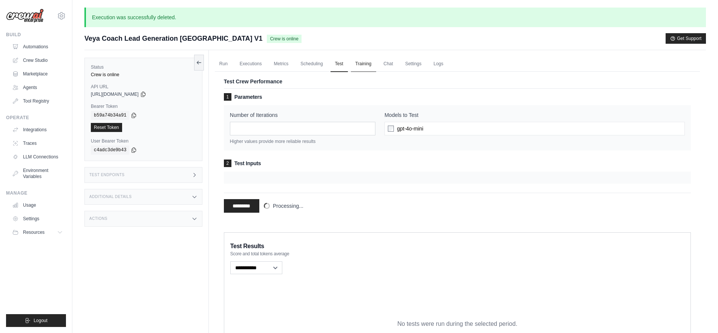
click at [361, 64] on link "Training" at bounding box center [363, 64] width 25 height 16
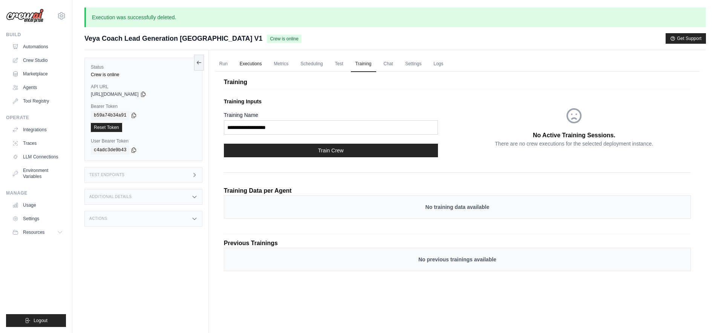
click at [246, 65] on link "Executions" at bounding box center [250, 64] width 31 height 16
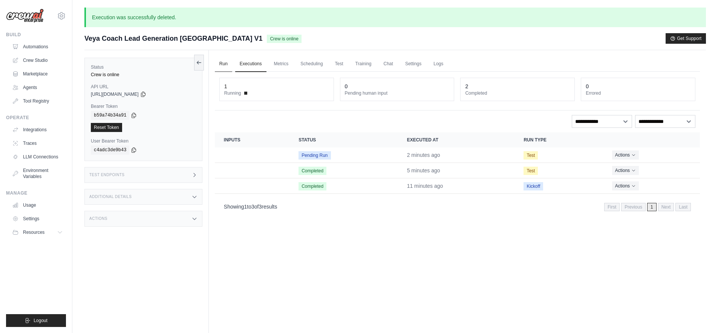
click at [223, 66] on link "Run" at bounding box center [223, 64] width 17 height 16
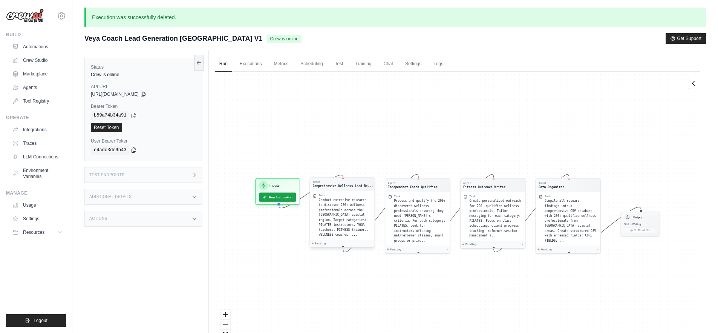
click at [348, 194] on div "Task" at bounding box center [344, 195] width 53 height 3
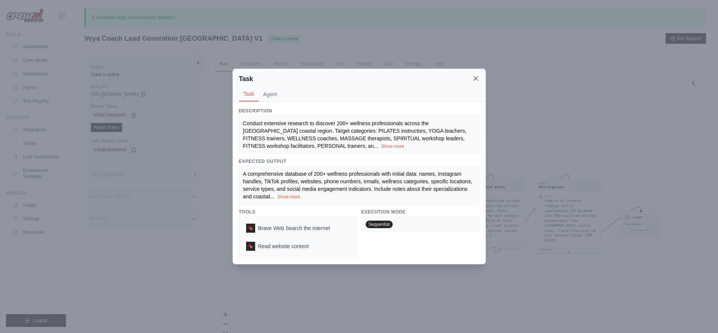
click at [476, 79] on icon at bounding box center [476, 78] width 4 height 4
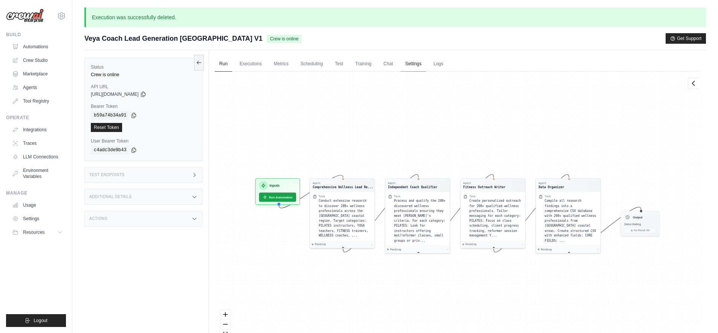
click at [412, 64] on link "Settings" at bounding box center [412, 64] width 25 height 16
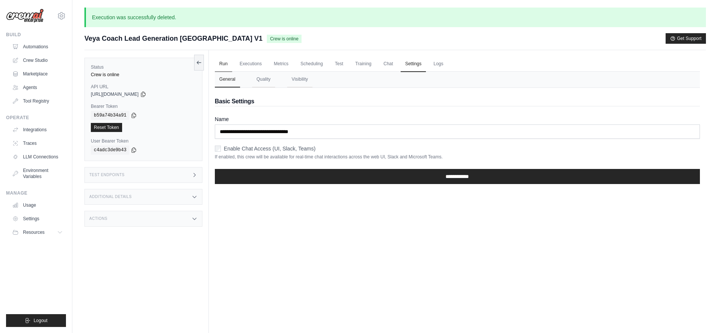
click at [225, 63] on link "Run" at bounding box center [223, 64] width 17 height 16
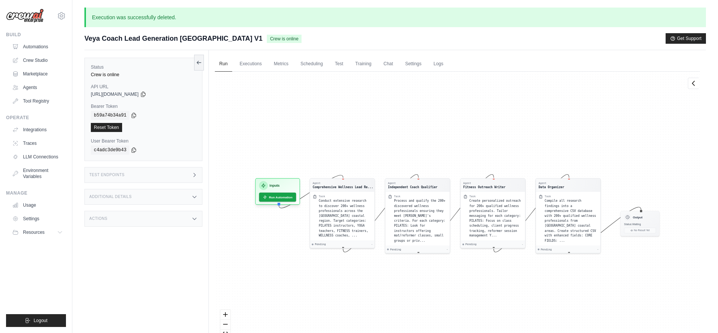
click at [146, 221] on div "Actions" at bounding box center [143, 219] width 118 height 16
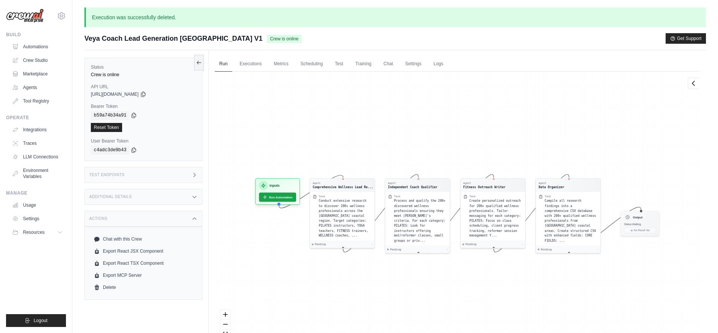
click at [146, 221] on div "Actions" at bounding box center [143, 219] width 118 height 16
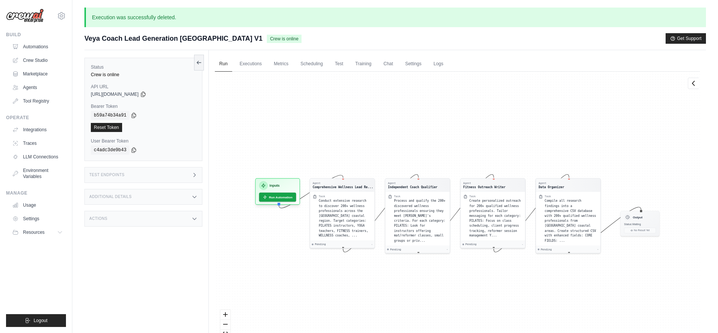
click at [141, 174] on div "Test Endpoints" at bounding box center [143, 175] width 118 height 16
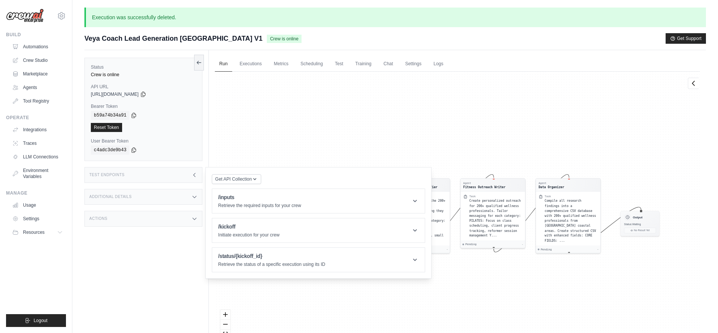
click at [141, 174] on div "Test Endpoints" at bounding box center [143, 175] width 118 height 16
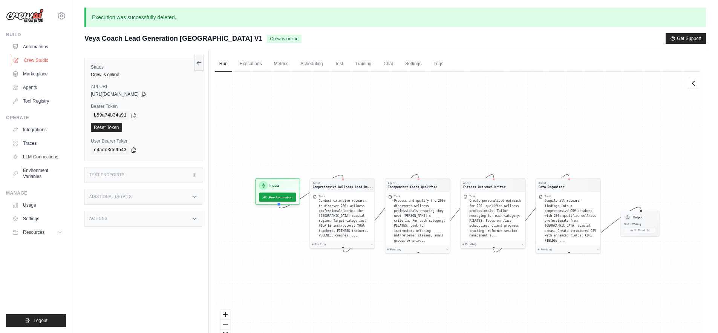
click at [37, 60] on link "Crew Studio" at bounding box center [38, 60] width 57 height 12
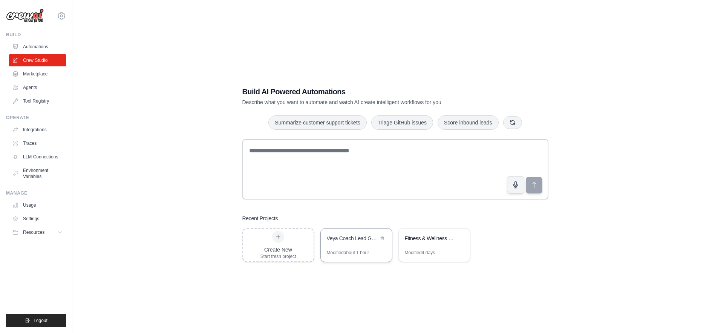
click at [356, 240] on div "Veya Coach Lead Generation [GEOGRAPHIC_DATA]" at bounding box center [353, 238] width 52 height 8
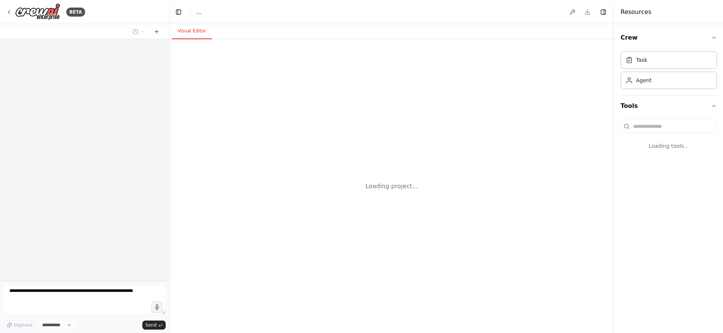
select select "****"
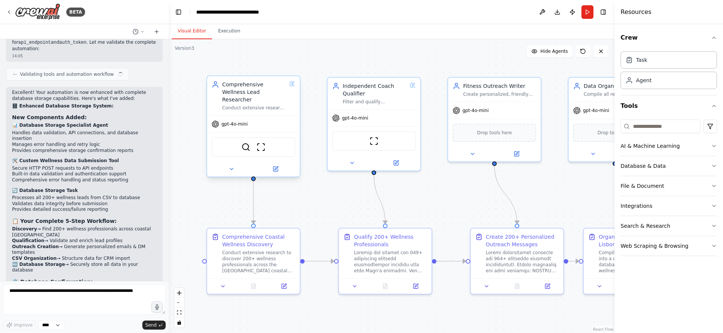
scroll to position [4654, 0]
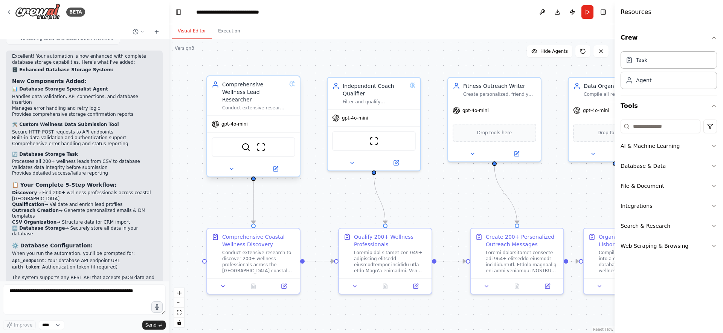
click at [264, 105] on div "Comprehensive Wellness Lead Researcher Conduct extensive research to discover 2…" at bounding box center [253, 95] width 93 height 39
click at [230, 165] on button at bounding box center [231, 168] width 43 height 9
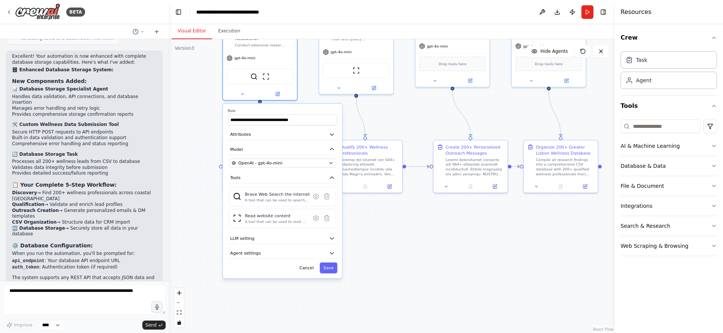
drag, startPoint x: 385, startPoint y: 303, endPoint x: 382, endPoint y: 205, distance: 98.0
click at [382, 205] on div ".deletable-edge-delete-btn { width: 20px; height: 20px; border: 0px solid #ffff…" at bounding box center [392, 185] width 446 height 293
click at [333, 235] on icon "button" at bounding box center [332, 238] width 6 height 6
click at [376, 240] on div ".deletable-edge-delete-btn { width: 20px; height: 20px; border: 0px solid #ffff…" at bounding box center [392, 185] width 446 height 293
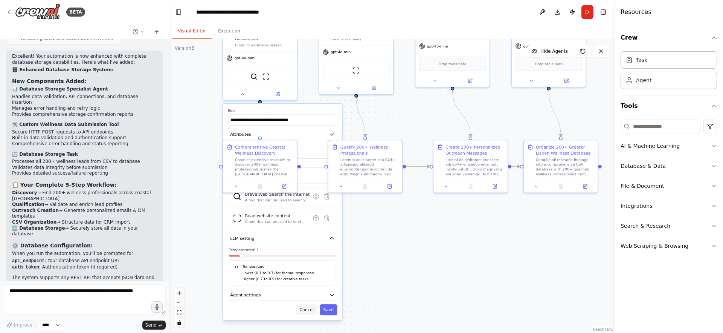
click at [306, 306] on button "Cancel" at bounding box center [306, 309] width 21 height 11
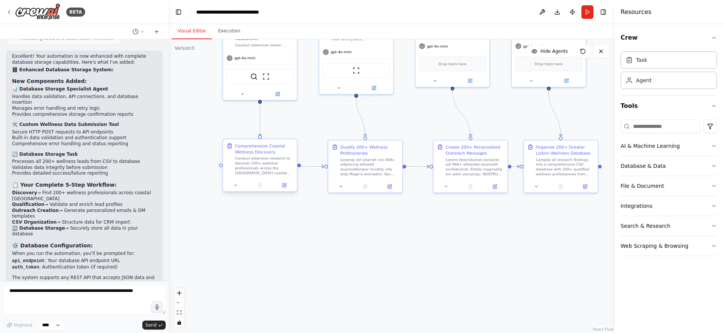
click at [270, 153] on div "Comprehensive Coastal Wellness Discovery" at bounding box center [264, 149] width 58 height 12
click at [235, 186] on icon at bounding box center [236, 185] width 5 height 5
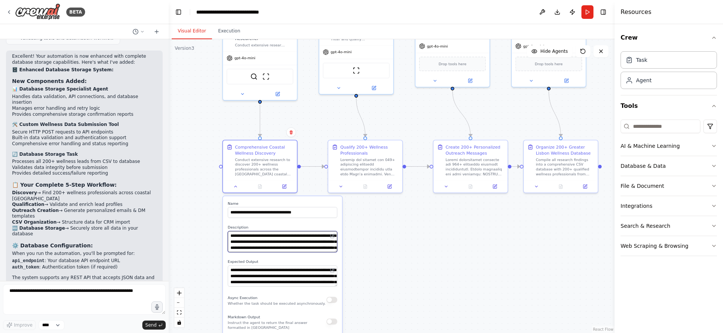
drag, startPoint x: 321, startPoint y: 236, endPoint x: 309, endPoint y: 236, distance: 12.4
click at [309, 236] on textarea "**********" at bounding box center [283, 241] width 110 height 21
type textarea "**********"
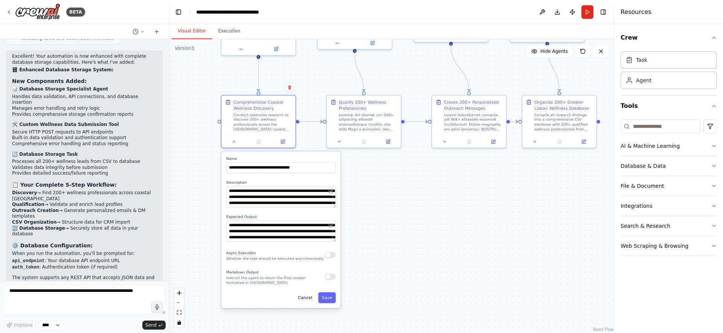
drag, startPoint x: 394, startPoint y: 296, endPoint x: 392, endPoint y: 251, distance: 44.9
click at [392, 251] on div ".deletable-edge-delete-btn { width: 20px; height: 20px; border: 0px solid #ffff…" at bounding box center [392, 185] width 446 height 293
click at [294, 225] on textarea "**********" at bounding box center [281, 230] width 110 height 21
type textarea "**********"
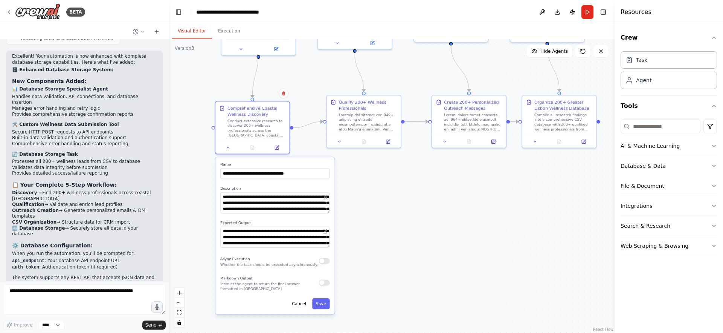
drag, startPoint x: 311, startPoint y: 273, endPoint x: 305, endPoint y: 279, distance: 8.0
click at [305, 279] on div "Markdown Output Instruct the agent to return the final answer formatted in [GEO…" at bounding box center [269, 282] width 99 height 17
click at [323, 309] on div "**********" at bounding box center [274, 235] width 119 height 156
click at [324, 304] on button "Save" at bounding box center [321, 303] width 18 height 11
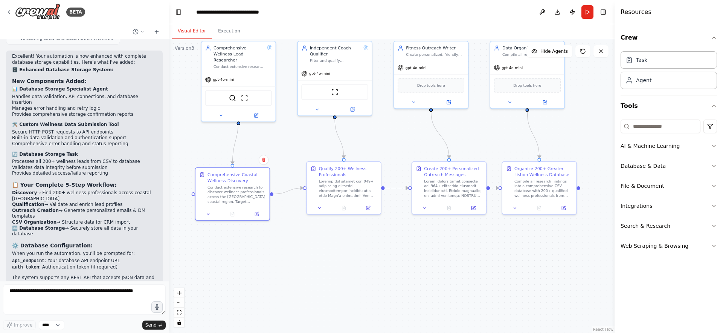
drag, startPoint x: 349, startPoint y: 192, endPoint x: 331, endPoint y: 265, distance: 74.6
click at [331, 265] on div ".deletable-edge-delete-btn { width: 20px; height: 20px; border: 0px solid #ffff…" at bounding box center [392, 185] width 446 height 293
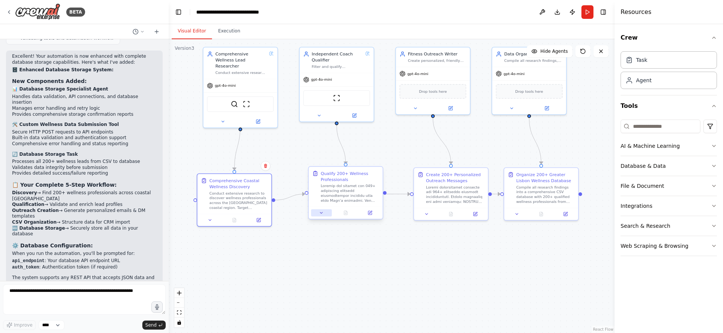
click at [321, 213] on icon at bounding box center [321, 212] width 5 height 5
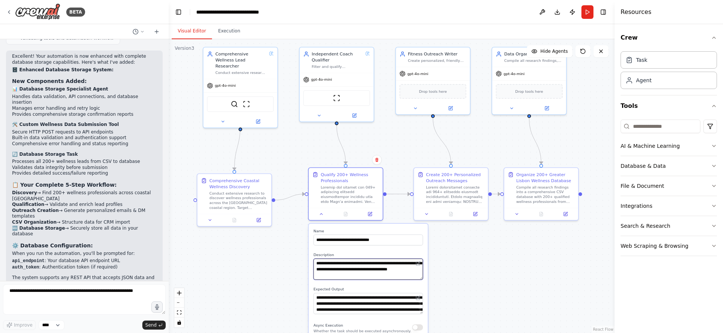
drag, startPoint x: 373, startPoint y: 264, endPoint x: 362, endPoint y: 264, distance: 10.9
click at [362, 264] on textarea at bounding box center [368, 268] width 110 height 21
type textarea "**********"
drag, startPoint x: 341, startPoint y: 240, endPoint x: 331, endPoint y: 239, distance: 10.6
click at [331, 239] on input "**********" at bounding box center [368, 239] width 110 height 11
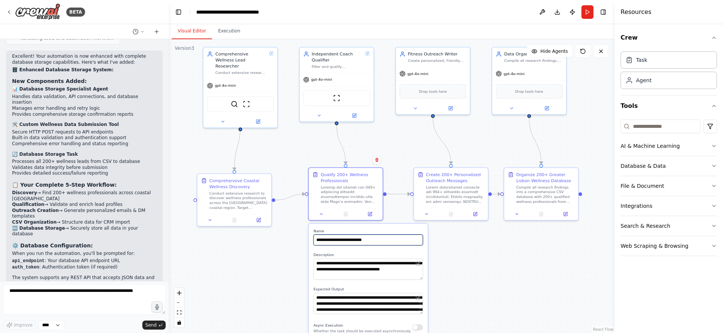
type input "**********"
click at [368, 298] on textarea "**********" at bounding box center [368, 303] width 110 height 21
type textarea "**********"
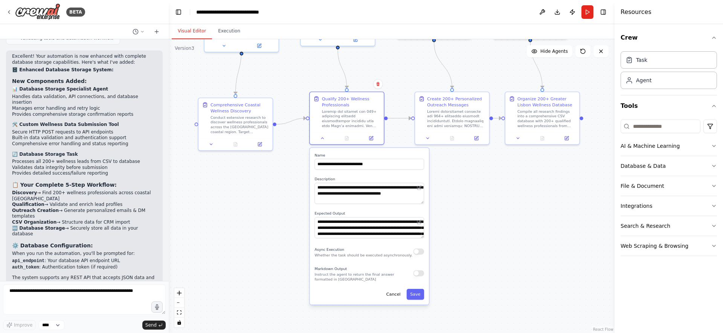
drag, startPoint x: 445, startPoint y: 298, endPoint x: 446, endPoint y: 223, distance: 75.0
click at [446, 223] on div ".deletable-edge-delete-btn { width: 20px; height: 20px; border: 0px solid #ffff…" at bounding box center [392, 185] width 446 height 293
click at [414, 296] on button "Save" at bounding box center [416, 294] width 18 height 11
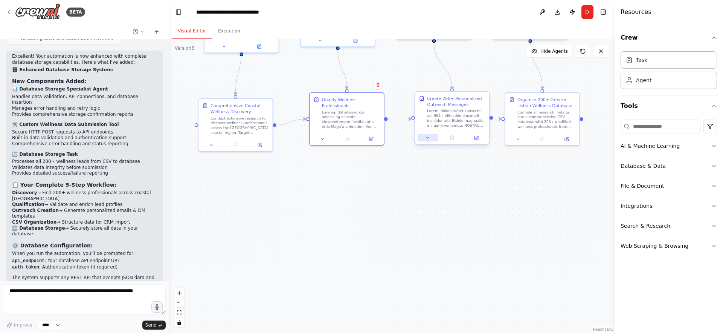
click at [432, 137] on button at bounding box center [428, 137] width 21 height 7
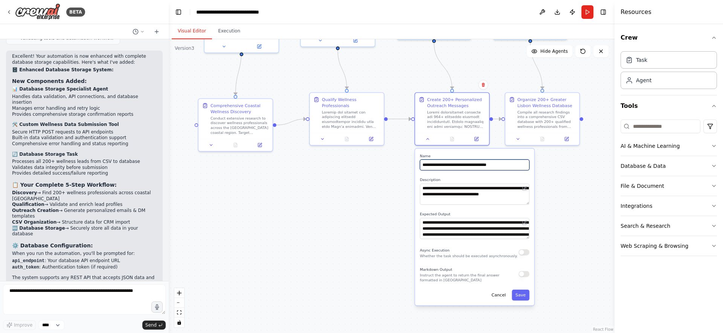
click at [446, 165] on input "**********" at bounding box center [475, 164] width 110 height 11
type input "**********"
drag, startPoint x: 498, startPoint y: 189, endPoint x: 489, endPoint y: 190, distance: 9.4
click at [489, 190] on textarea at bounding box center [475, 193] width 110 height 21
type textarea "**********"
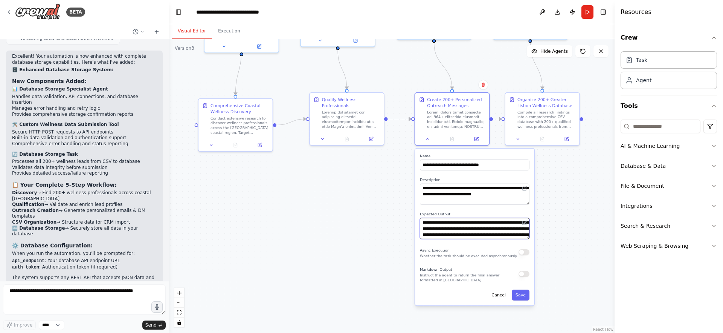
drag, startPoint x: 432, startPoint y: 221, endPoint x: 409, endPoint y: 223, distance: 23.8
click at [409, 224] on div ".deletable-edge-delete-btn { width: 20px; height: 20px; border: 0px solid #ffff…" at bounding box center [392, 185] width 446 height 293
click at [426, 223] on textarea "**********" at bounding box center [475, 228] width 110 height 21
type textarea "**********"
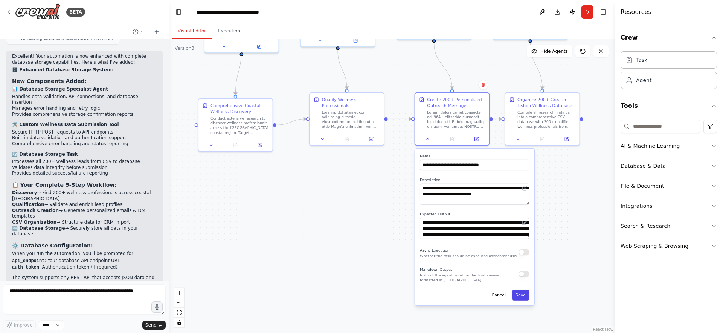
click at [519, 298] on button "Save" at bounding box center [521, 294] width 18 height 11
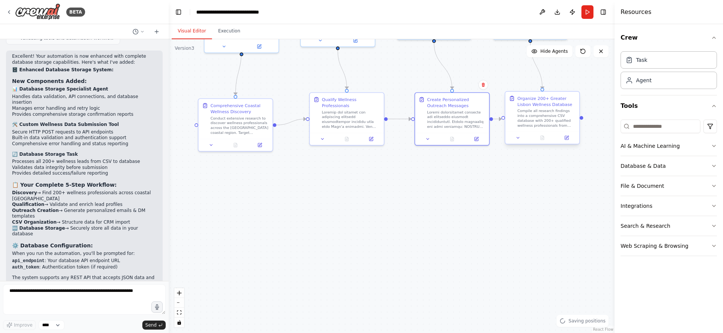
click at [538, 113] on div "Compile all research findings into a comprehensive CSV database with 200+ quali…" at bounding box center [547, 117] width 58 height 19
click at [519, 140] on icon at bounding box center [518, 137] width 5 height 5
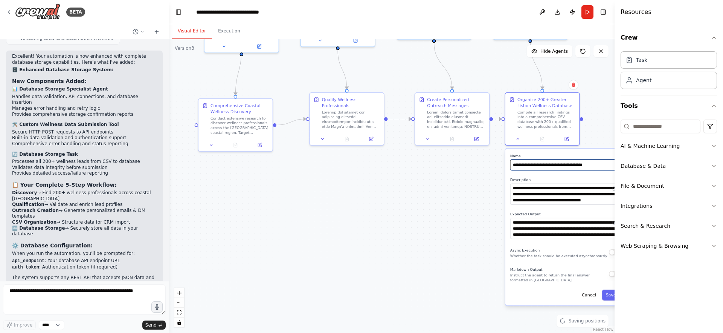
click at [542, 167] on input "**********" at bounding box center [565, 164] width 110 height 11
click at [542, 166] on input "**********" at bounding box center [565, 164] width 110 height 11
type input "**********"
click at [561, 198] on textarea "**********" at bounding box center [565, 193] width 110 height 21
type textarea "**********"
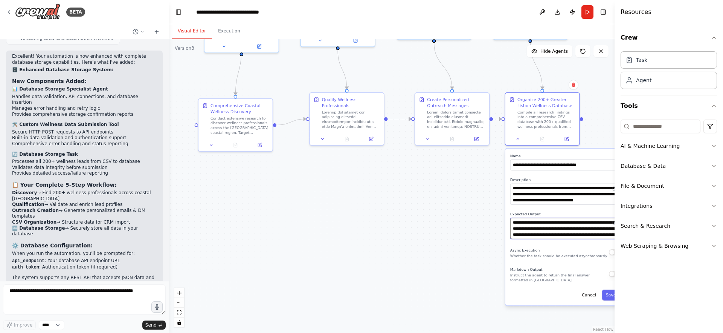
click at [581, 221] on textarea "**********" at bounding box center [565, 228] width 110 height 21
type textarea "**********"
click at [610, 295] on button "Save" at bounding box center [611, 294] width 18 height 11
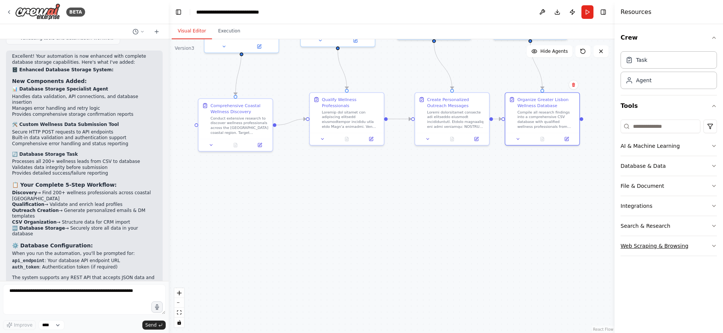
click at [639, 249] on button "Web Scraping & Browsing" at bounding box center [669, 246] width 96 height 20
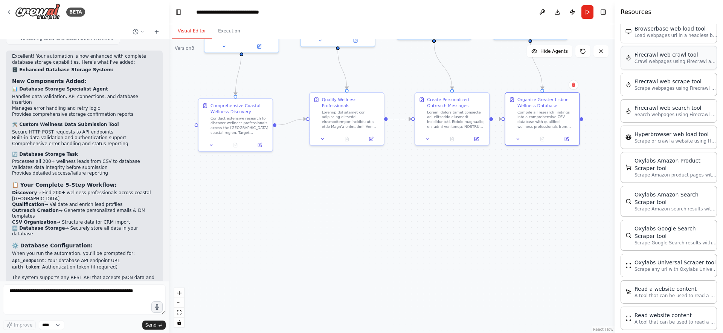
scroll to position [359, 0]
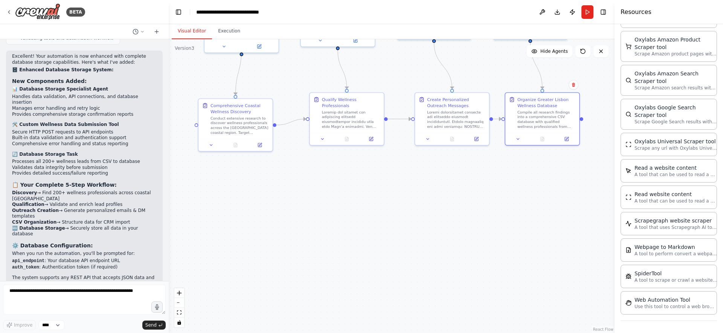
click at [503, 204] on div ".deletable-edge-delete-btn { width: 20px; height: 20px; border: 0px solid #ffff…" at bounding box center [392, 185] width 446 height 293
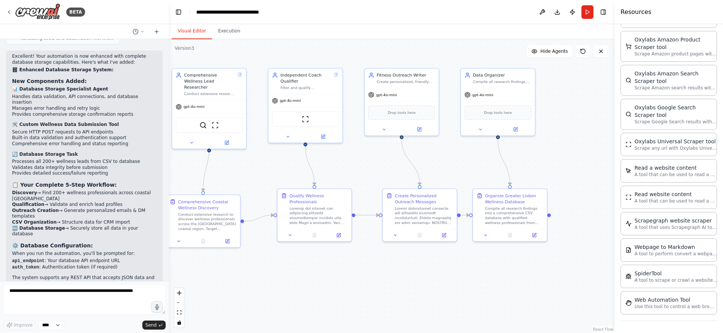
drag, startPoint x: 490, startPoint y: 231, endPoint x: 480, endPoint y: 322, distance: 92.1
click at [480, 322] on div ".deletable-edge-delete-btn { width: 20px; height: 20px; border: 0px solid #ffff…" at bounding box center [392, 185] width 446 height 293
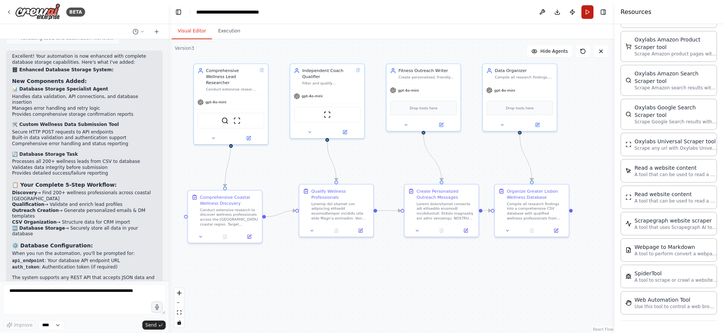
click at [584, 10] on button "Run" at bounding box center [588, 12] width 12 height 14
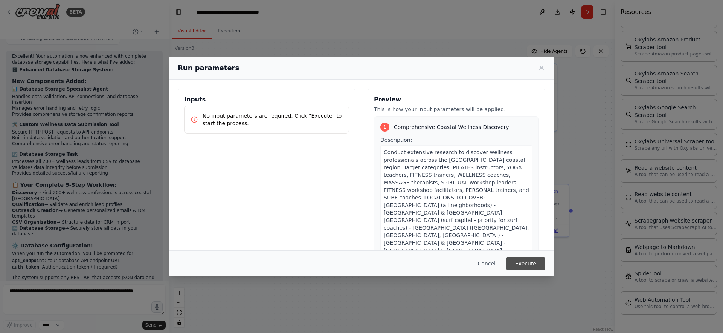
click at [532, 261] on button "Execute" at bounding box center [525, 264] width 39 height 14
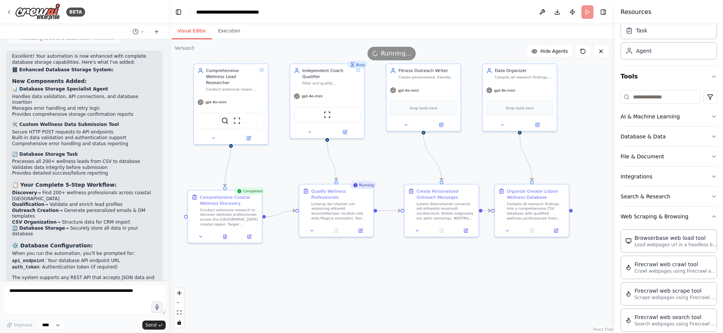
scroll to position [0, 0]
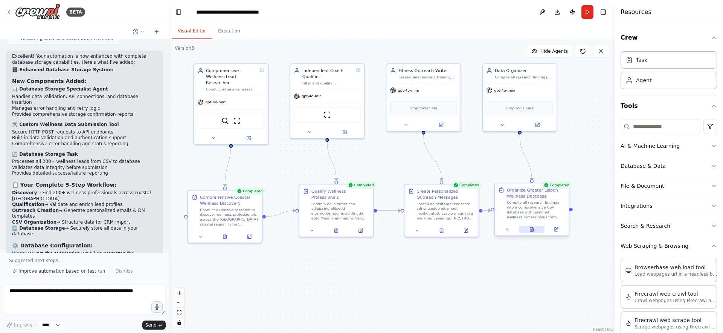
click at [537, 231] on button at bounding box center [532, 229] width 26 height 7
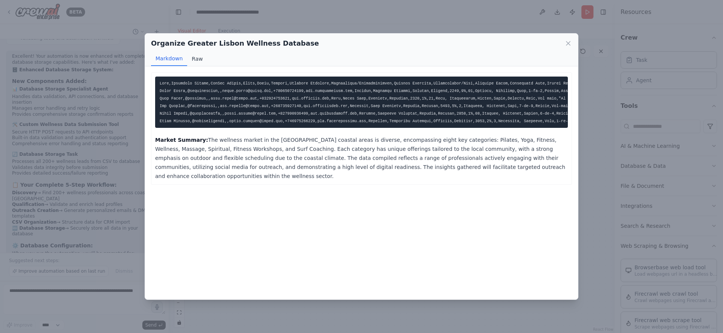
click at [194, 59] on button "Raw" at bounding box center [197, 59] width 20 height 14
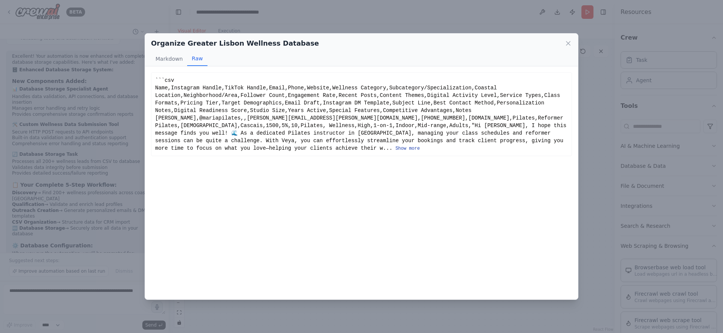
click at [396, 151] on button "Show more" at bounding box center [408, 148] width 24 height 6
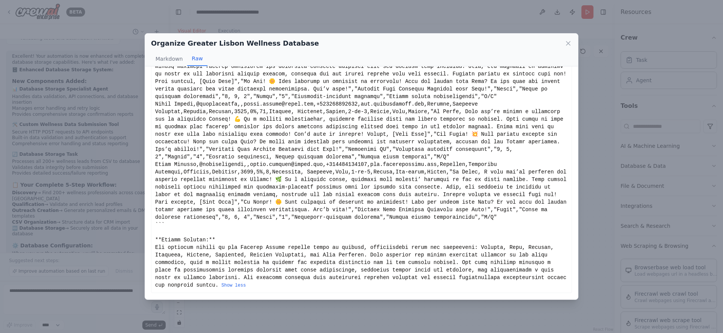
scroll to position [223, 0]
click at [567, 43] on icon at bounding box center [569, 44] width 8 height 8
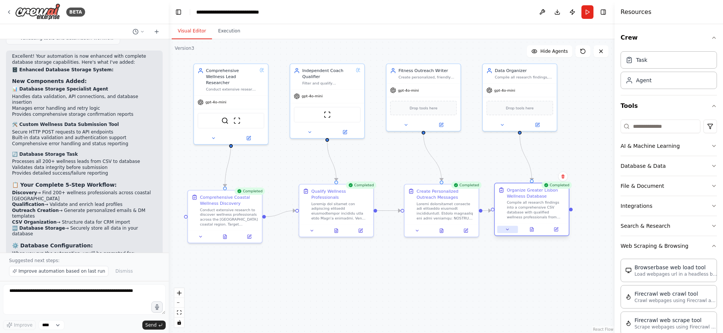
click at [510, 228] on button at bounding box center [507, 229] width 21 height 7
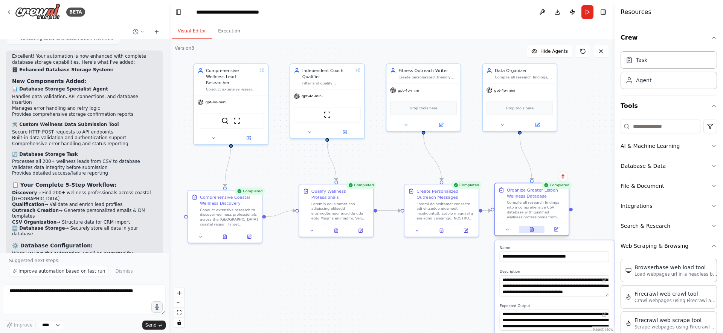
click at [532, 230] on icon at bounding box center [531, 229] width 3 height 4
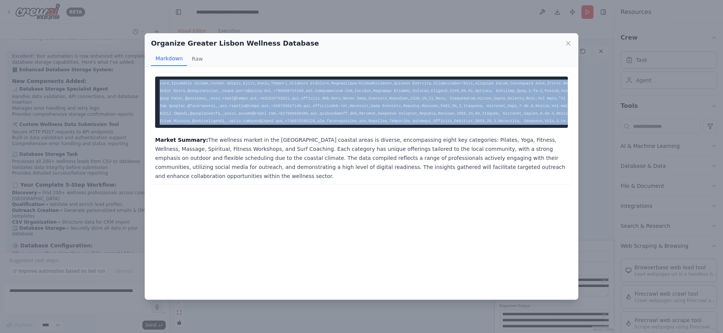
drag, startPoint x: 158, startPoint y: 81, endPoint x: 258, endPoint y: 128, distance: 110.4
click at [258, 128] on pre at bounding box center [361, 101] width 413 height 51
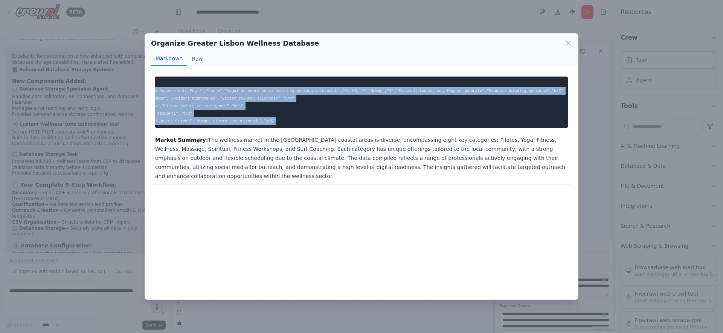
copy code "Lore,Ipsumdolo Sitame,ConSec Adipis,Elits,Doeiu,Tempori,Utlabore Etdolore,Magna…"
click at [569, 44] on icon at bounding box center [569, 44] width 8 height 8
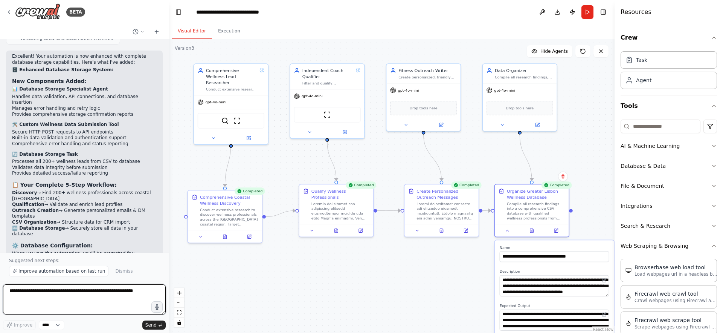
click at [58, 291] on textarea at bounding box center [84, 299] width 163 height 30
type textarea "**********"
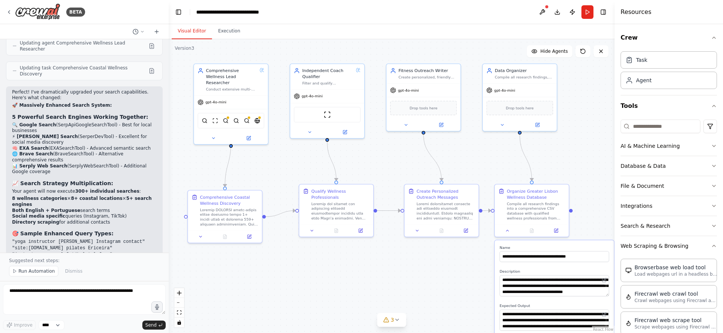
scroll to position [5220, 0]
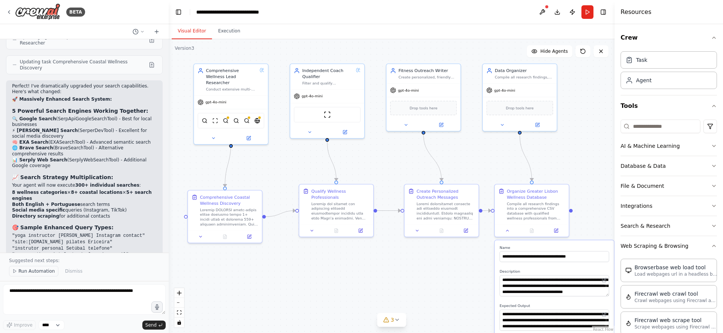
click at [31, 271] on span "Run Automation" at bounding box center [36, 271] width 37 height 6
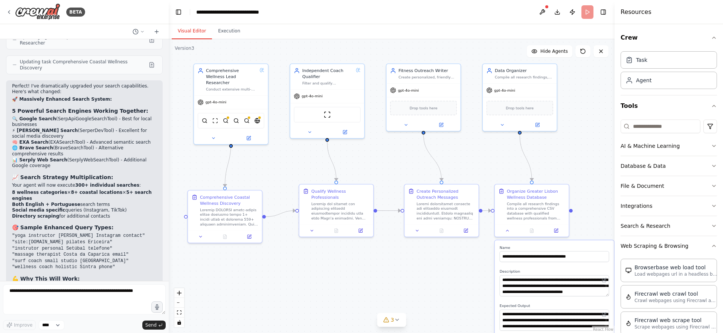
scroll to position [5192, 0]
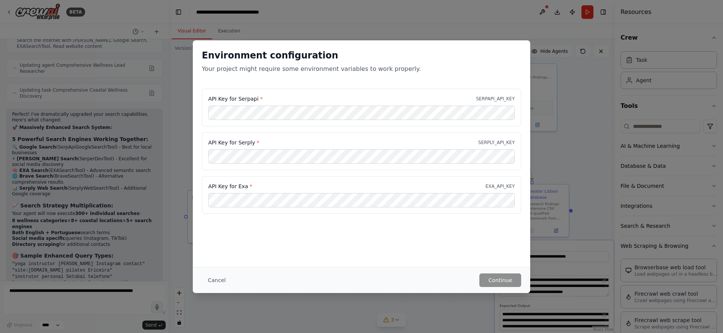
click at [244, 140] on label "API Key for Serply *" at bounding box center [233, 143] width 51 height 8
copy label "Serply"
click at [241, 183] on label "API Key for Exa *" at bounding box center [230, 186] width 44 height 8
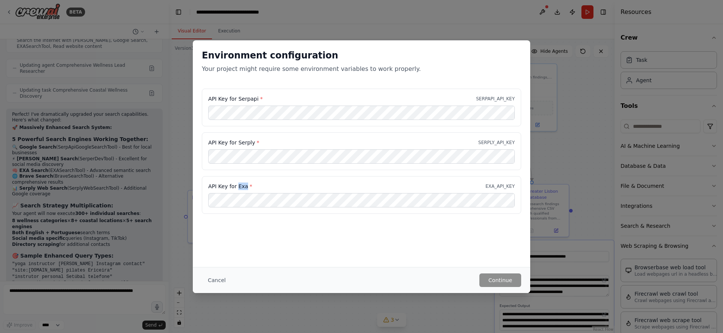
copy label "Exa"
click at [506, 282] on button "Continue" at bounding box center [501, 280] width 42 height 14
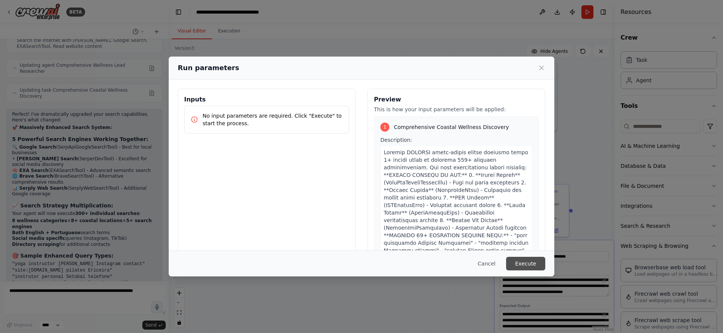
click at [524, 264] on button "Execute" at bounding box center [525, 264] width 39 height 14
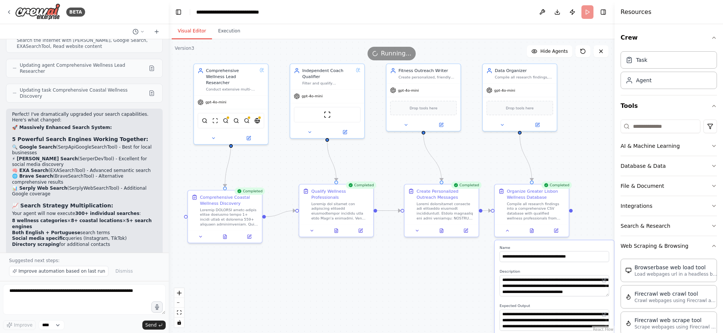
scroll to position [5220, 0]
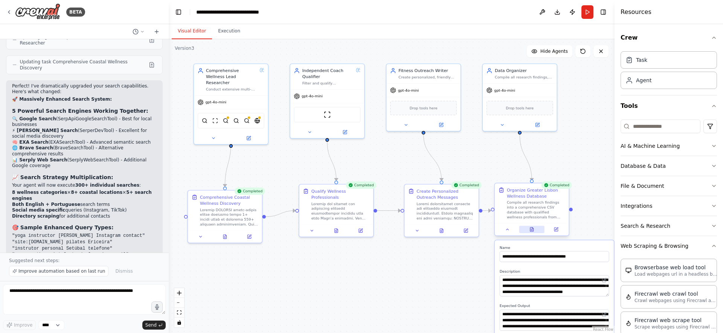
click at [532, 229] on icon at bounding box center [531, 229] width 3 height 4
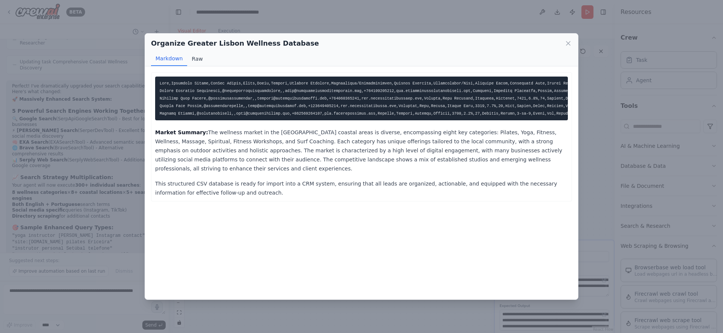
click at [194, 59] on button "Raw" at bounding box center [197, 59] width 20 height 14
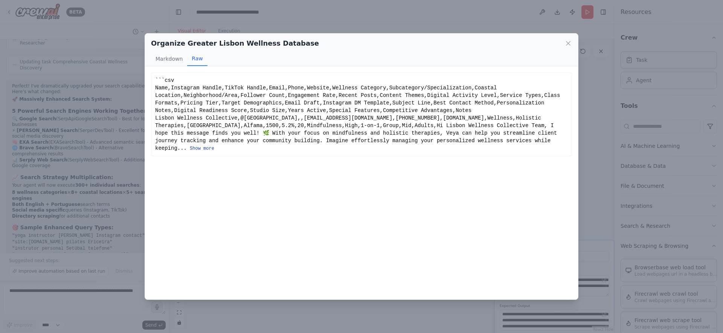
click at [190, 151] on button "Show more" at bounding box center [202, 148] width 24 height 6
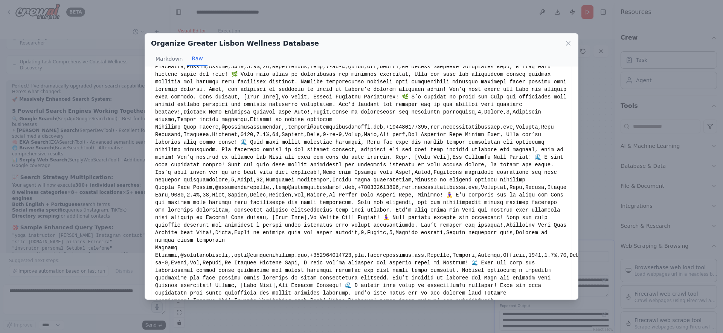
scroll to position [0, 0]
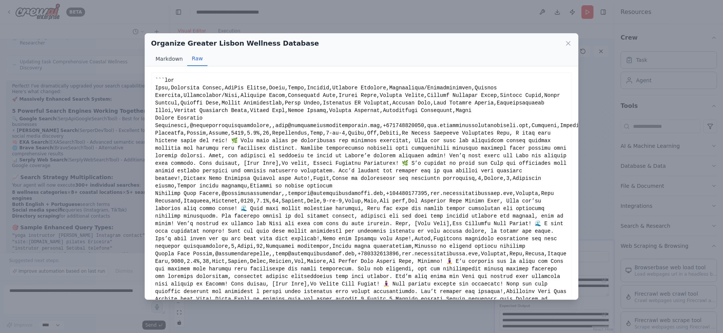
click at [169, 59] on button "Markdown" at bounding box center [169, 59] width 36 height 14
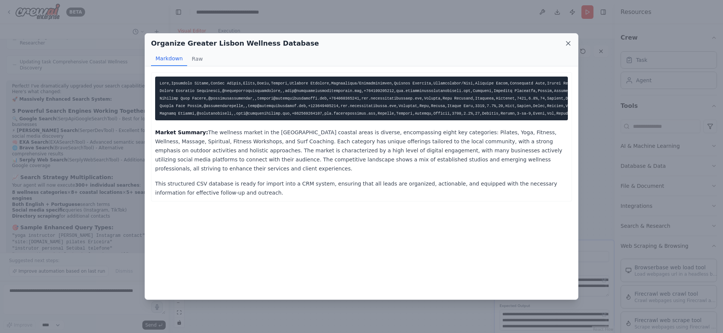
click at [568, 43] on icon at bounding box center [569, 43] width 4 height 4
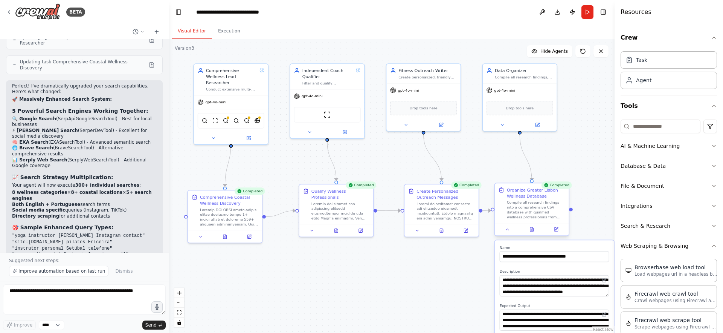
click at [529, 203] on div "Compile all research findings into a comprehensive CSV database with qualified …" at bounding box center [536, 209] width 58 height 19
click at [508, 229] on icon at bounding box center [507, 229] width 5 height 5
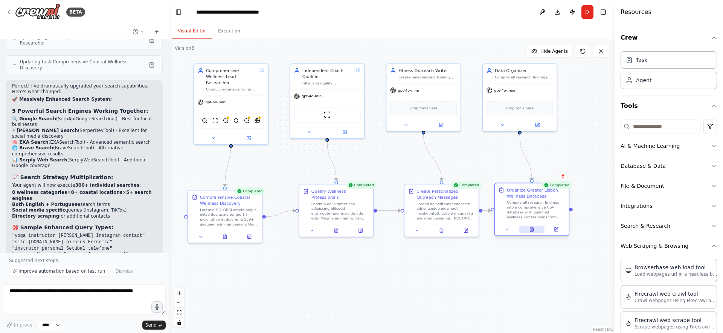
click at [530, 229] on icon at bounding box center [532, 229] width 5 height 5
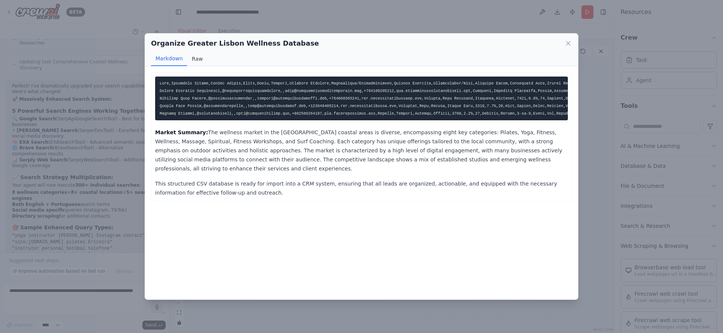
click at [187, 57] on button "Raw" at bounding box center [197, 59] width 20 height 14
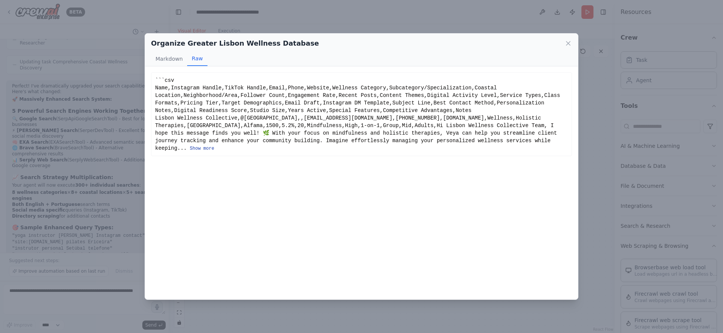
click at [190, 151] on button "Show more" at bounding box center [202, 148] width 24 height 6
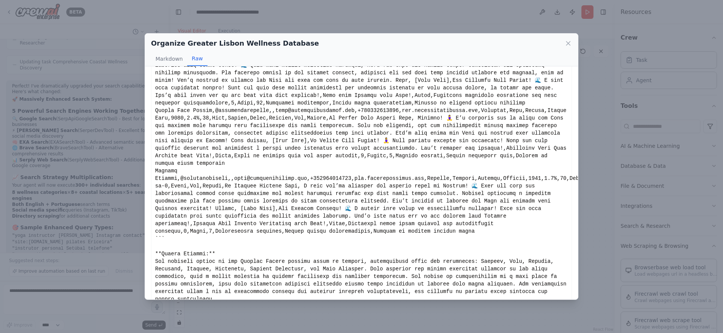
scroll to position [192, 0]
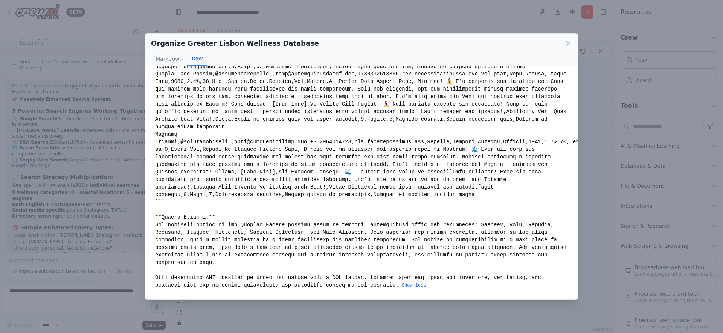
click at [482, 191] on div "Show less" at bounding box center [361, 93] width 413 height 392
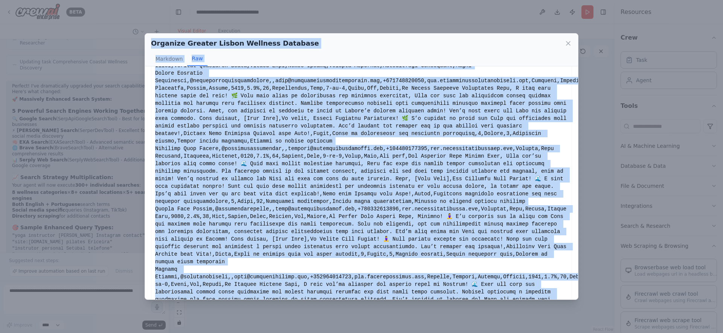
scroll to position [0, 0]
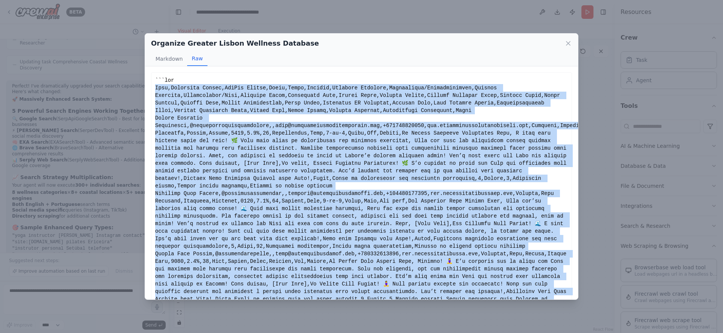
drag, startPoint x: 487, startPoint y: 189, endPoint x: 156, endPoint y: 89, distance: 345.9
click at [156, 89] on div "Show less" at bounding box center [361, 272] width 413 height 392
copy div "Lore,Ipsumdolo Sitame,ConSec Adipis,Elits,Doeiu,Tempori,Utlabore Etdolore,Magna…"
click at [173, 57] on button "Markdown" at bounding box center [169, 59] width 36 height 14
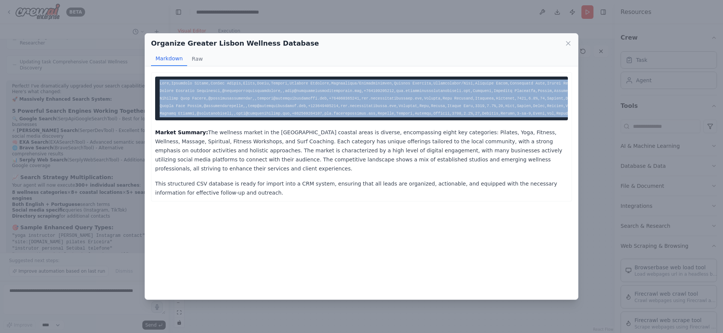
drag, startPoint x: 160, startPoint y: 85, endPoint x: 378, endPoint y: 121, distance: 221.4
click at [378, 120] on pre at bounding box center [361, 98] width 413 height 44
copy code "Lore,Ipsumdolo Sitame,ConSec Adipis,Elits,Doeiu,Tempori,Utlabore Etdolore,Magna…"
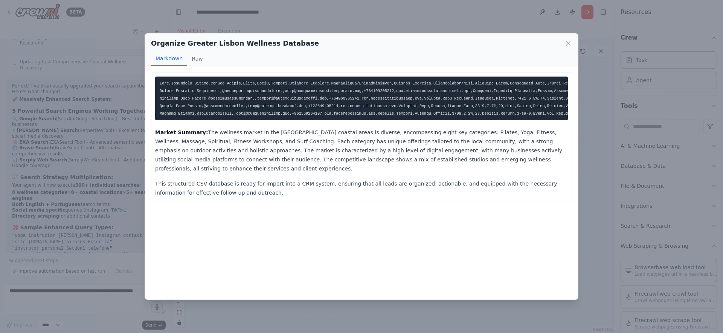
click at [82, 162] on div "Organize Greater Lisbon Wellness Database Markdown Raw Market Summary: The well…" at bounding box center [361, 166] width 723 height 333
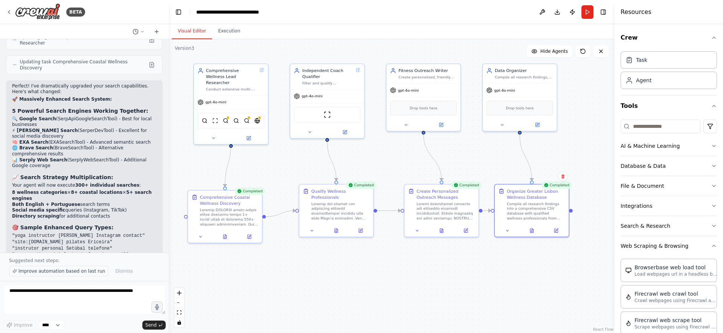
click at [71, 270] on span "Improve automation based on last run" at bounding box center [61, 271] width 87 height 6
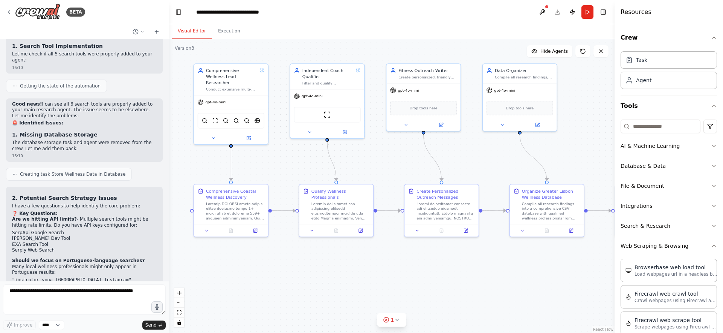
scroll to position [5674, 0]
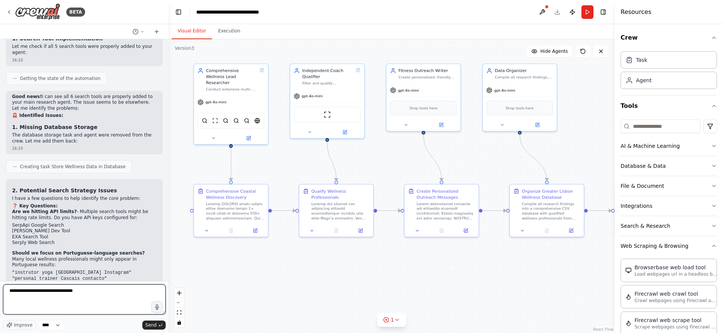
type textarea "**********"
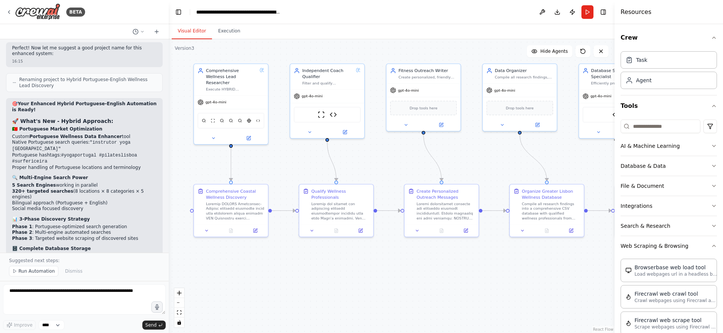
scroll to position [7414, 0]
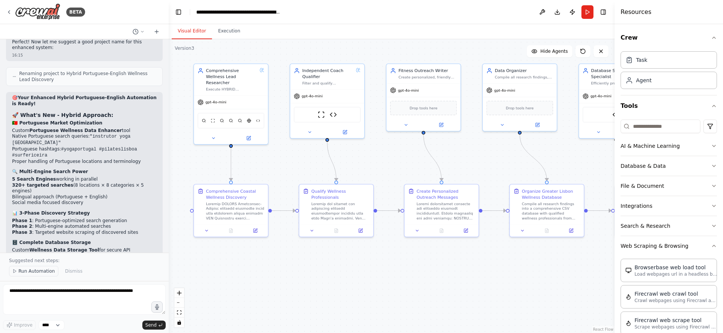
click at [29, 271] on span "Run Automation" at bounding box center [36, 271] width 37 height 6
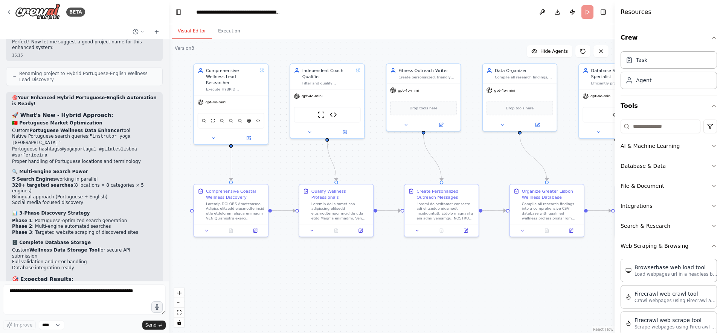
scroll to position [7386, 0]
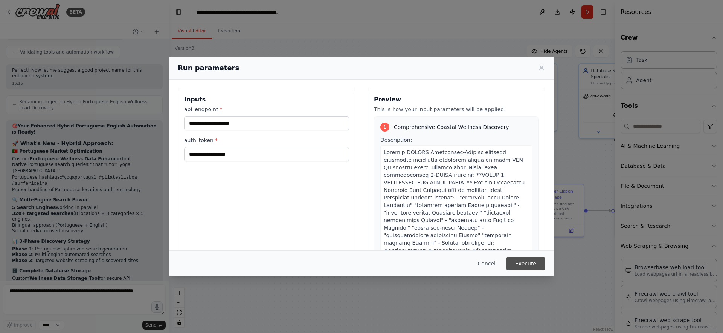
click at [524, 265] on button "Execute" at bounding box center [525, 264] width 39 height 14
click at [489, 266] on button "Cancel" at bounding box center [487, 264] width 30 height 14
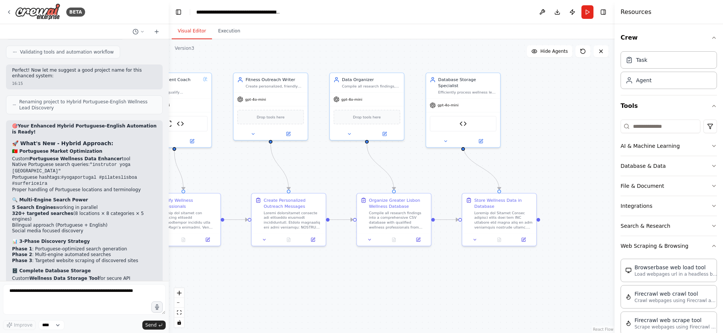
drag, startPoint x: 554, startPoint y: 258, endPoint x: 393, endPoint y: 262, distance: 160.9
click at [393, 263] on div ".deletable-edge-delete-btn { width: 20px; height: 20px; border: 0px solid #ffff…" at bounding box center [392, 185] width 446 height 293
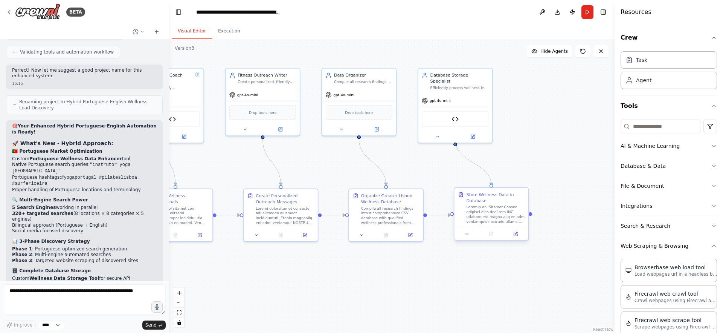
click at [511, 200] on div "Store Wellness Data in Database" at bounding box center [495, 197] width 58 height 12
click at [484, 215] on div at bounding box center [495, 214] width 58 height 19
click at [451, 76] on div "Database Storage Specialist" at bounding box center [460, 77] width 58 height 12
click at [487, 60] on icon at bounding box center [486, 60] width 3 height 4
click at [459, 57] on button "Confirm" at bounding box center [465, 59] width 27 height 9
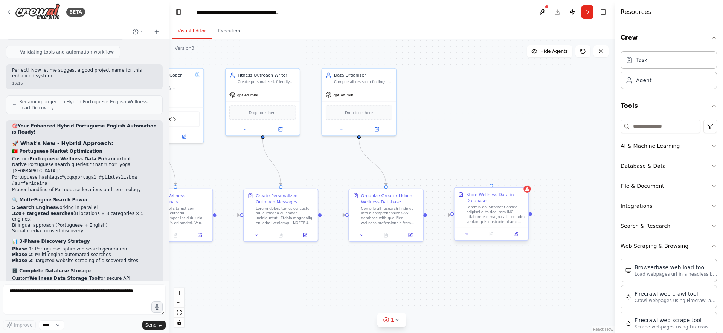
click at [507, 206] on div at bounding box center [495, 214] width 58 height 19
click at [524, 180] on icon at bounding box center [523, 181] width 5 height 5
click at [501, 182] on button "Confirm" at bounding box center [501, 180] width 27 height 9
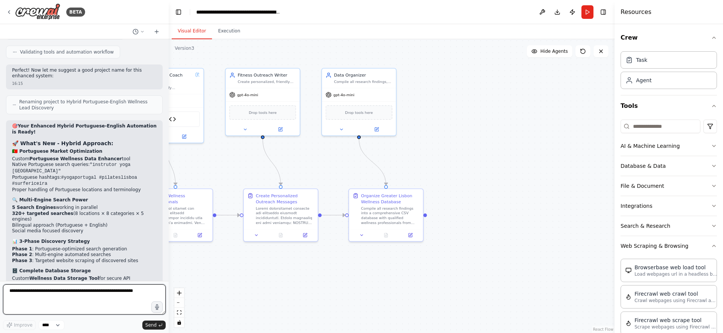
click at [44, 298] on textarea at bounding box center [84, 299] width 163 height 30
click at [592, 9] on button "Run" at bounding box center [588, 12] width 12 height 14
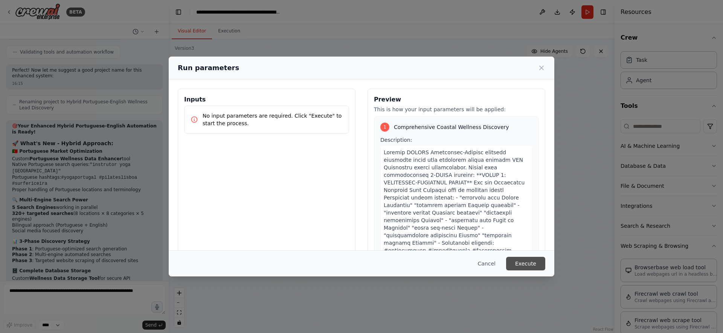
click at [524, 266] on button "Execute" at bounding box center [525, 264] width 39 height 14
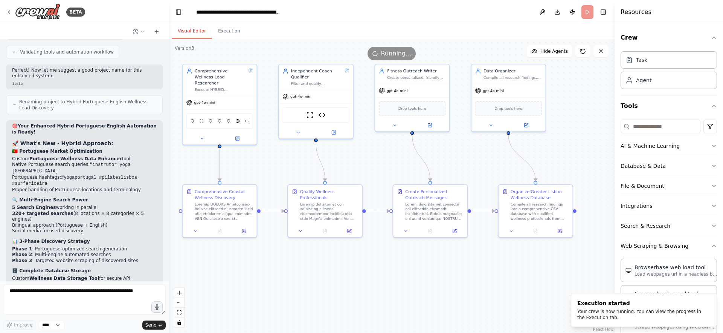
drag, startPoint x: 298, startPoint y: 262, endPoint x: 447, endPoint y: 258, distance: 149.6
click at [447, 258] on div ".deletable-edge-delete-btn { width: 20px; height: 20px; border: 0px solid #ffff…" at bounding box center [392, 185] width 446 height 293
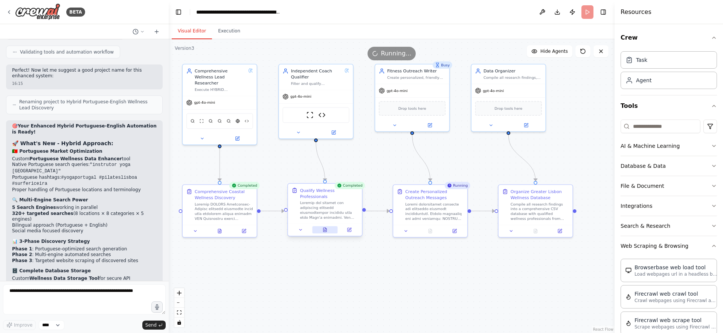
click at [327, 230] on button at bounding box center [325, 229] width 26 height 7
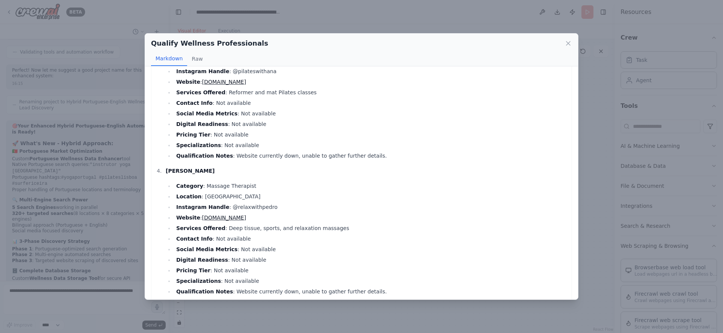
scroll to position [0, 0]
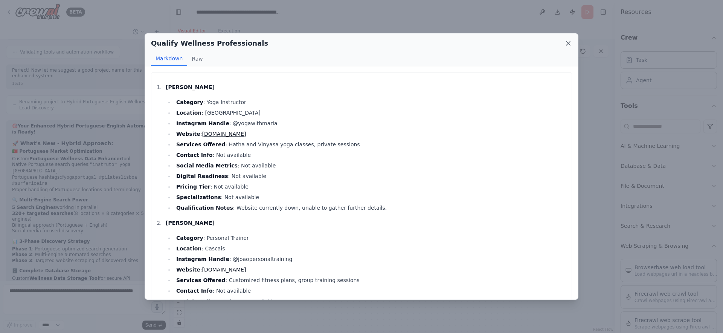
click at [570, 43] on icon at bounding box center [569, 44] width 8 height 8
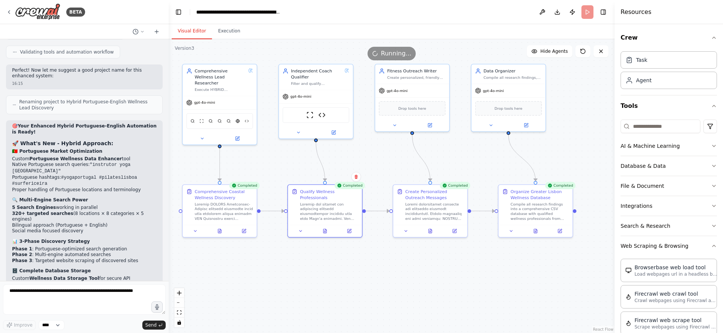
scroll to position [7414, 0]
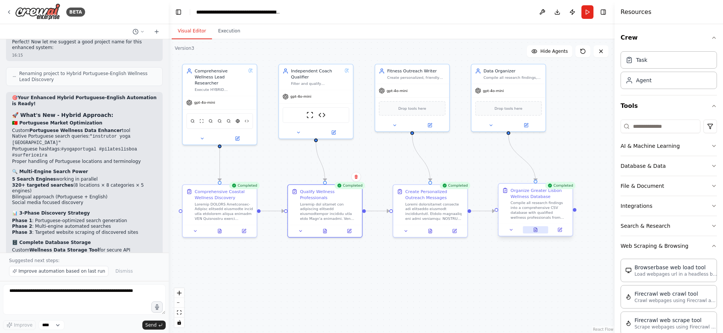
click at [538, 228] on icon at bounding box center [535, 229] width 5 height 5
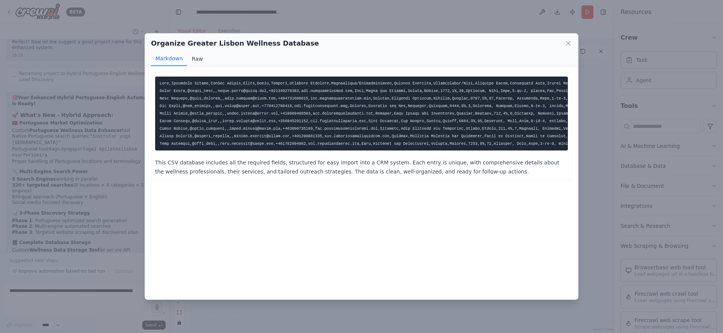
click at [197, 58] on button "Raw" at bounding box center [197, 59] width 20 height 14
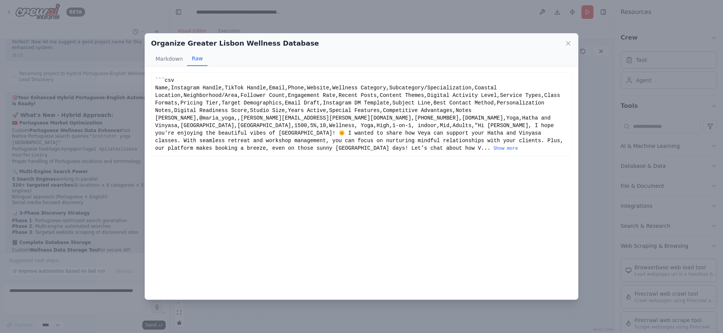
click at [329, 145] on div "```csv Name,Instagram Handle,TikTok Handle,Email,Phone,Website,Wellness Categor…" at bounding box center [361, 113] width 413 height 75
click at [494, 149] on button "Show more" at bounding box center [506, 148] width 24 height 6
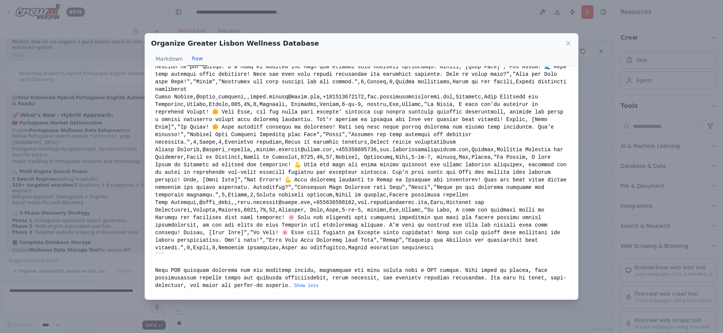
scroll to position [0, 0]
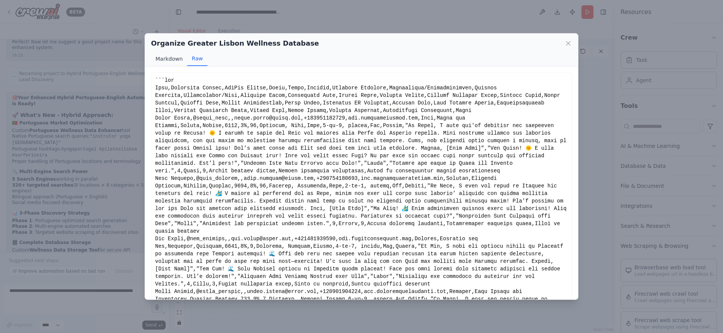
click at [173, 53] on button "Markdown" at bounding box center [169, 59] width 36 height 14
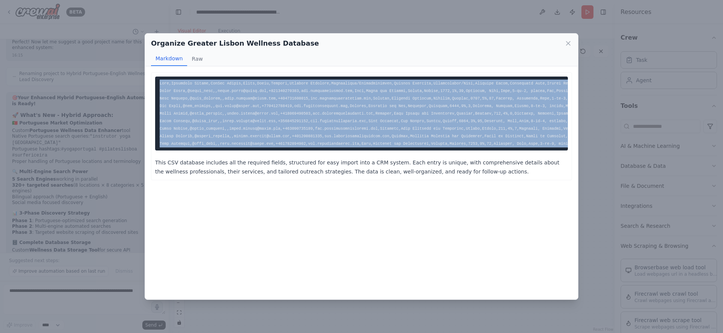
drag, startPoint x: 160, startPoint y: 81, endPoint x: 430, endPoint y: 150, distance: 278.7
click at [430, 150] on pre at bounding box center [361, 113] width 413 height 74
copy code "Lore,Ipsumdolo Sitame,ConSec Adipis,Elits,Doeiu,Tempori,Utlabore Etdolore,Magna…"
click at [566, 45] on icon at bounding box center [569, 44] width 8 height 8
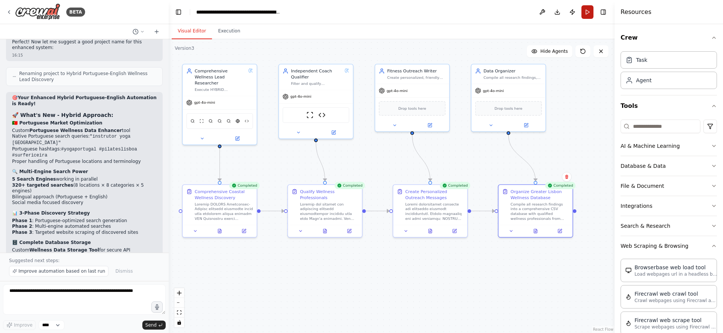
click at [588, 10] on button "Run" at bounding box center [588, 12] width 12 height 14
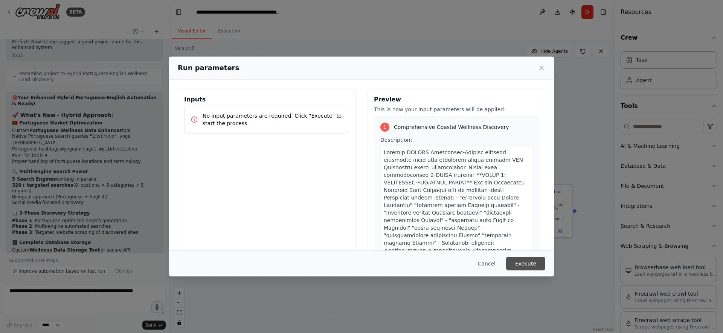
click at [525, 262] on button "Execute" at bounding box center [525, 264] width 39 height 14
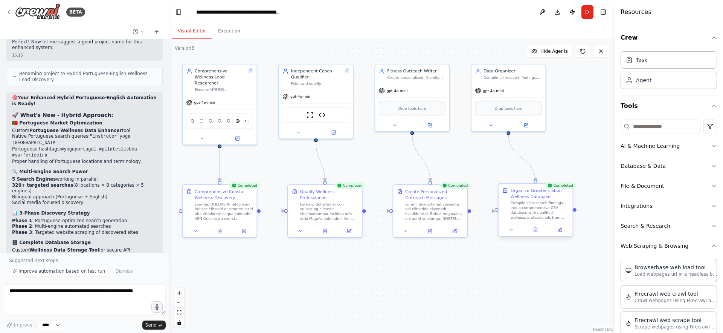
click at [538, 233] on div at bounding box center [536, 229] width 74 height 12
click at [536, 230] on icon at bounding box center [536, 230] width 2 height 0
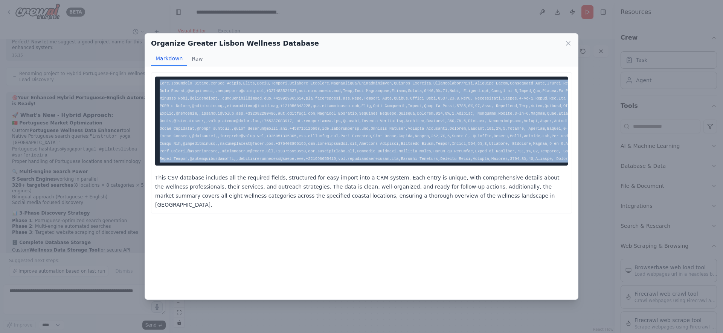
drag, startPoint x: 160, startPoint y: 81, endPoint x: 250, endPoint y: 167, distance: 124.2
click at [250, 165] on pre at bounding box center [361, 120] width 413 height 89
copy code "Lore,Ipsumdolo Sitame,ConSec Adipis,Elits,Doeiu,Tempori,Utlabore Etdolore,Magna…"
